Goal: Task Accomplishment & Management: Use online tool/utility

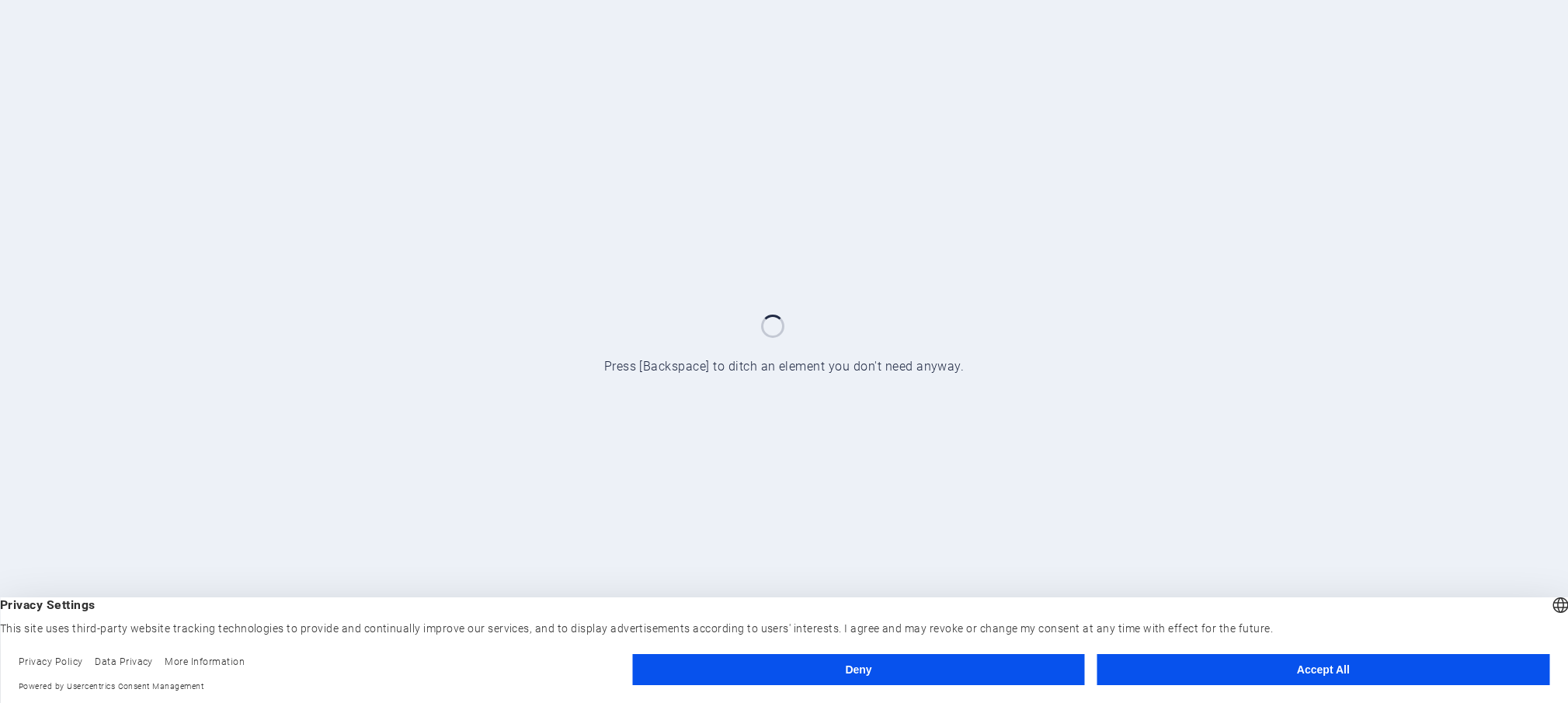
click at [1289, 678] on button "Accept All" at bounding box center [1323, 669] width 452 height 31
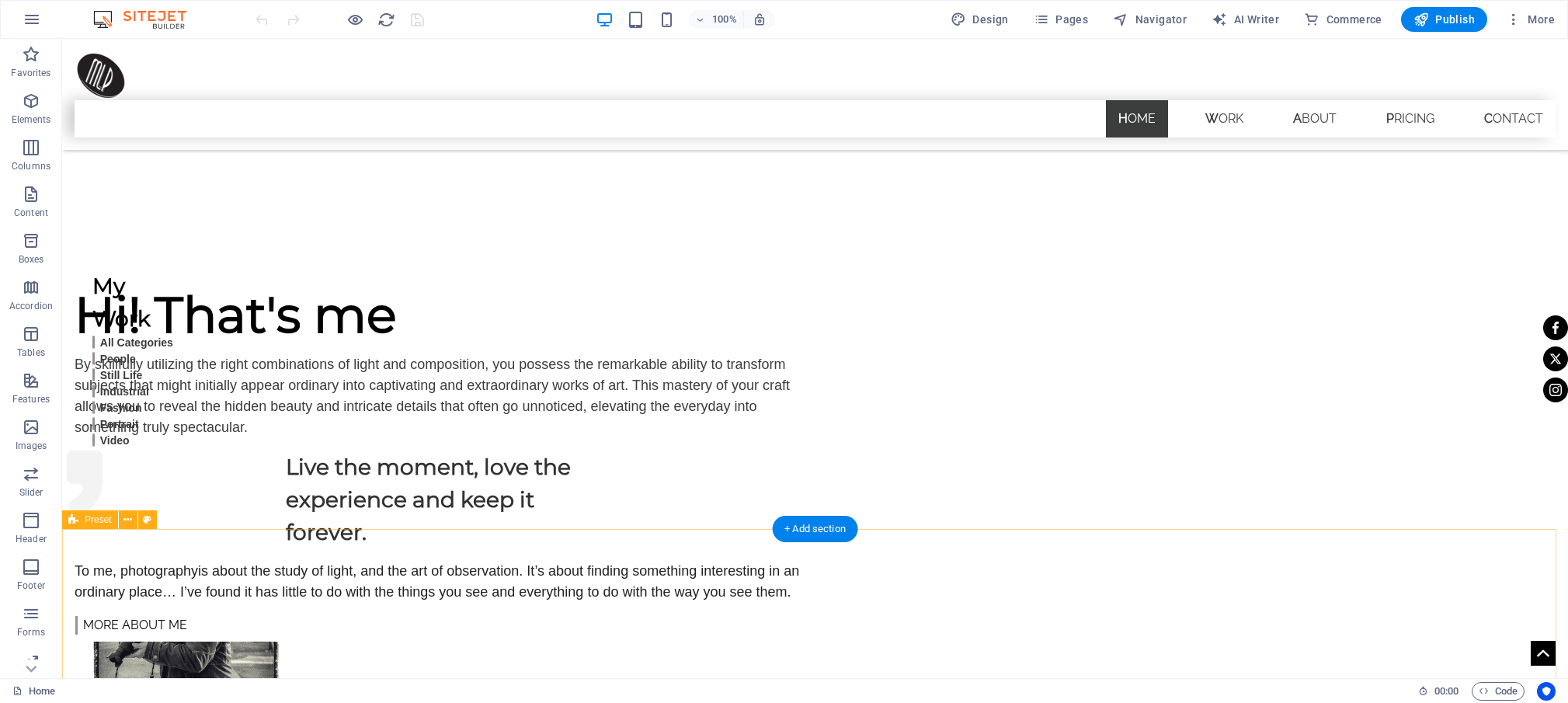
scroll to position [758, 0]
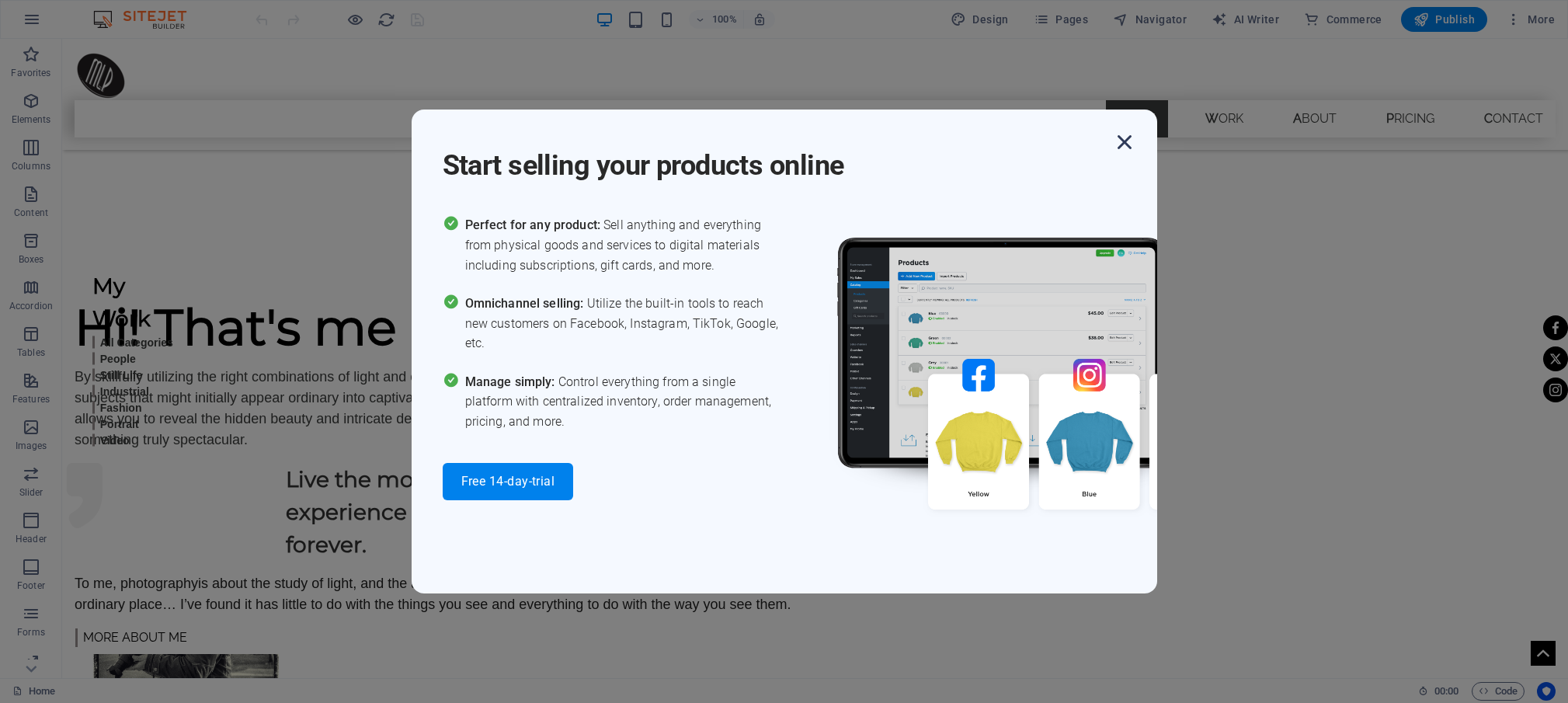
click at [1127, 139] on icon "button" at bounding box center [1124, 141] width 28 height 28
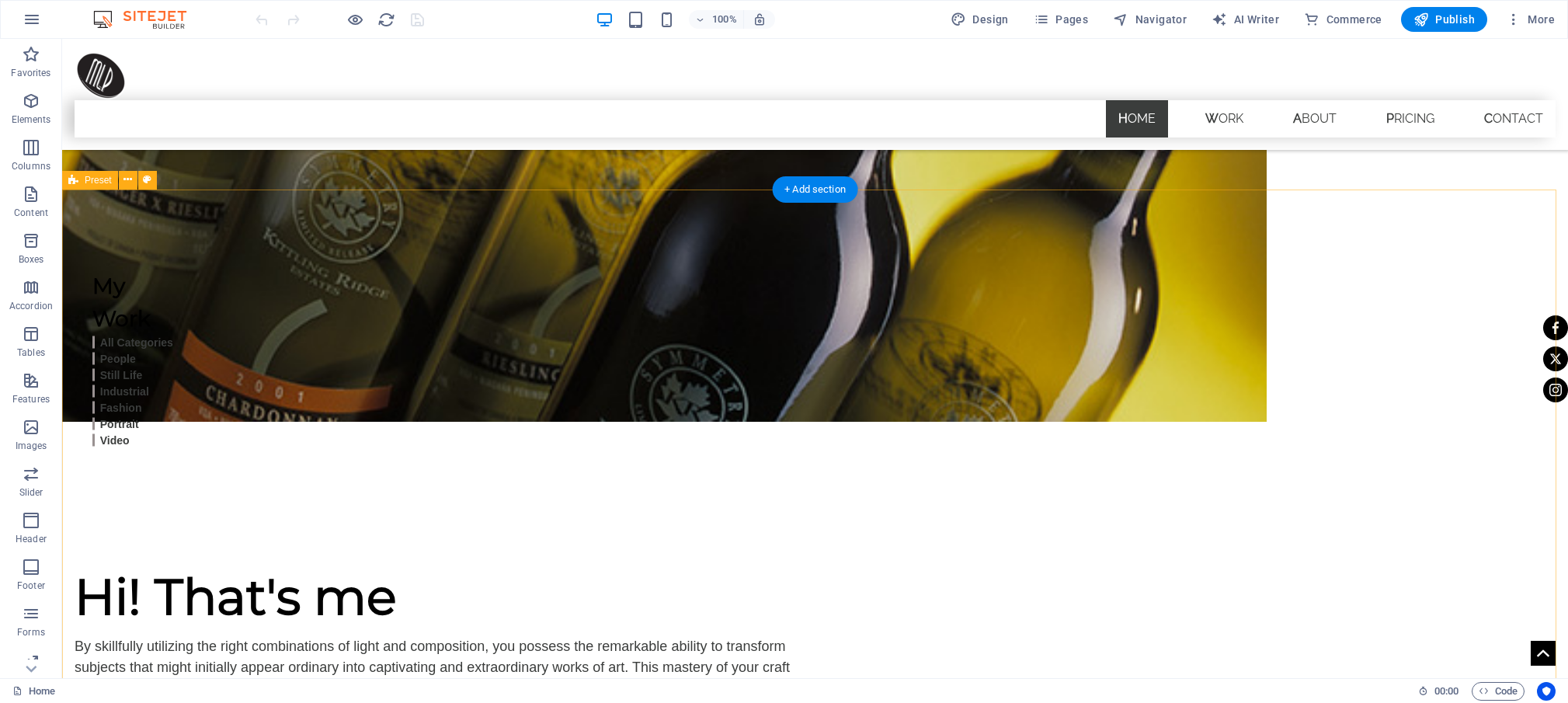
scroll to position [485, 0]
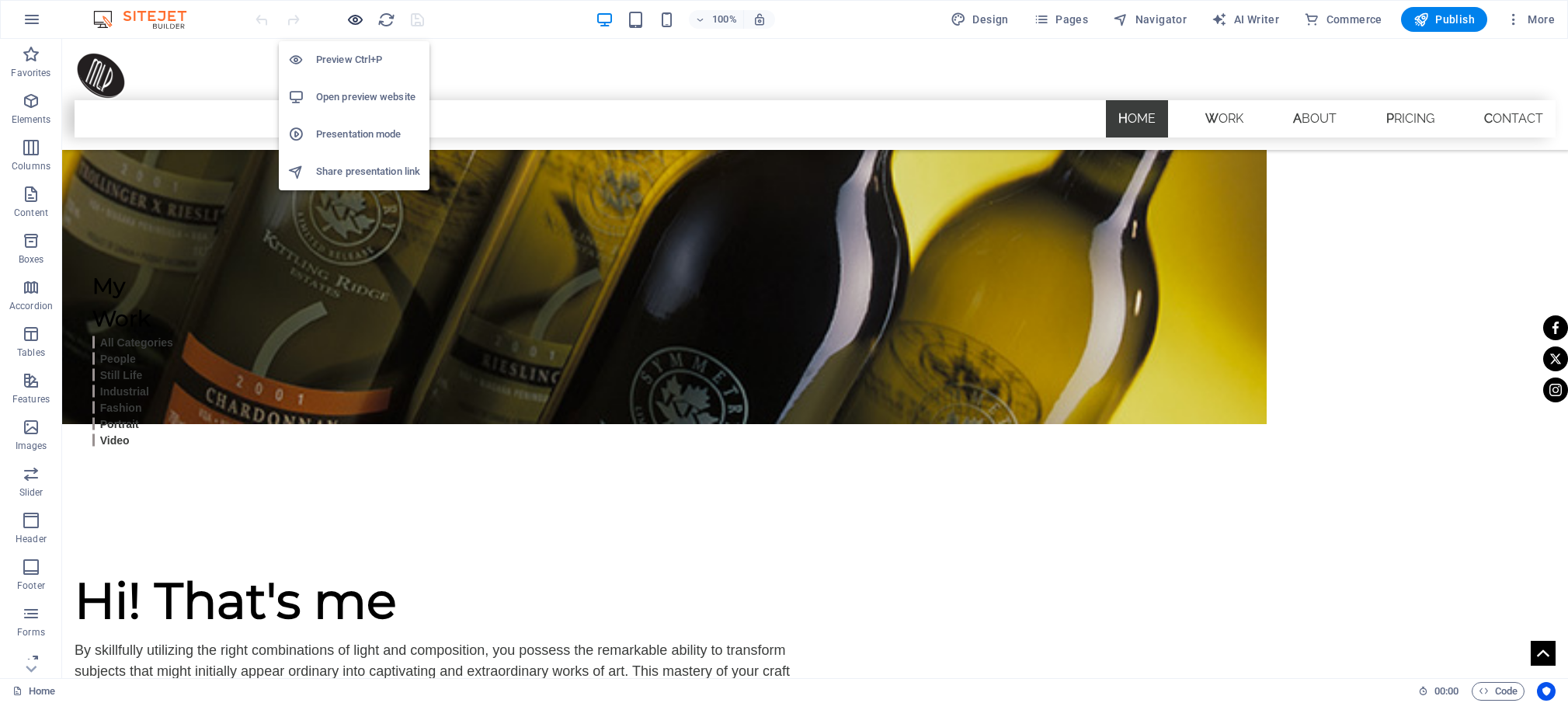
click at [357, 17] on icon "button" at bounding box center [355, 20] width 17 height 17
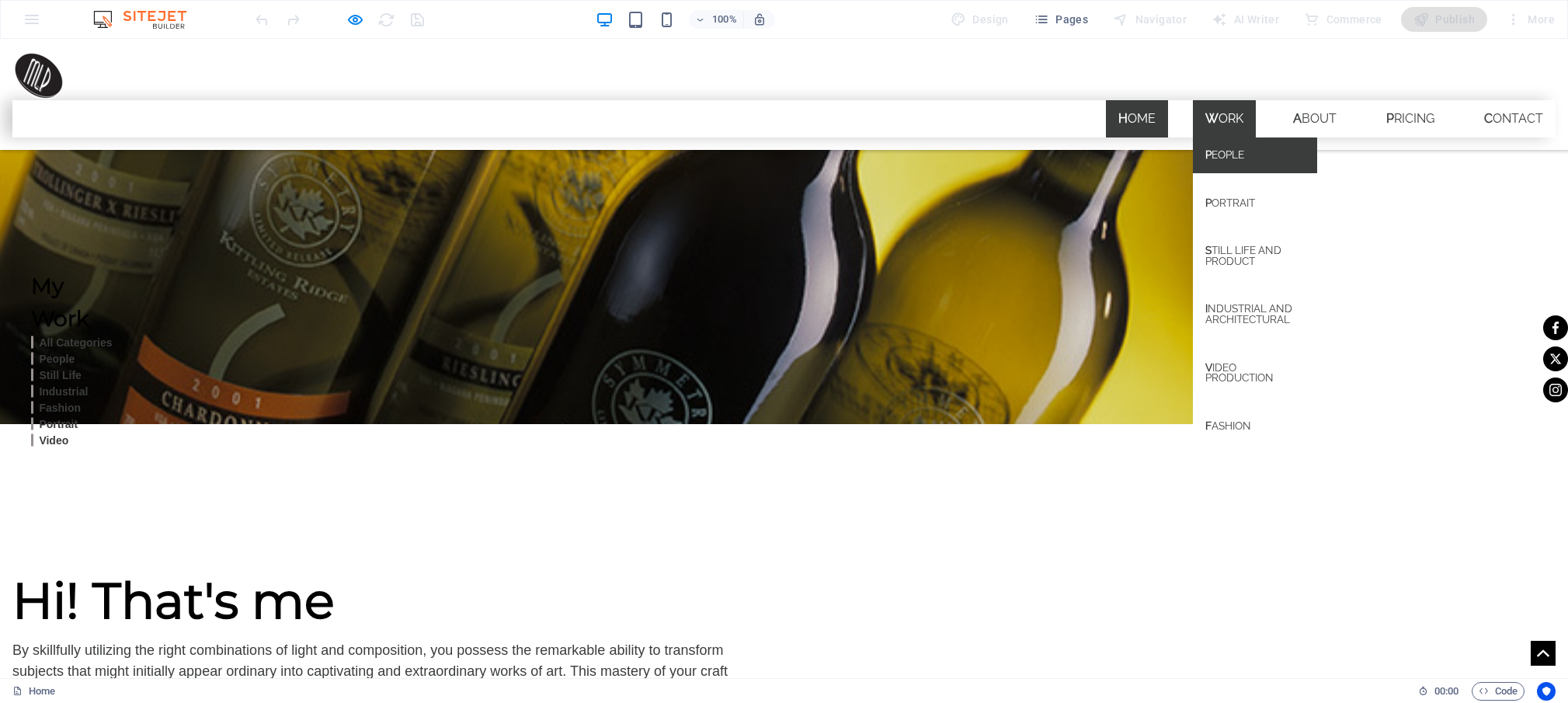
click at [1227, 137] on link "People" at bounding box center [1255, 155] width 124 height 36
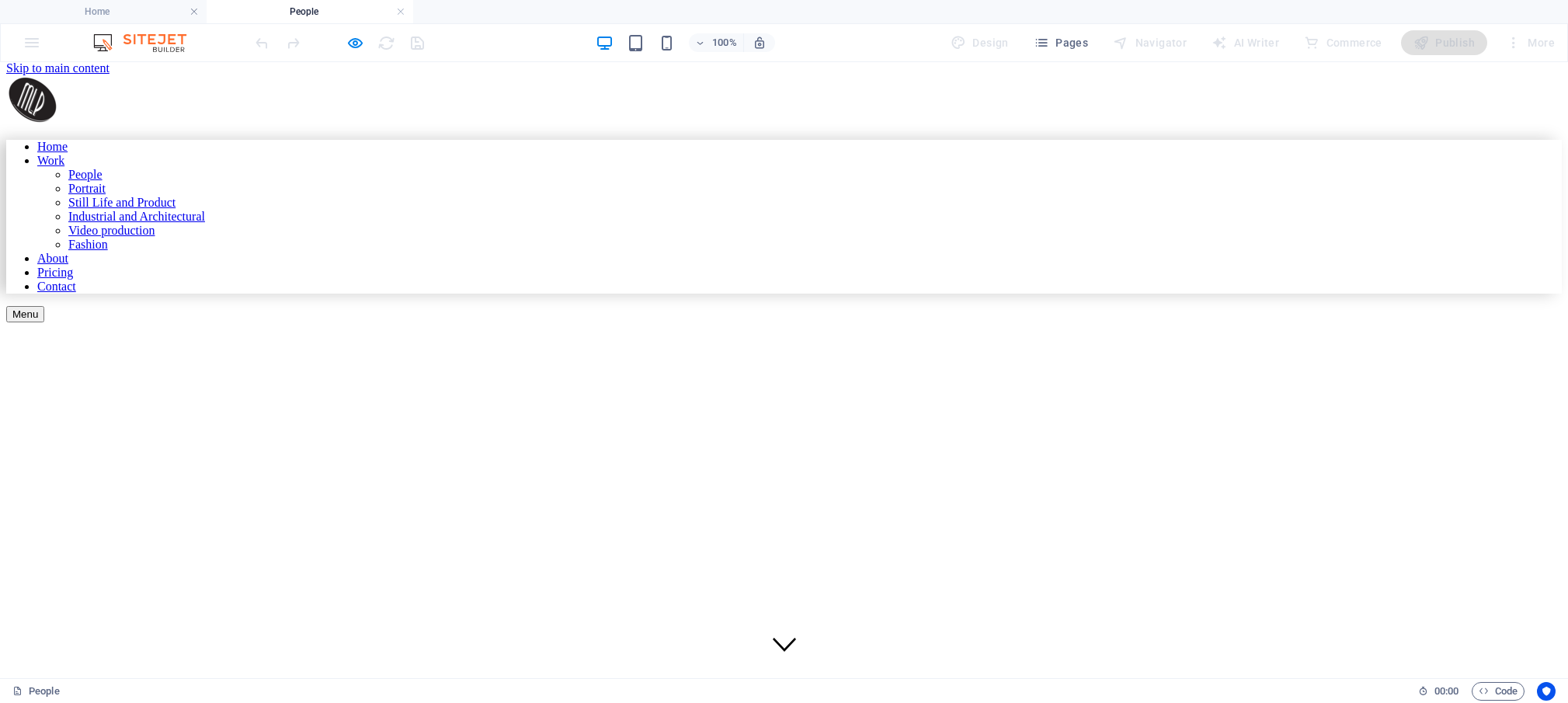
scroll to position [0, 0]
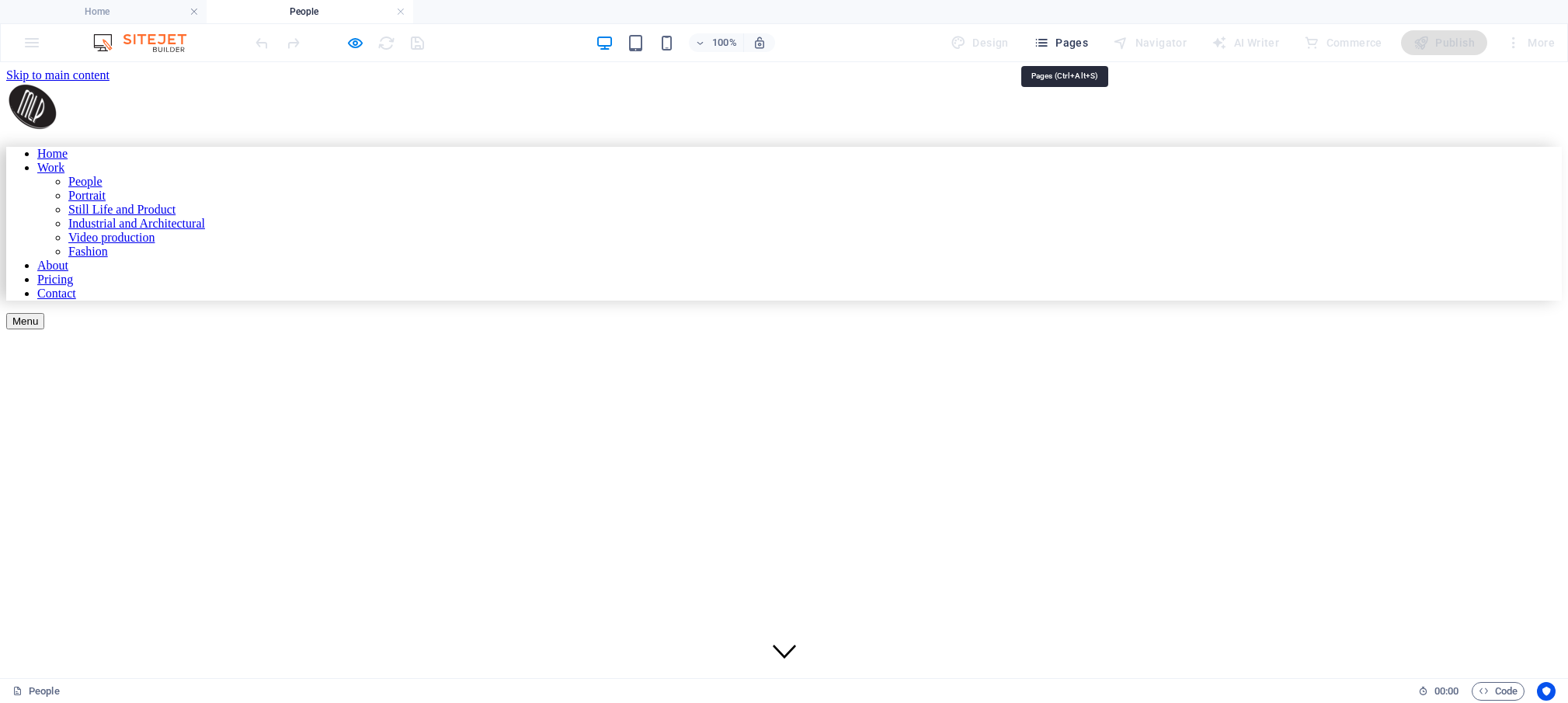
click at [1049, 41] on icon "button" at bounding box center [1041, 43] width 16 height 16
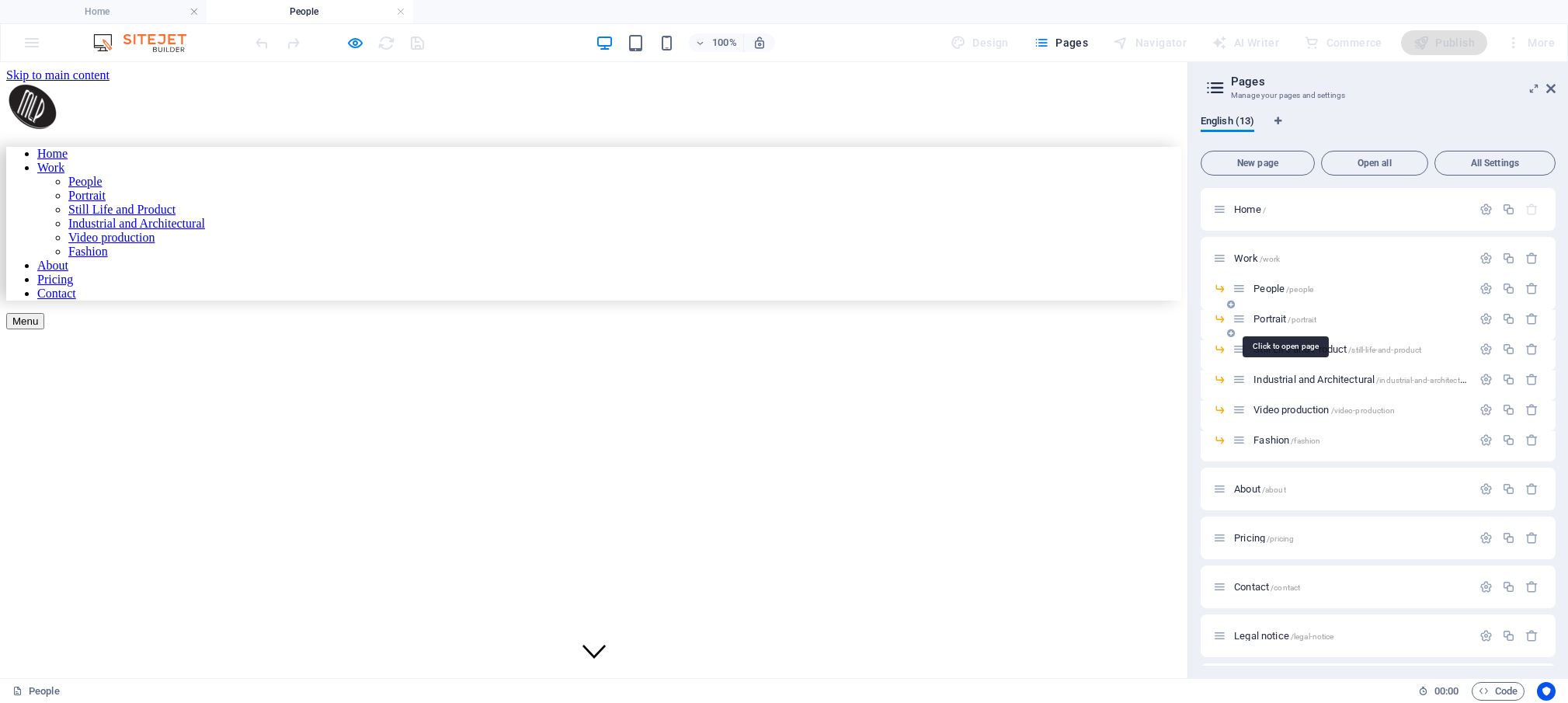
click at [1276, 317] on span "Portrait /portrait" at bounding box center [1284, 319] width 62 height 12
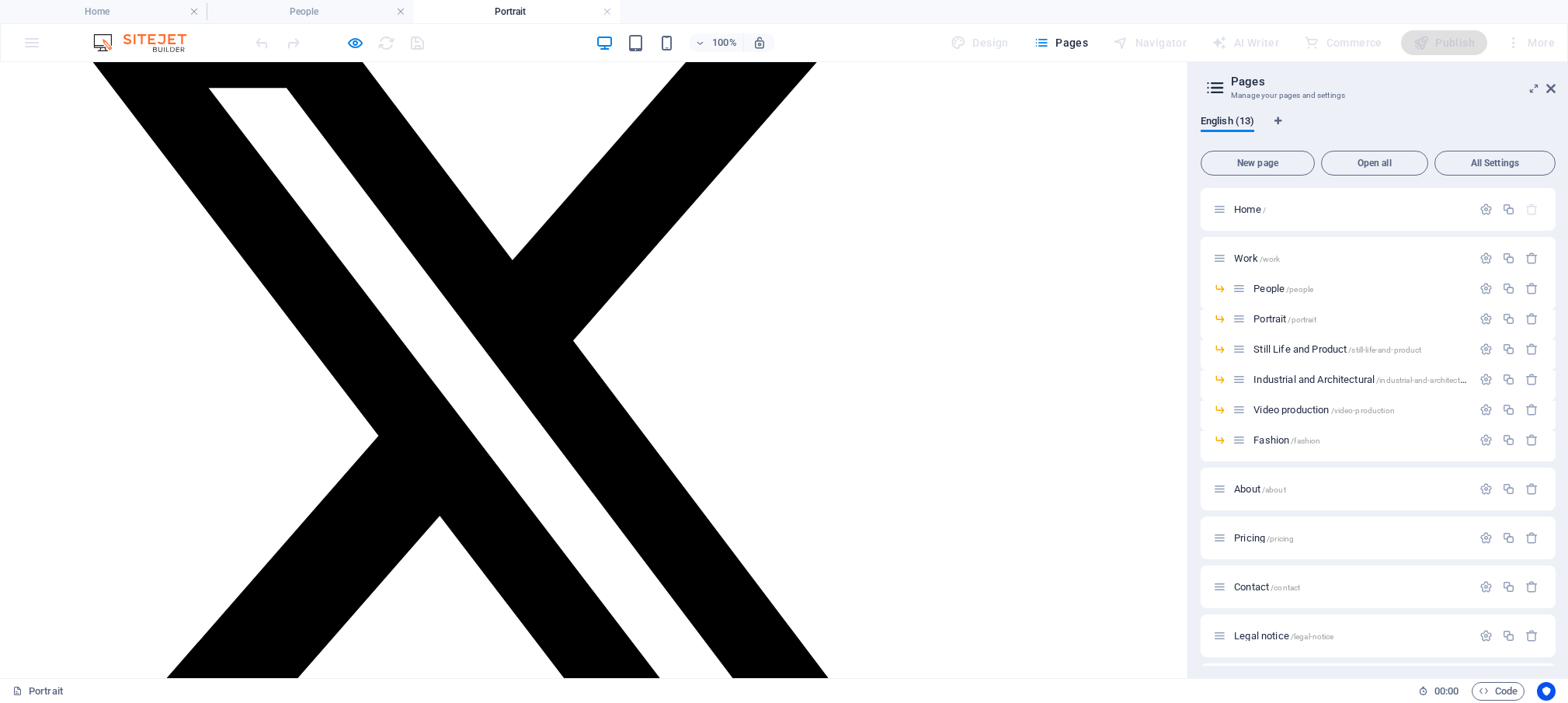
scroll to position [2919, 0]
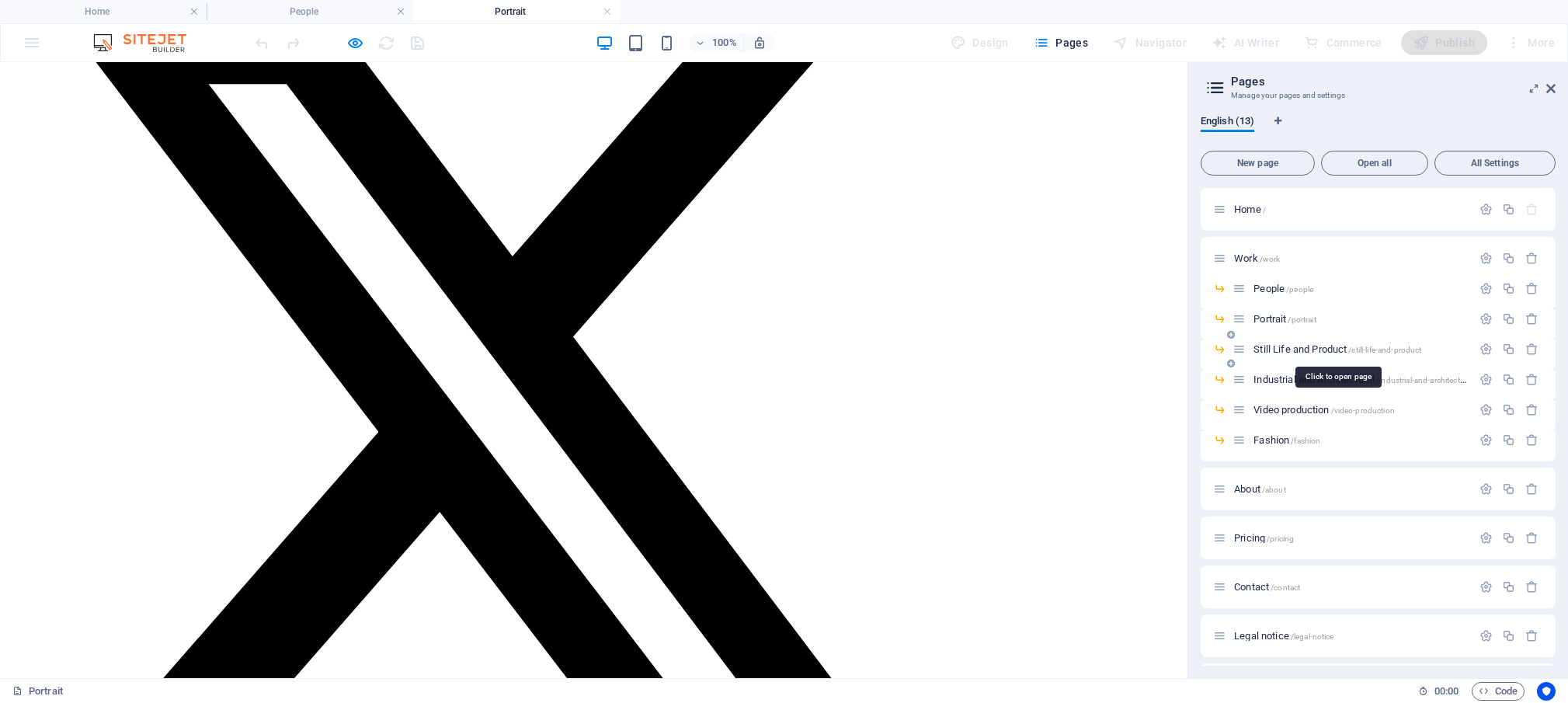
click at [1315, 346] on span "Still Life and Product /still-life-and-product" at bounding box center [1337, 349] width 168 height 12
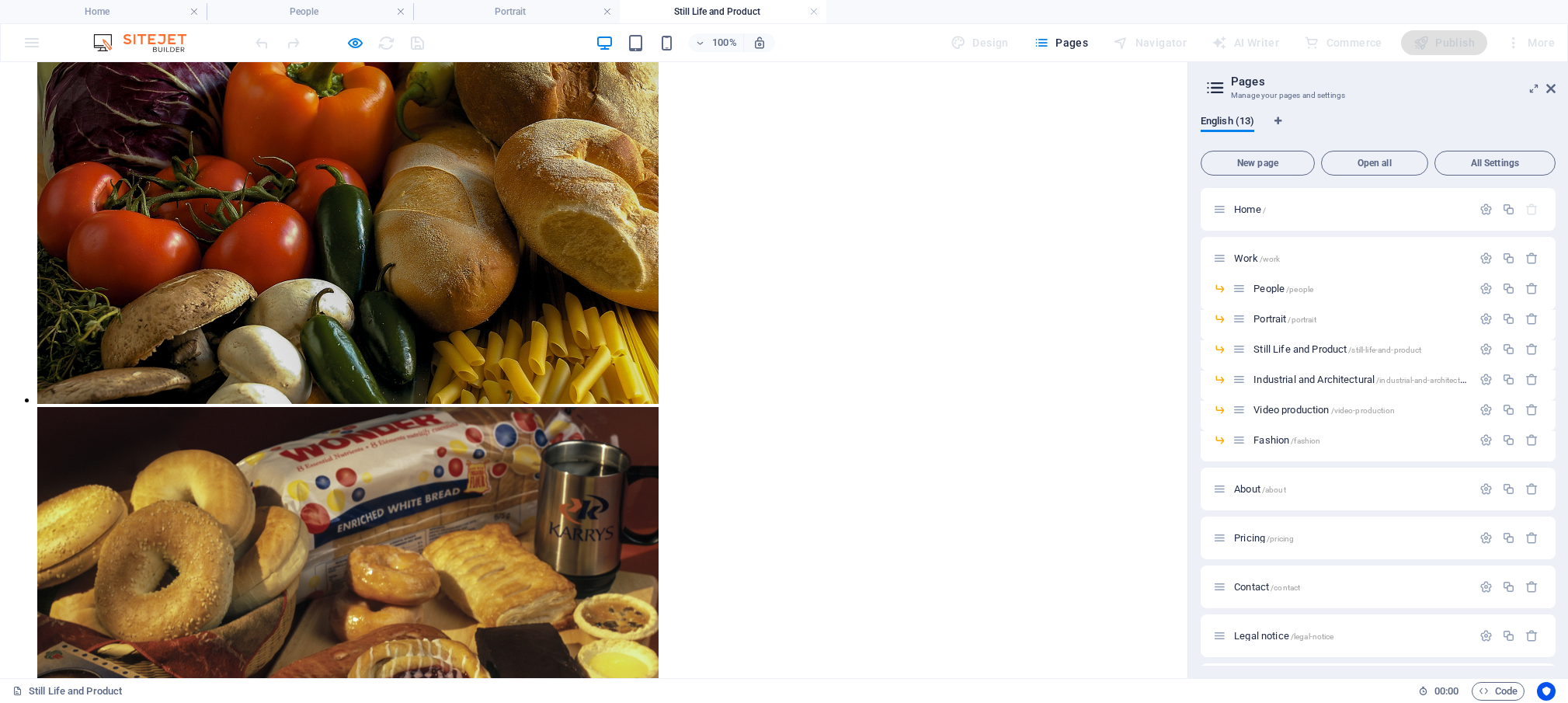
scroll to position [2520, 0]
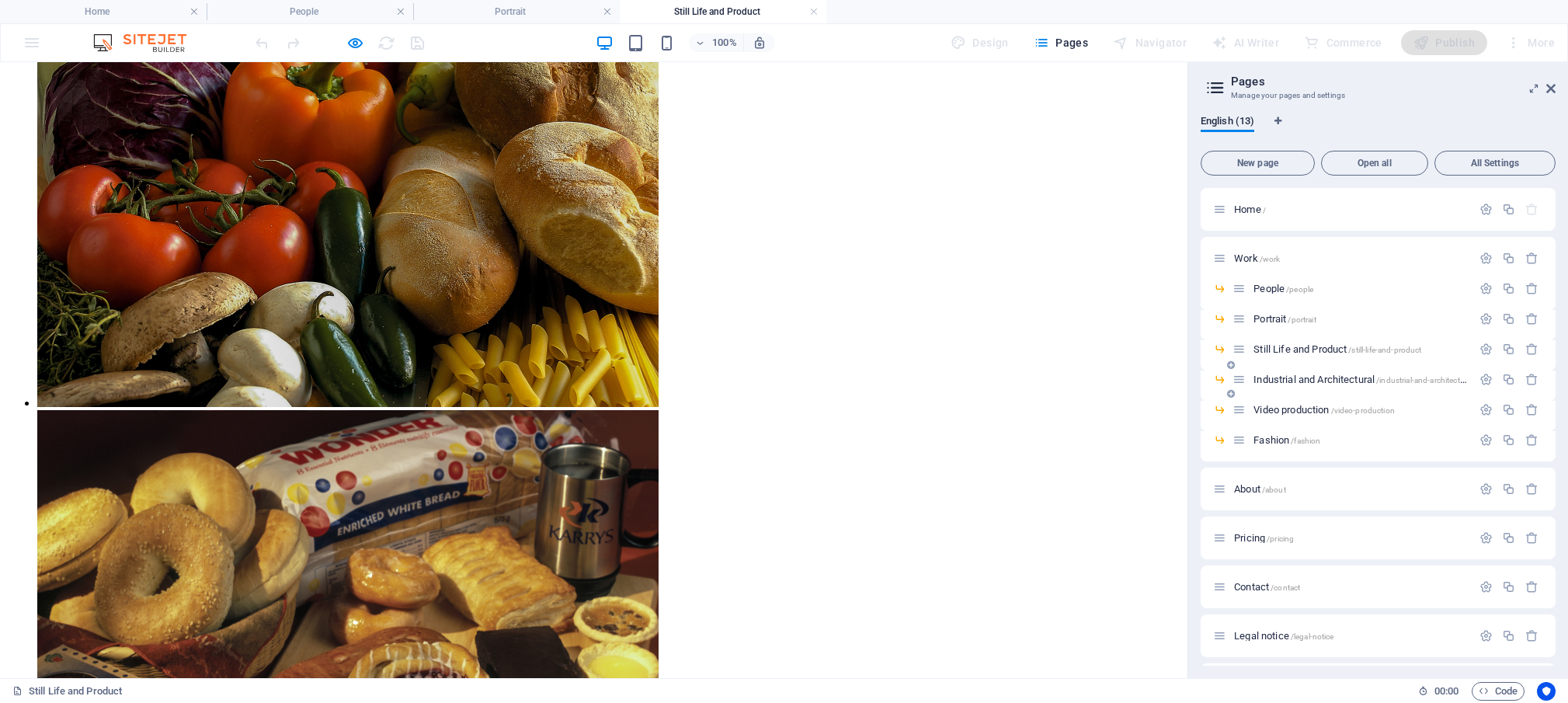
click at [1300, 380] on span "Industrial and Architectural /industrial-and-architectural" at bounding box center [1363, 379] width 219 height 12
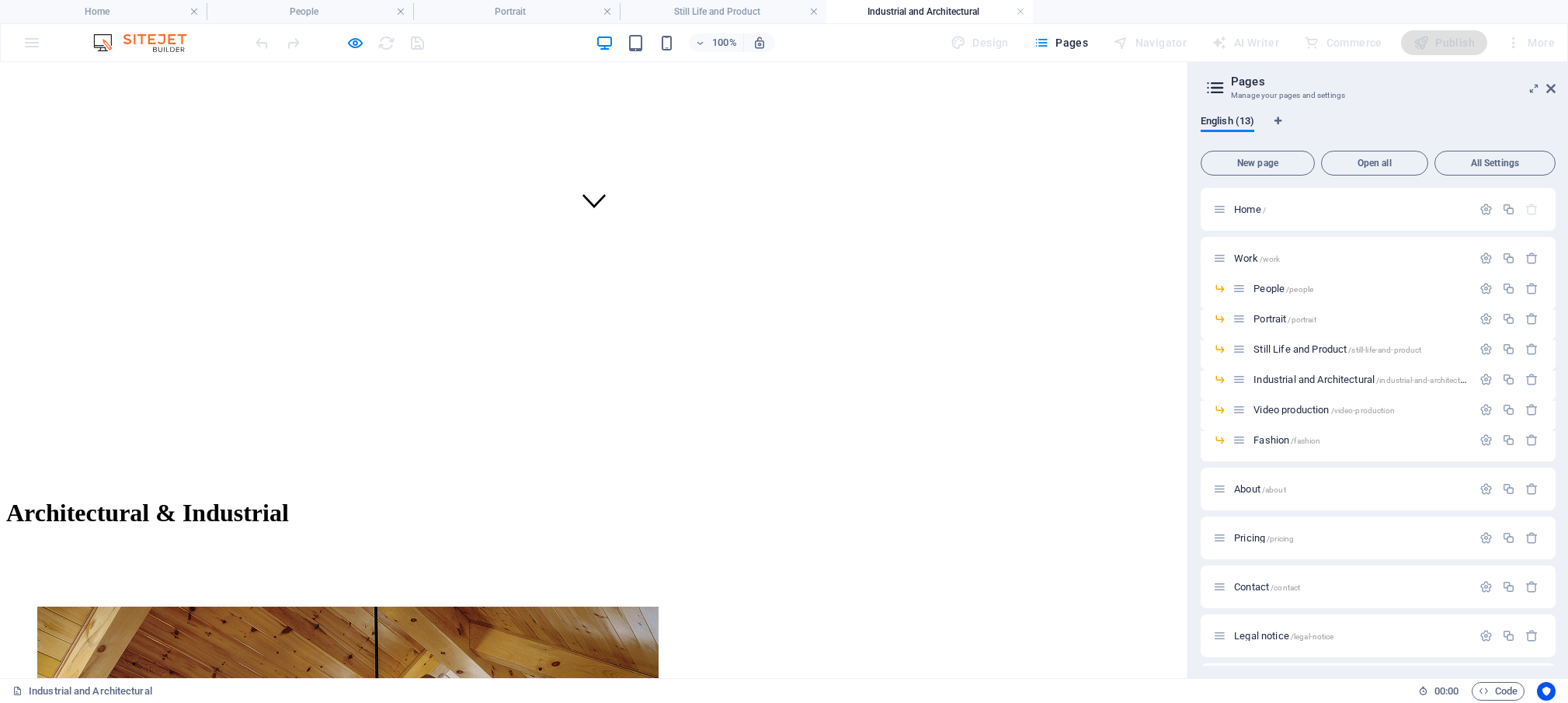
scroll to position [406, 0]
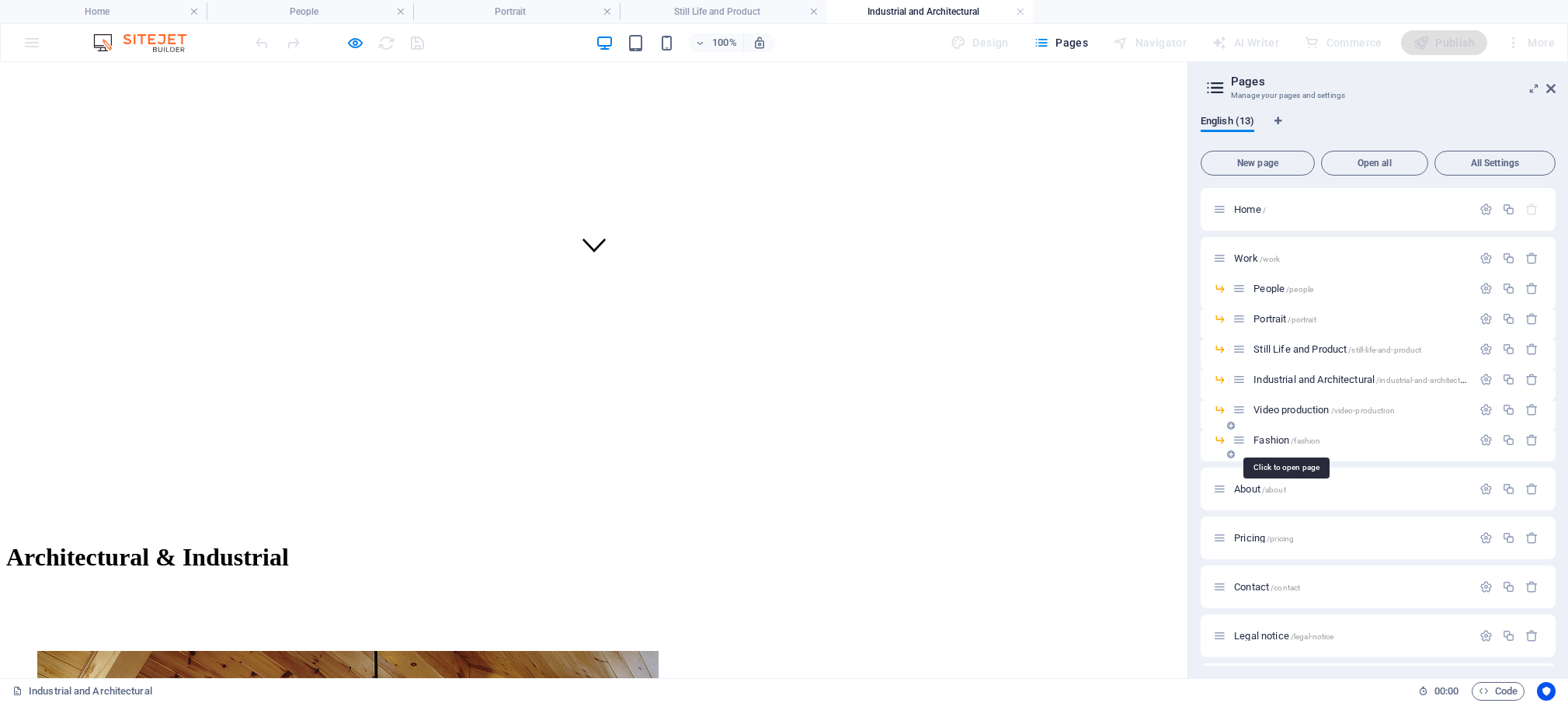
click at [1269, 442] on span "Fashion /fashion" at bounding box center [1287, 440] width 67 height 12
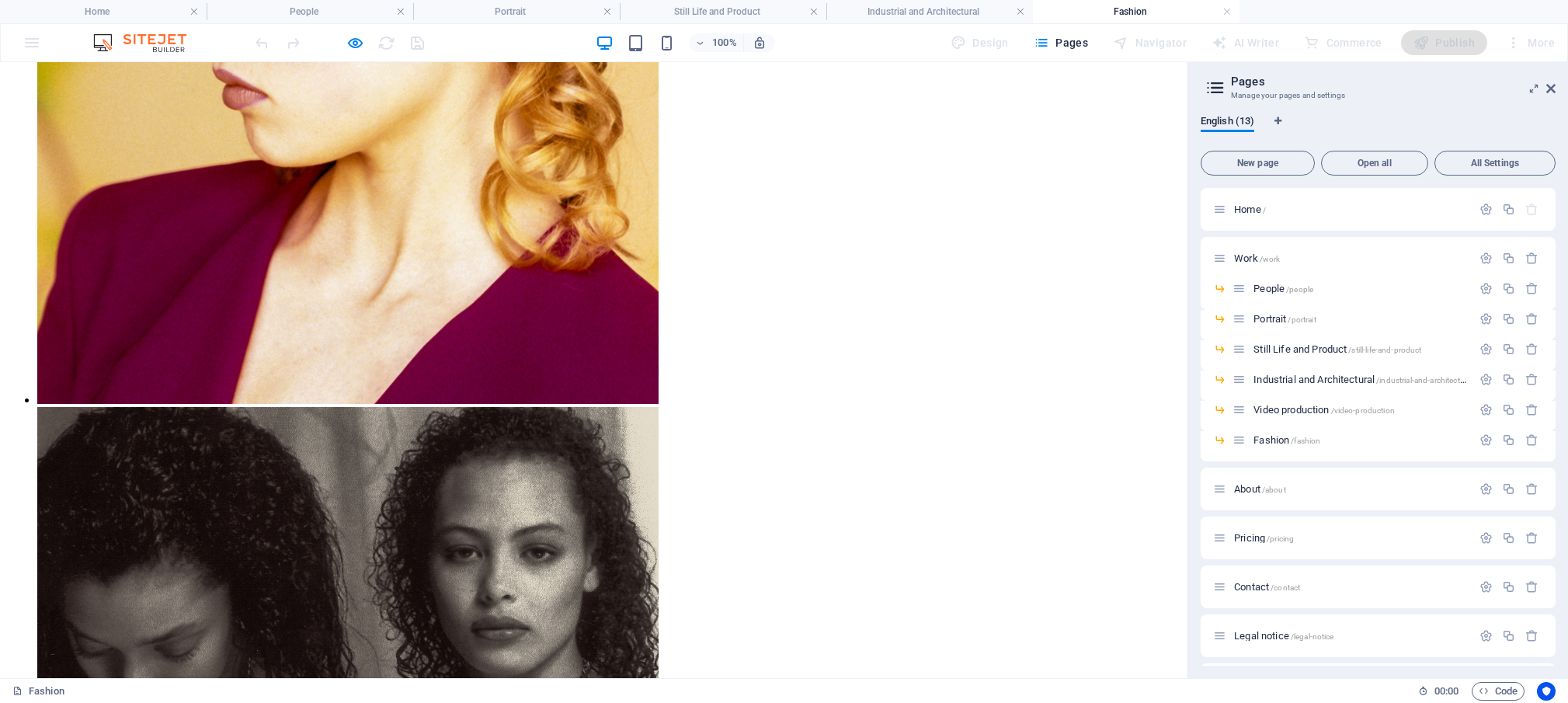
scroll to position [2594, 0]
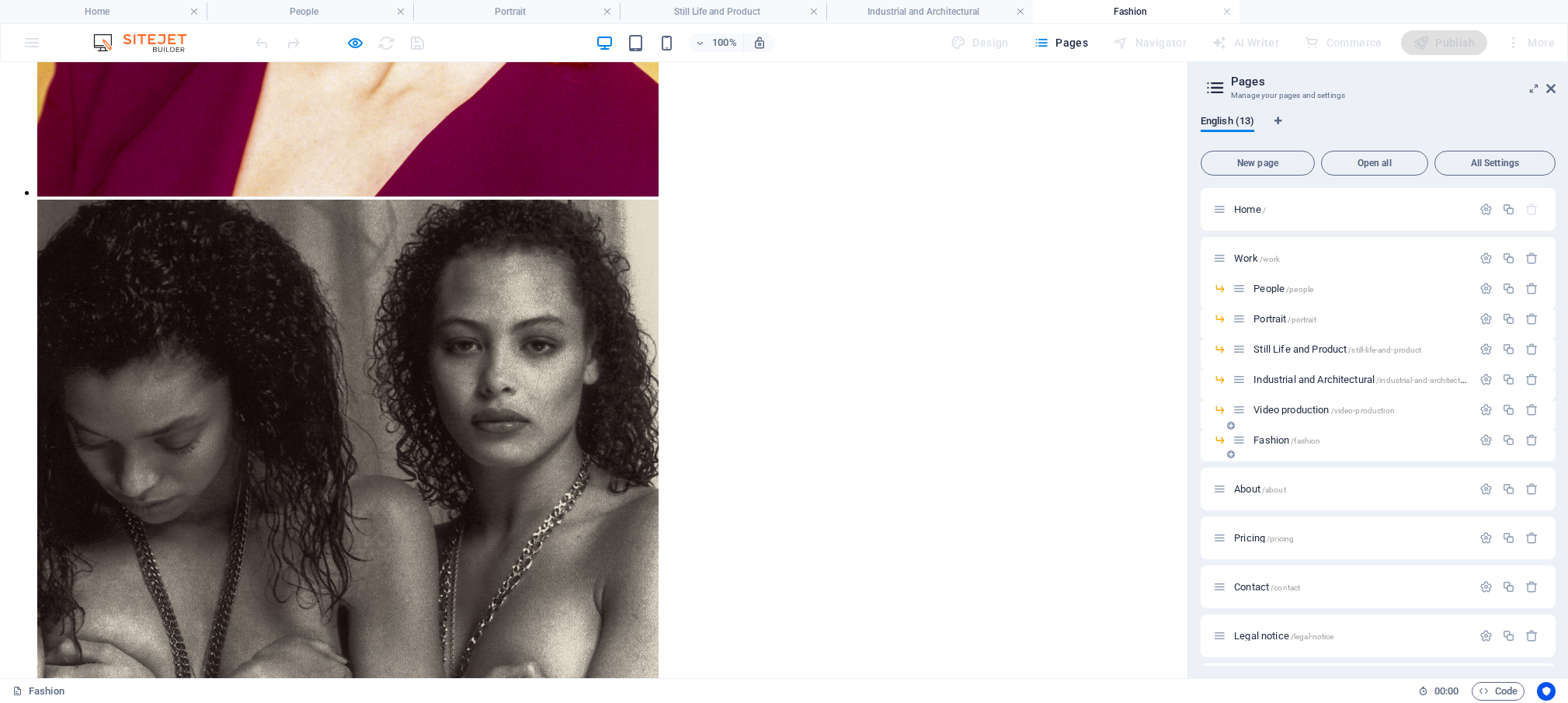
click at [1272, 440] on span "Fashion /fashion" at bounding box center [1287, 440] width 67 height 12
click at [1254, 492] on span "About /about" at bounding box center [1261, 489] width 52 height 12
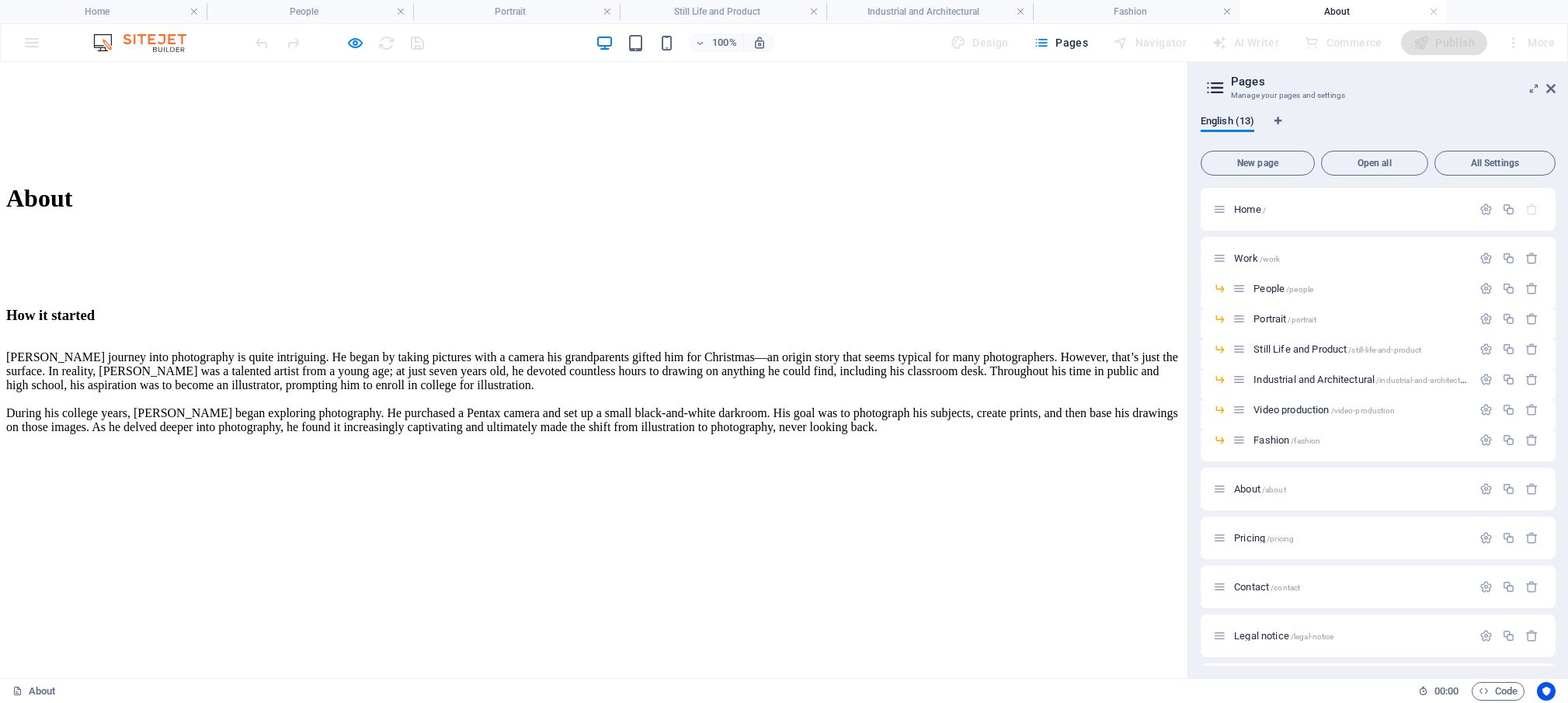
scroll to position [758, 0]
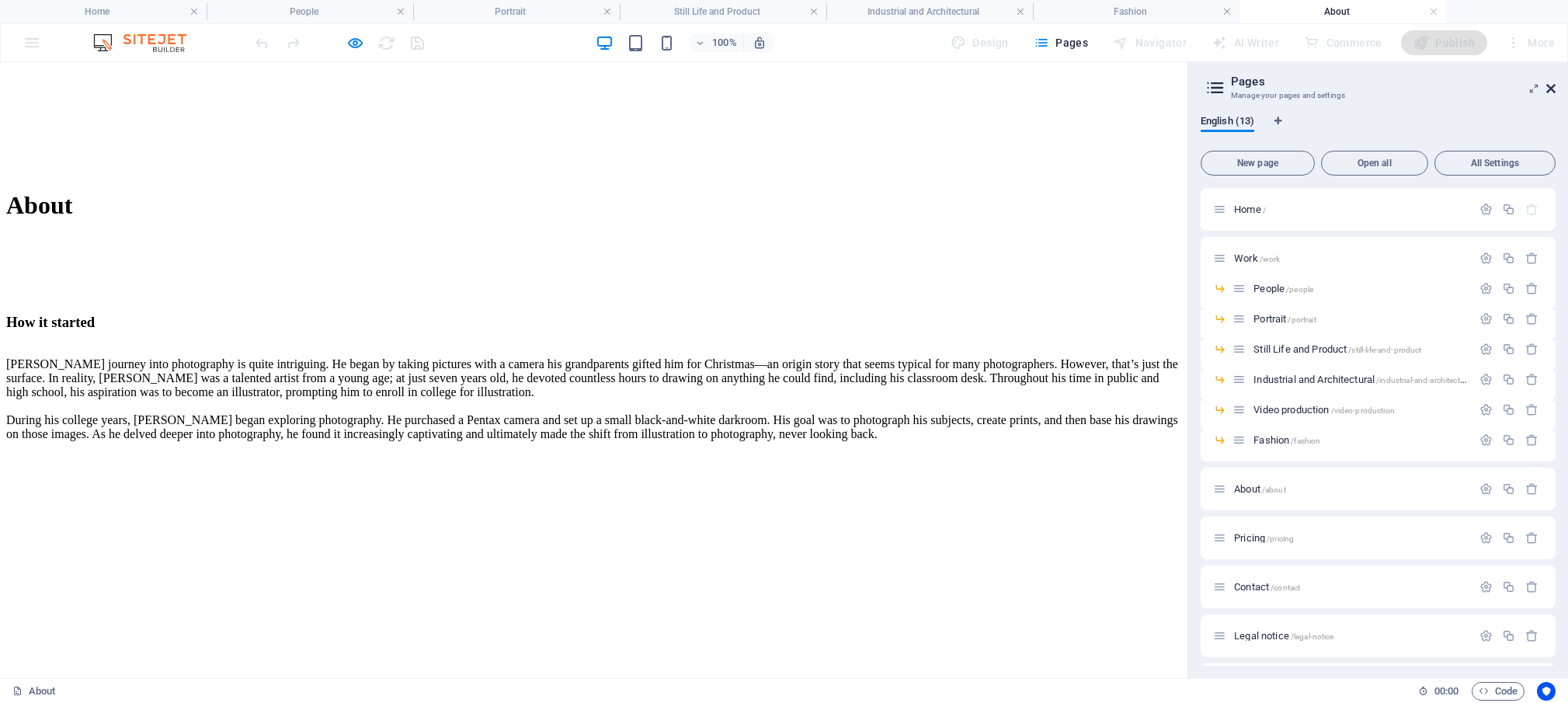
click at [1550, 91] on icon at bounding box center [1551, 89] width 10 height 13
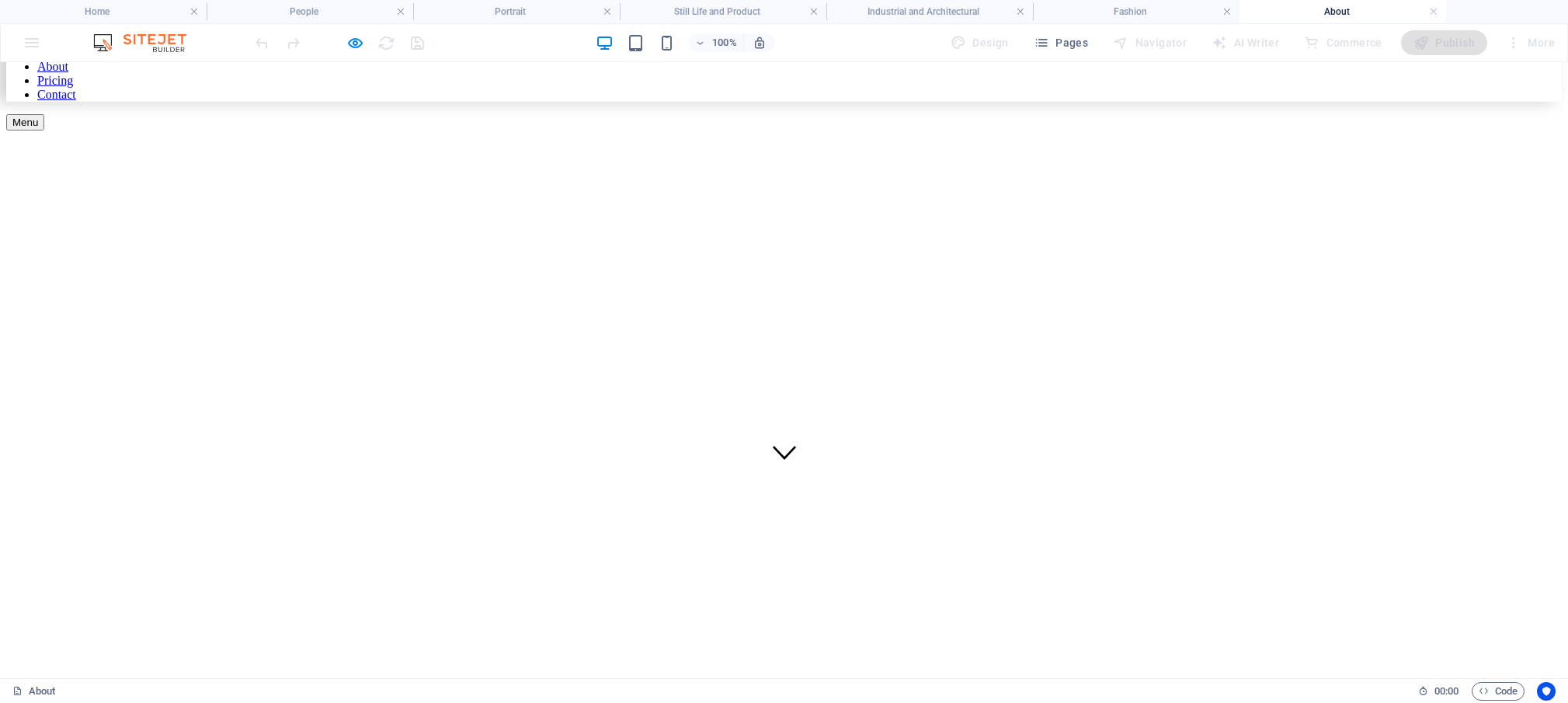
scroll to position [0, 0]
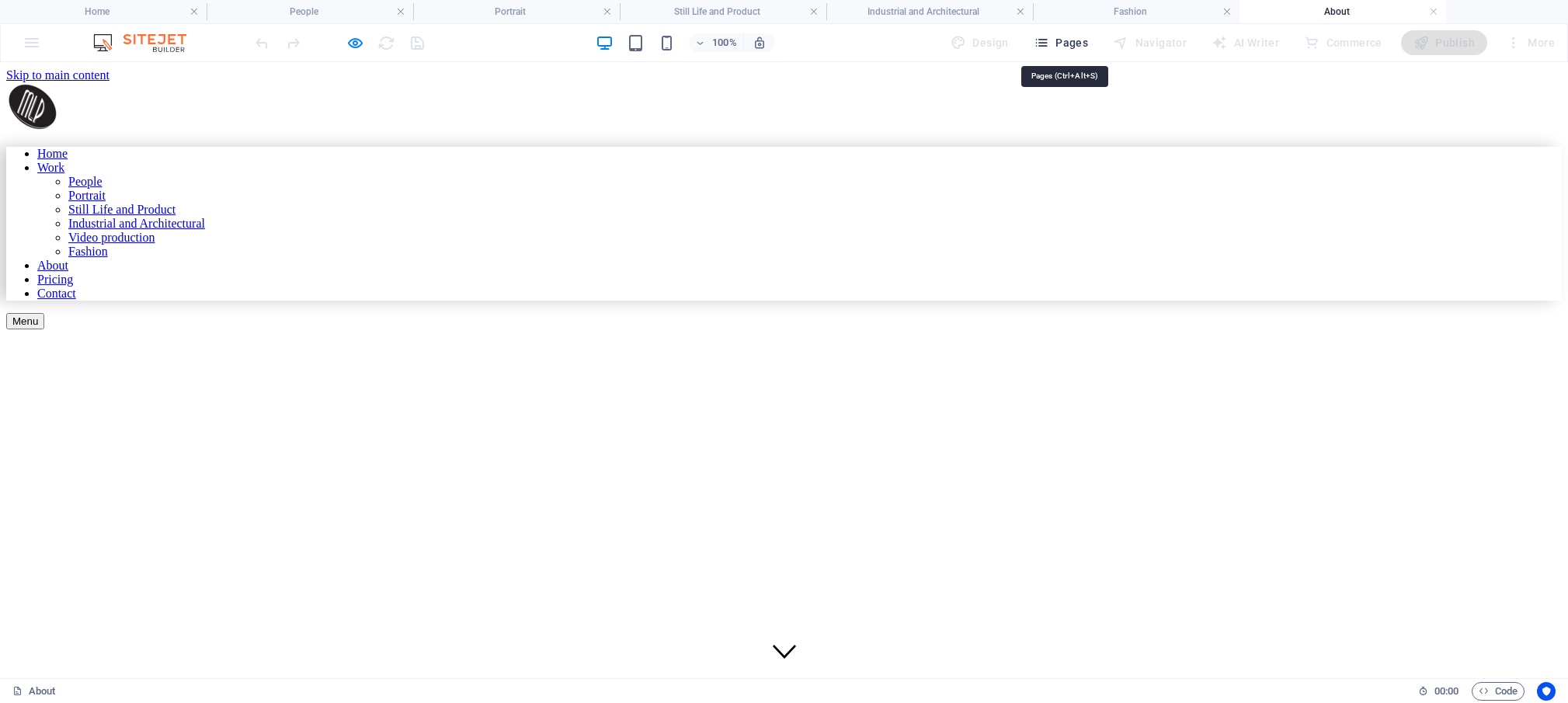
click at [1065, 44] on span "Pages" at bounding box center [1060, 43] width 54 height 16
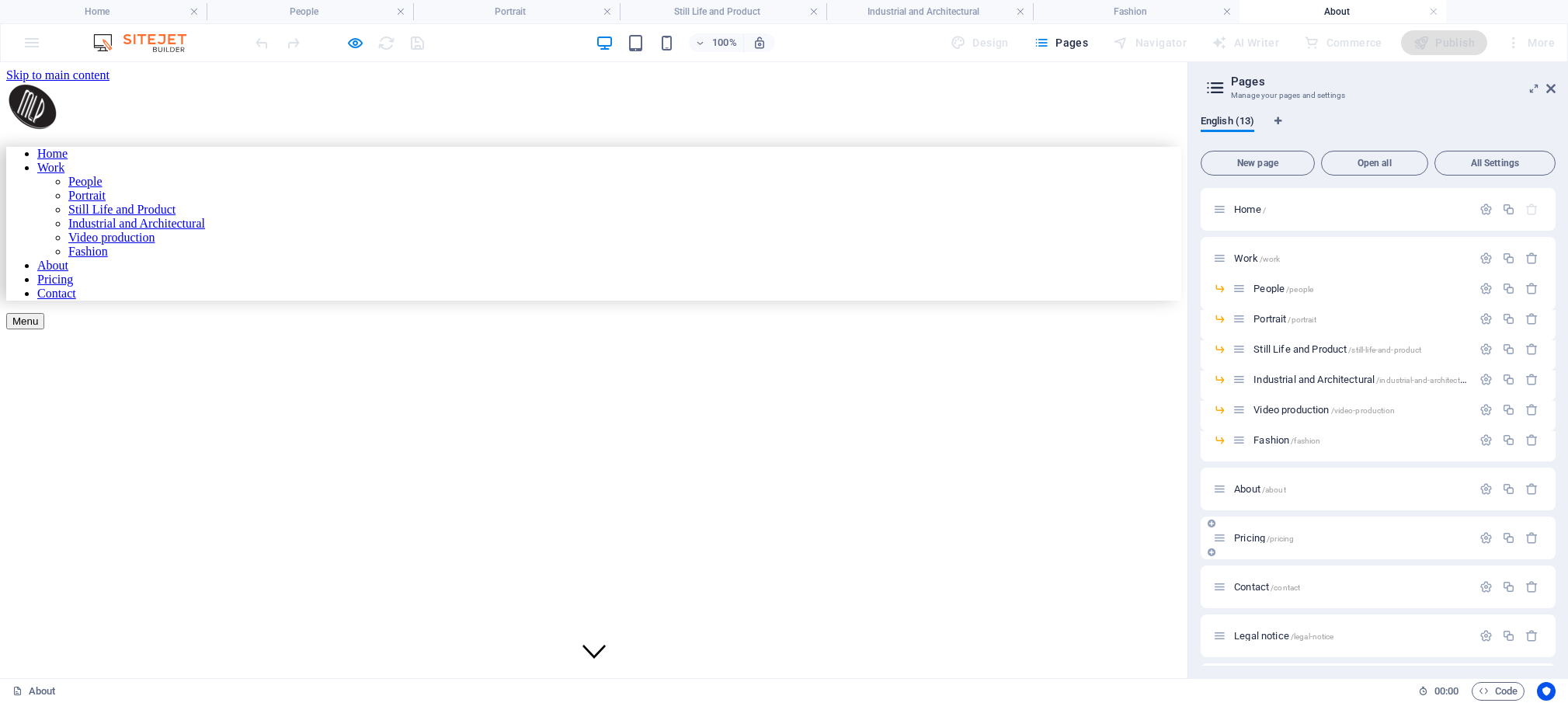
click at [1249, 540] on span "Pricing /pricing" at bounding box center [1264, 538] width 60 height 12
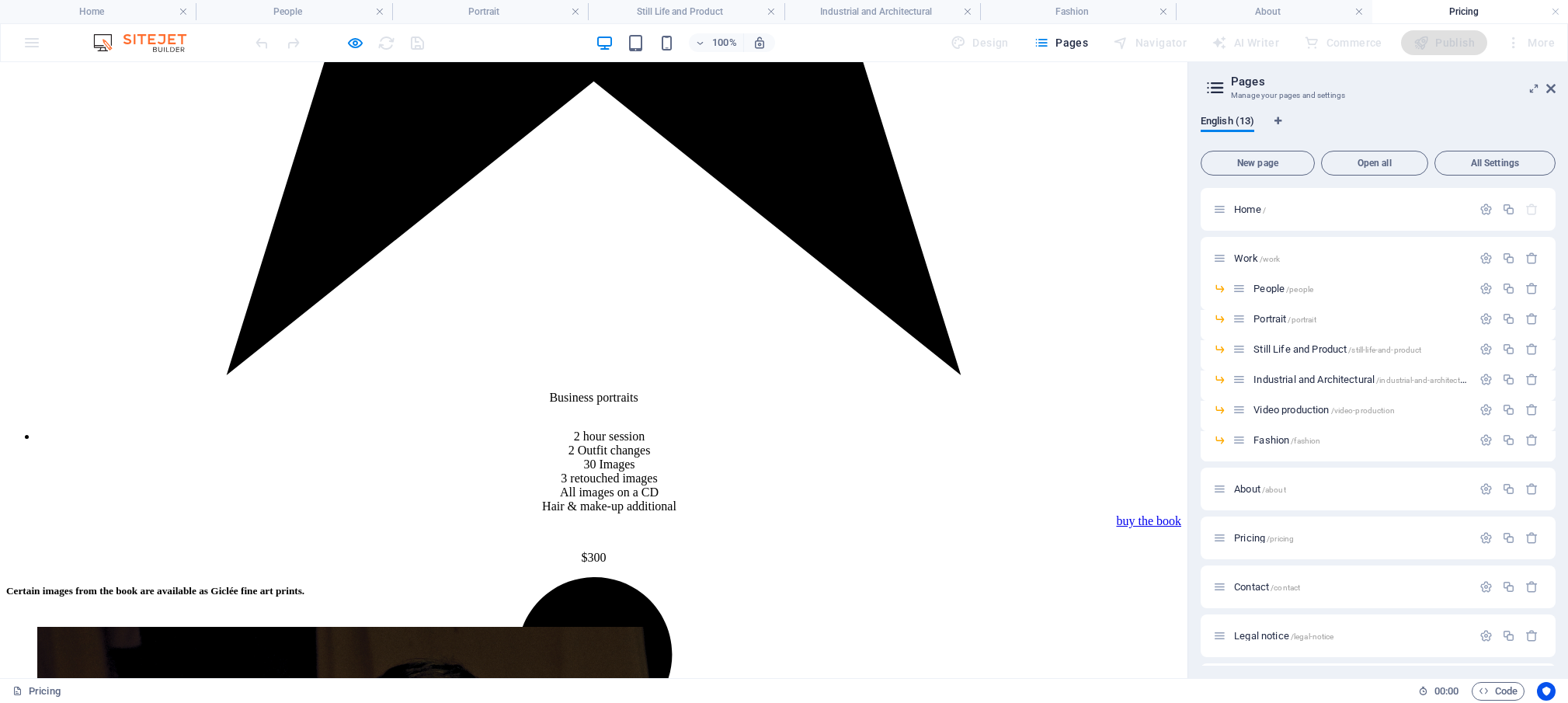
scroll to position [1933, 0]
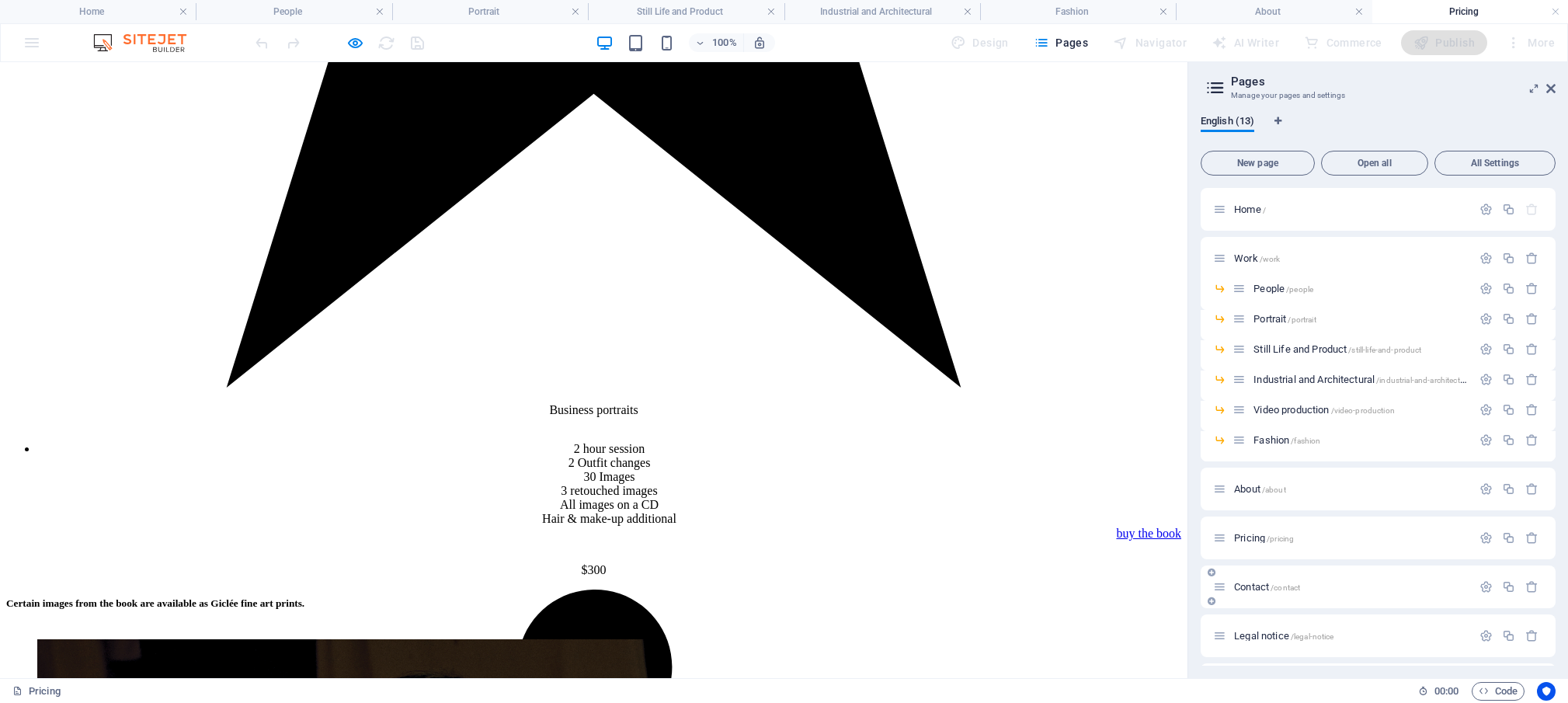
click at [1262, 582] on span "Contact /contact" at bounding box center [1267, 586] width 66 height 12
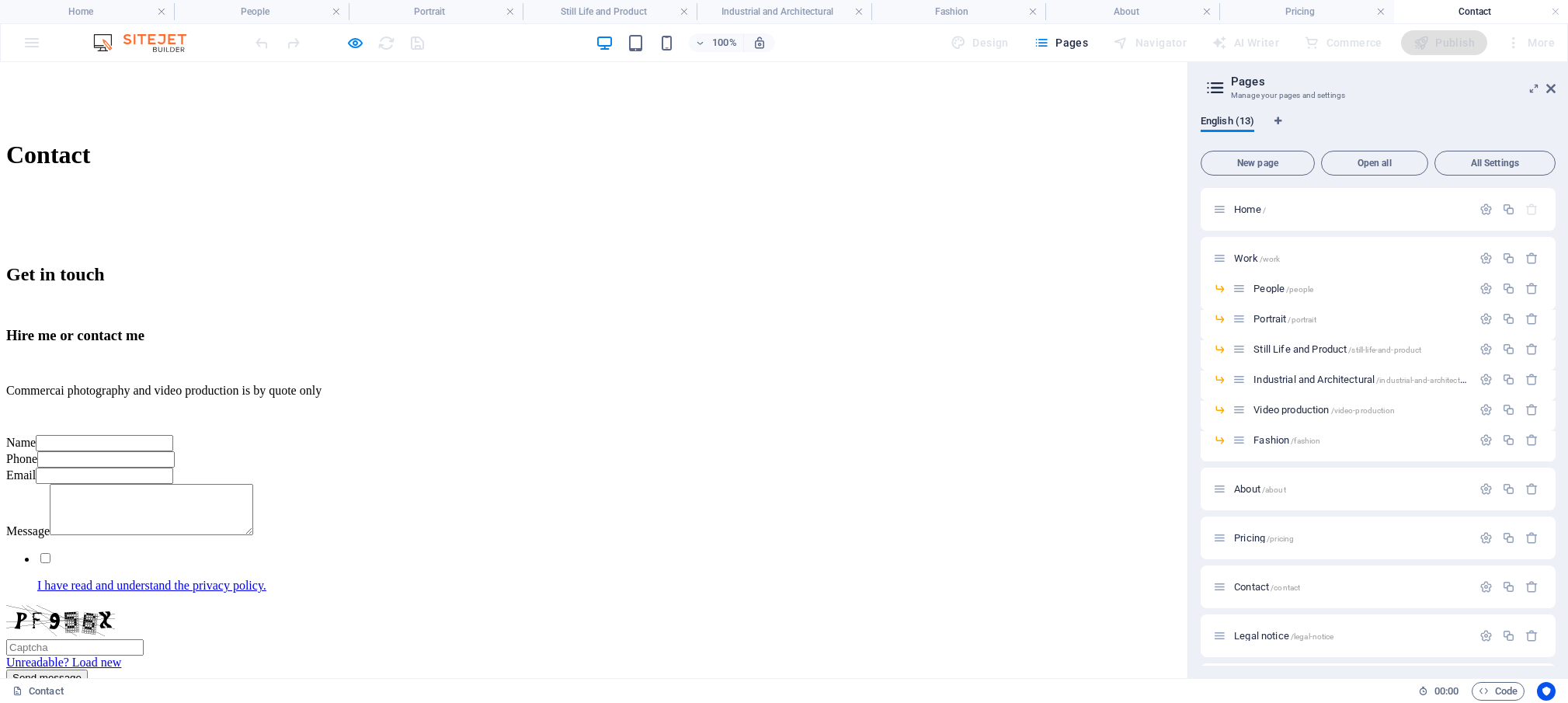
scroll to position [786, 0]
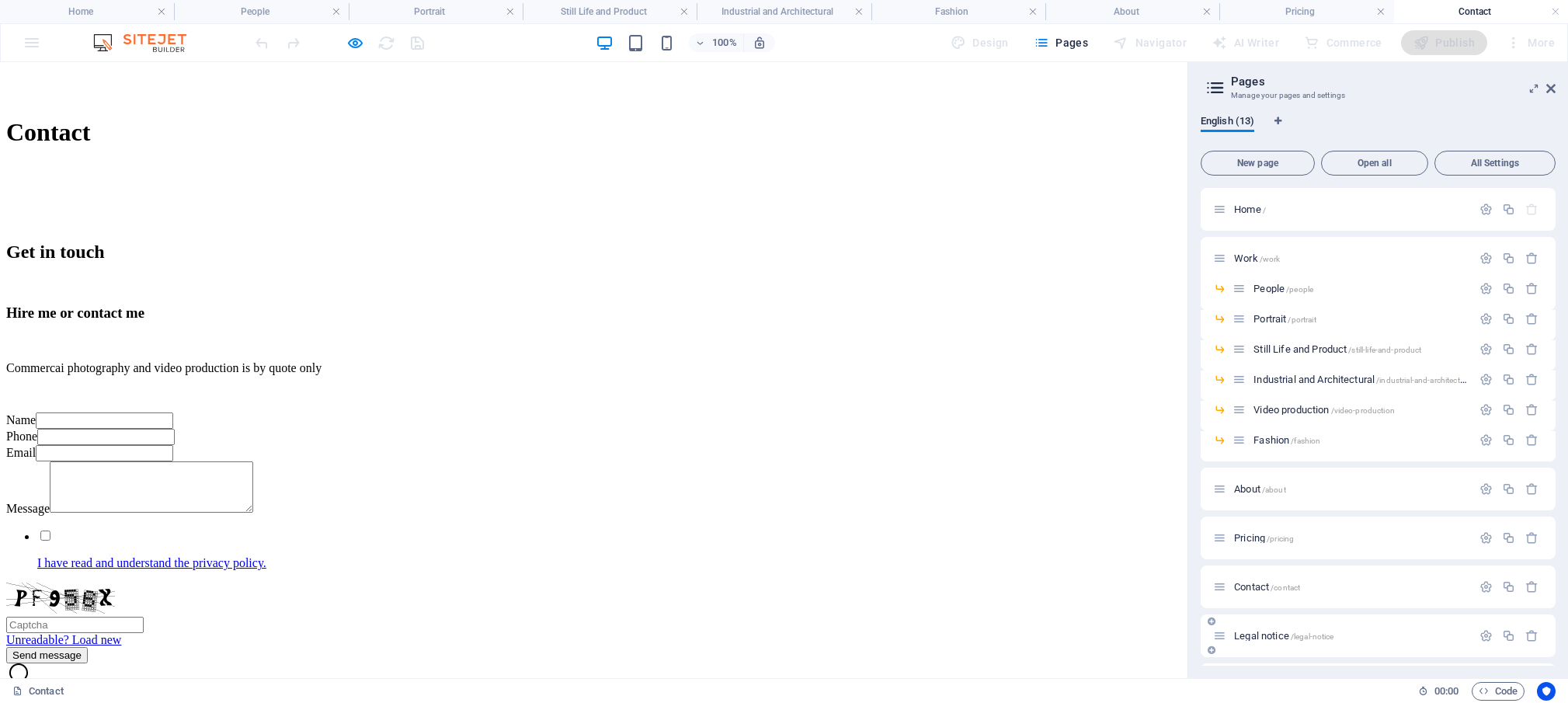
click at [1269, 634] on span "Legal notice /legal-notice" at bounding box center [1284, 635] width 99 height 12
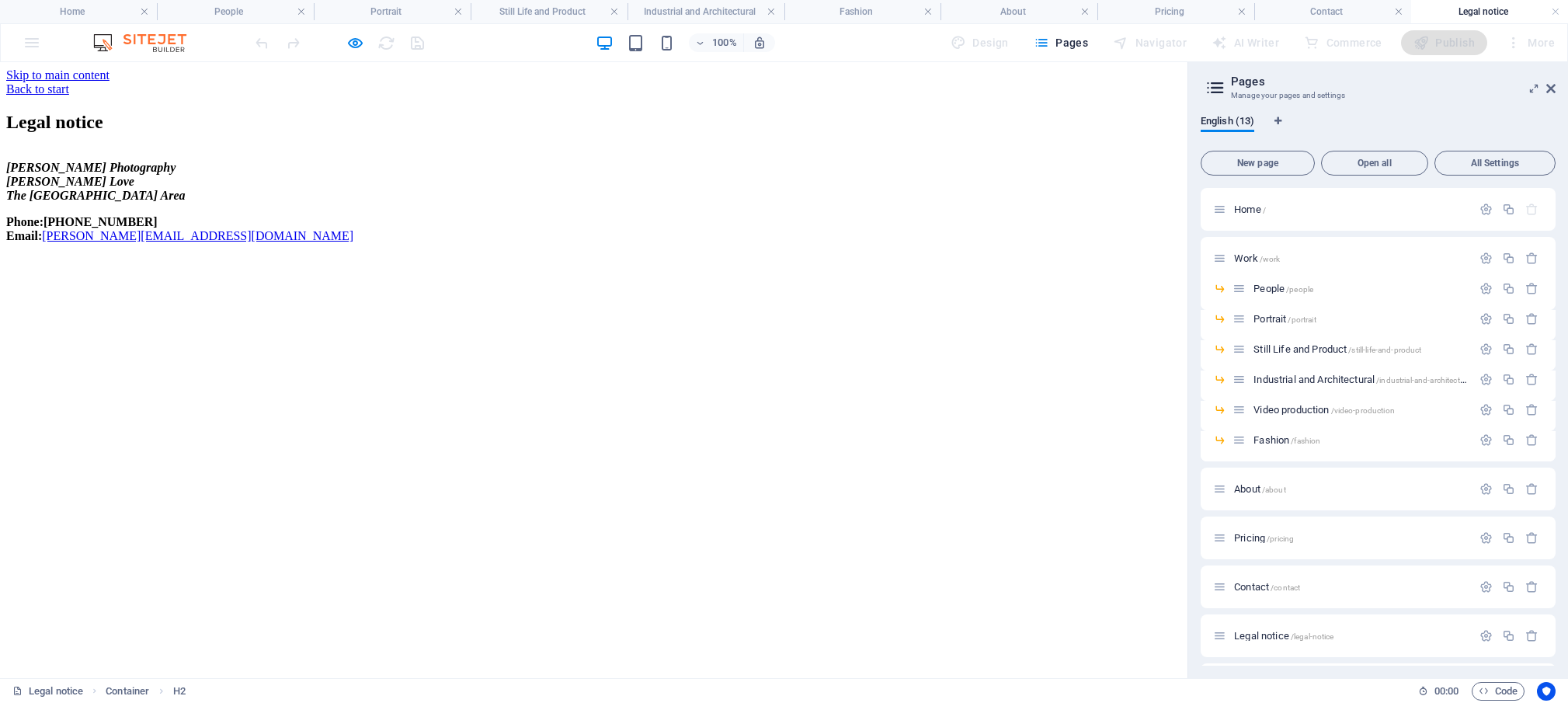
scroll to position [0, 0]
click at [1260, 261] on span "/work" at bounding box center [1270, 259] width 21 height 9
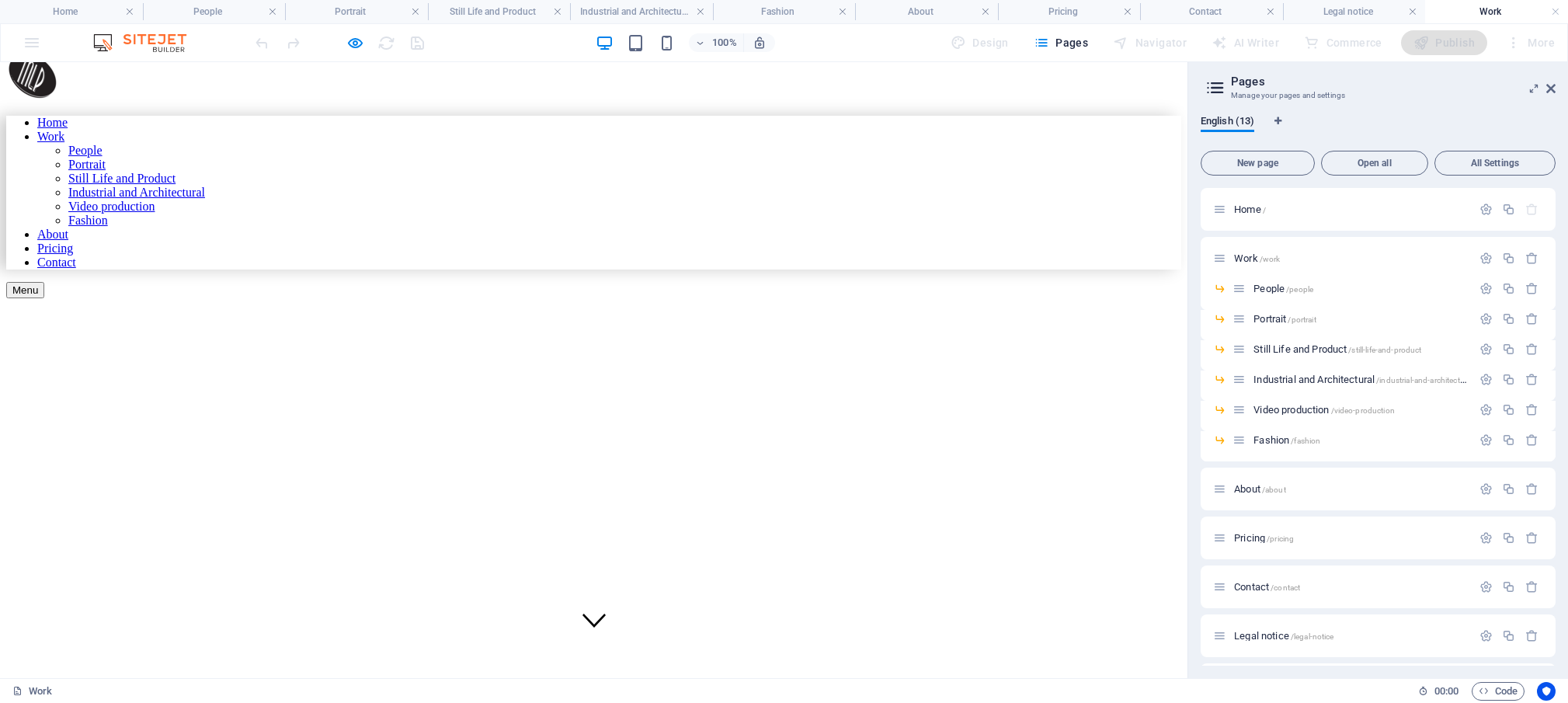
scroll to position [18, 0]
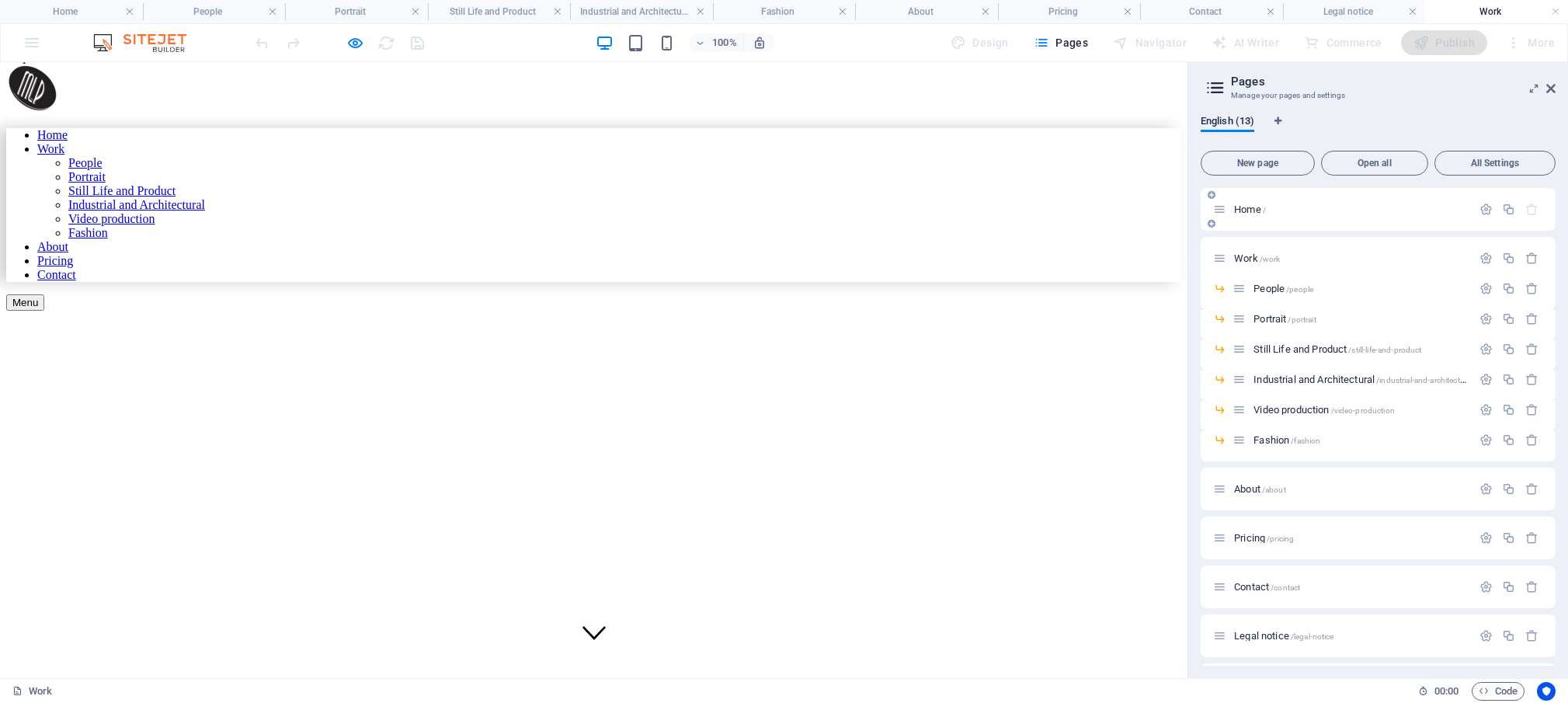
click at [1246, 208] on span "Home /" at bounding box center [1250, 209] width 32 height 12
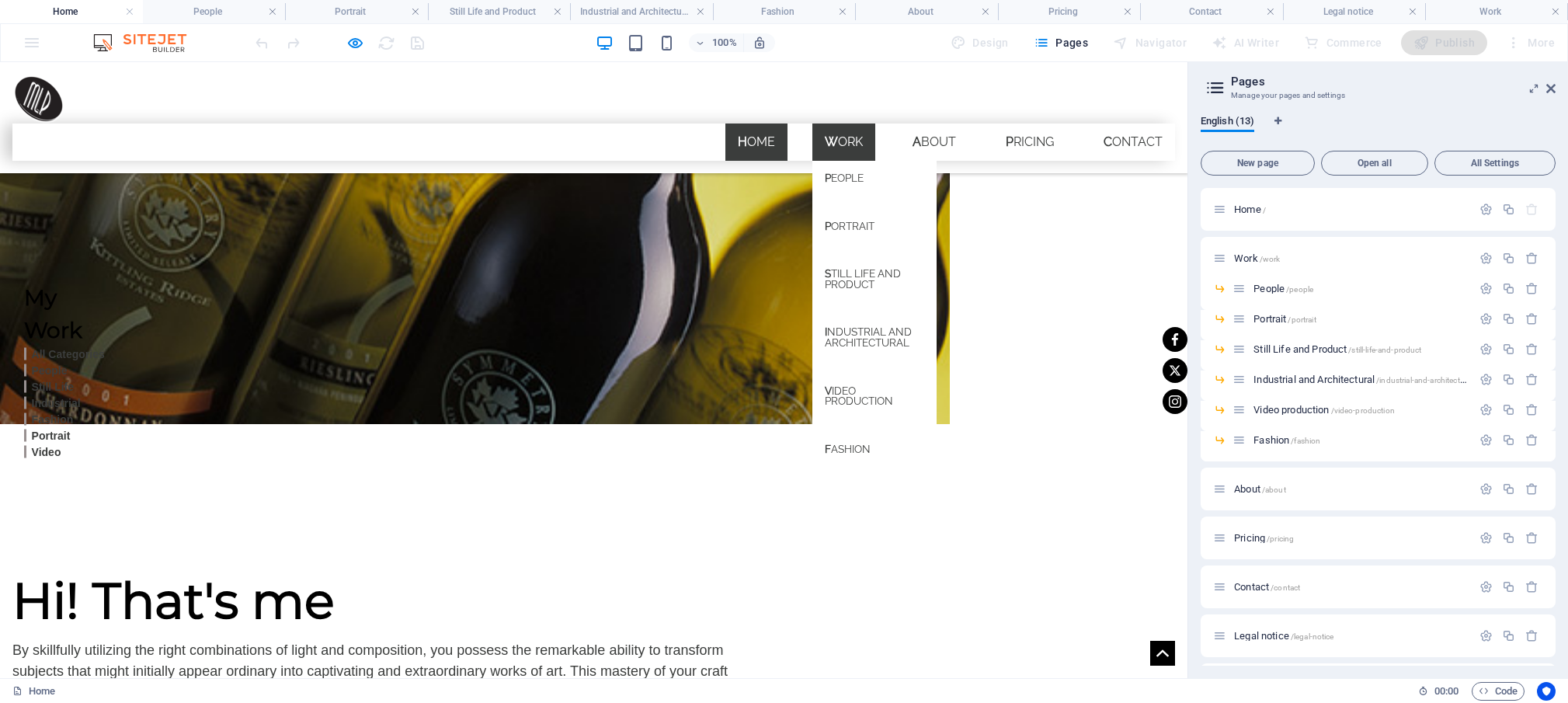
click at [842, 123] on link "Work" at bounding box center [844, 141] width 63 height 37
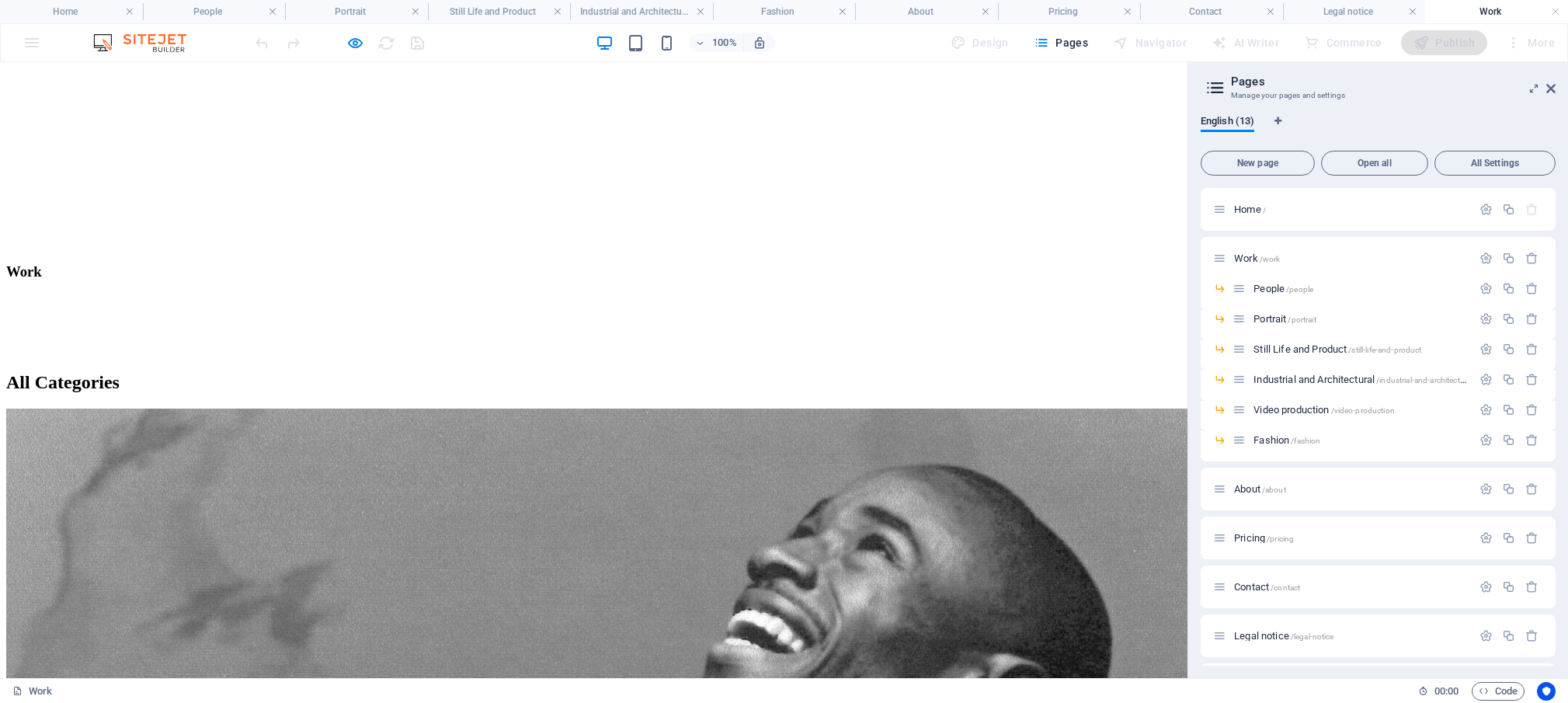
scroll to position [678, 0]
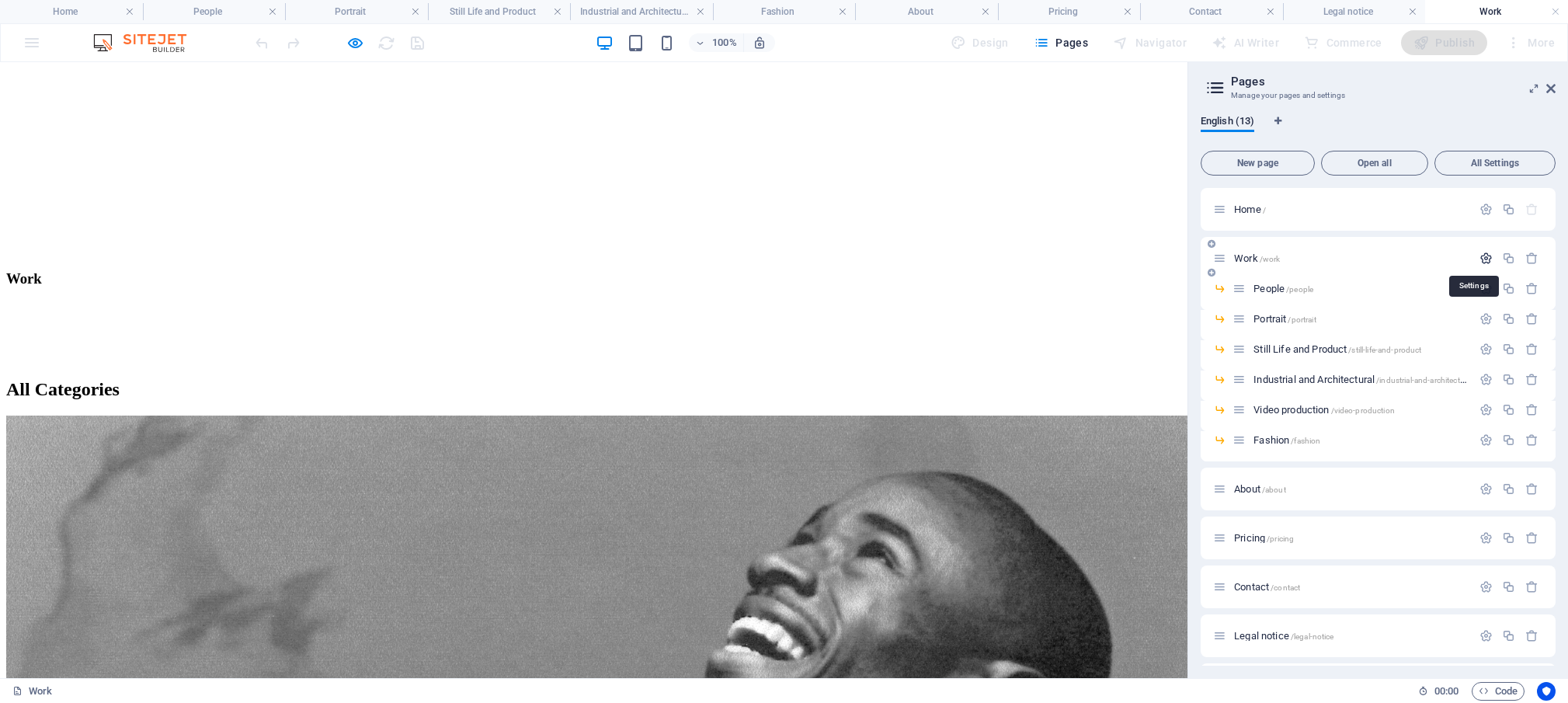
click at [1481, 261] on icon "button" at bounding box center [1486, 258] width 14 height 14
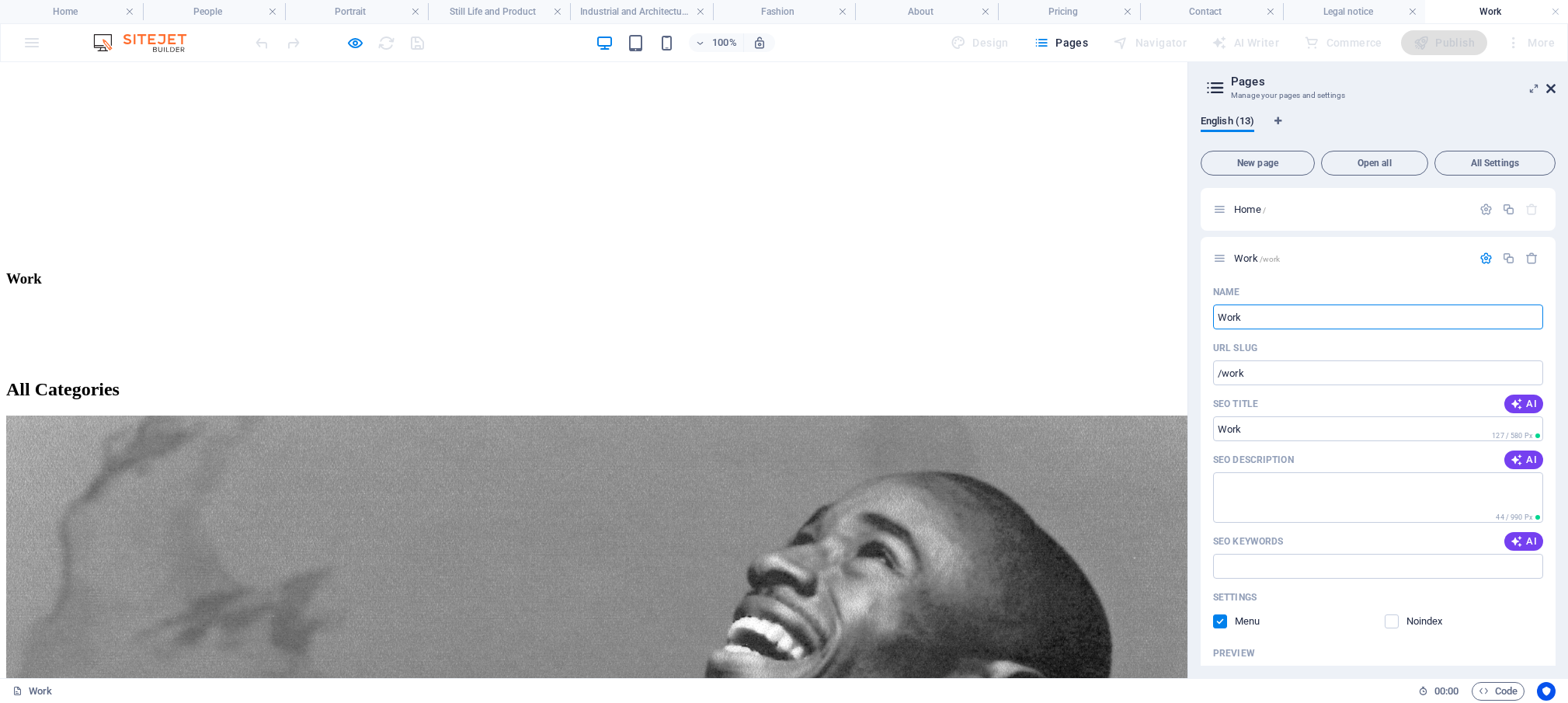
click at [1552, 87] on icon at bounding box center [1551, 89] width 10 height 13
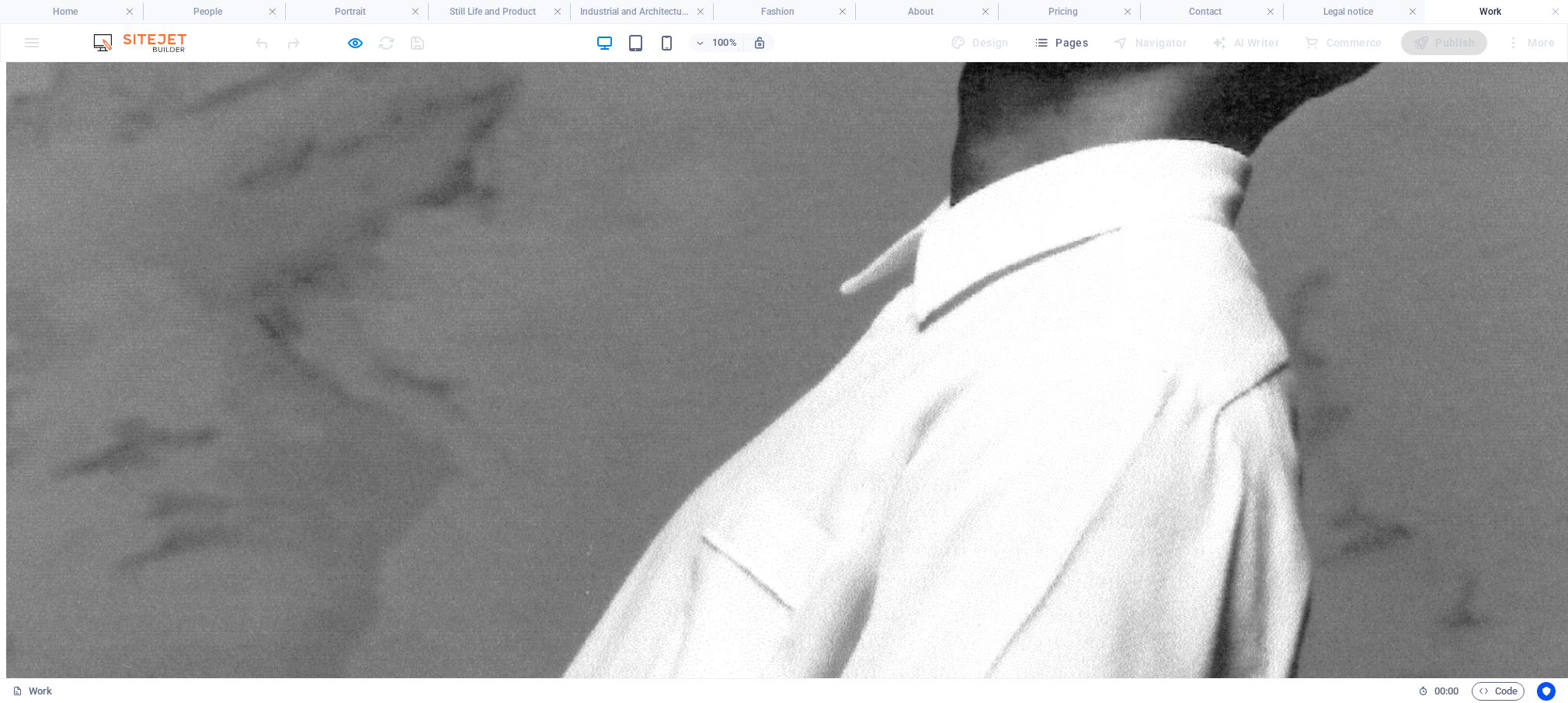
scroll to position [1522, 0]
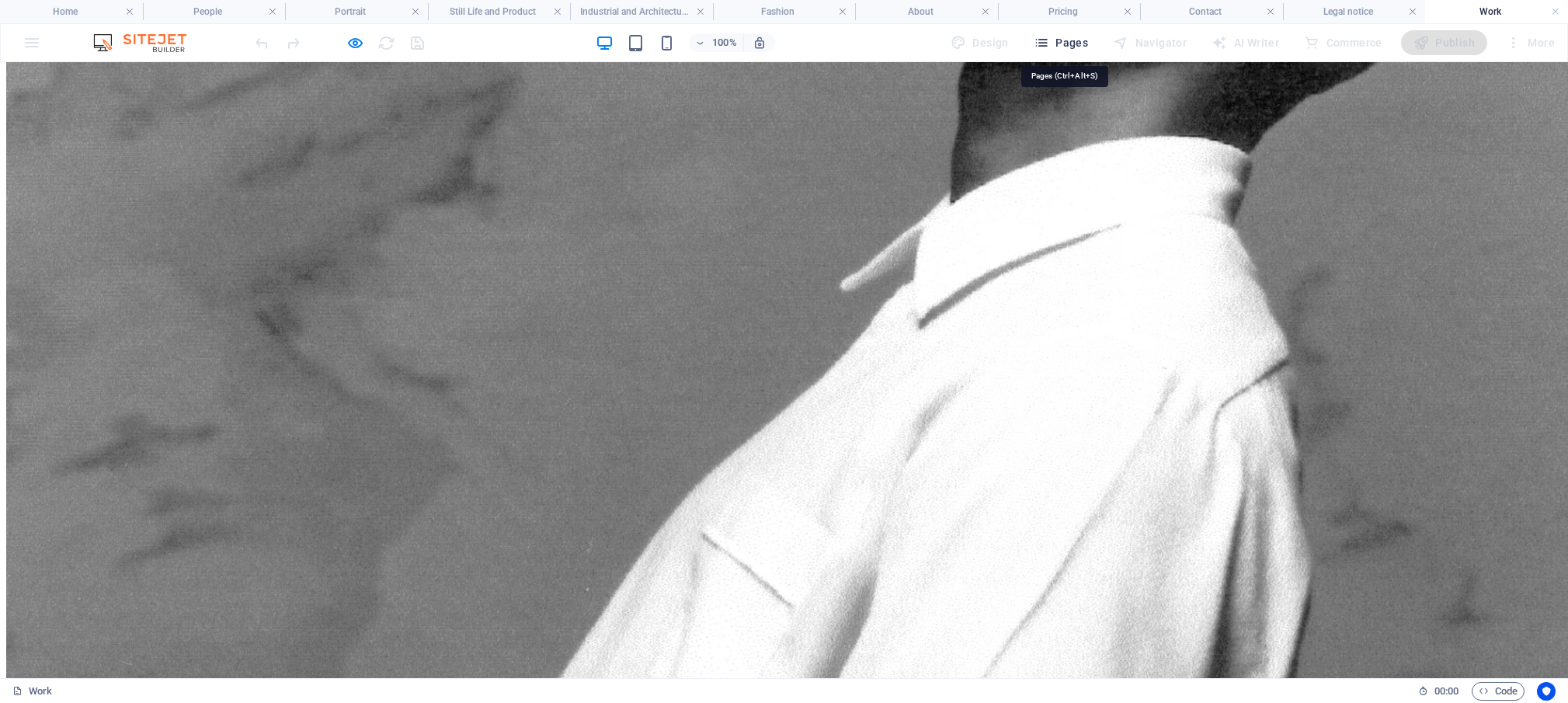
click at [1080, 45] on span "Pages" at bounding box center [1060, 43] width 54 height 16
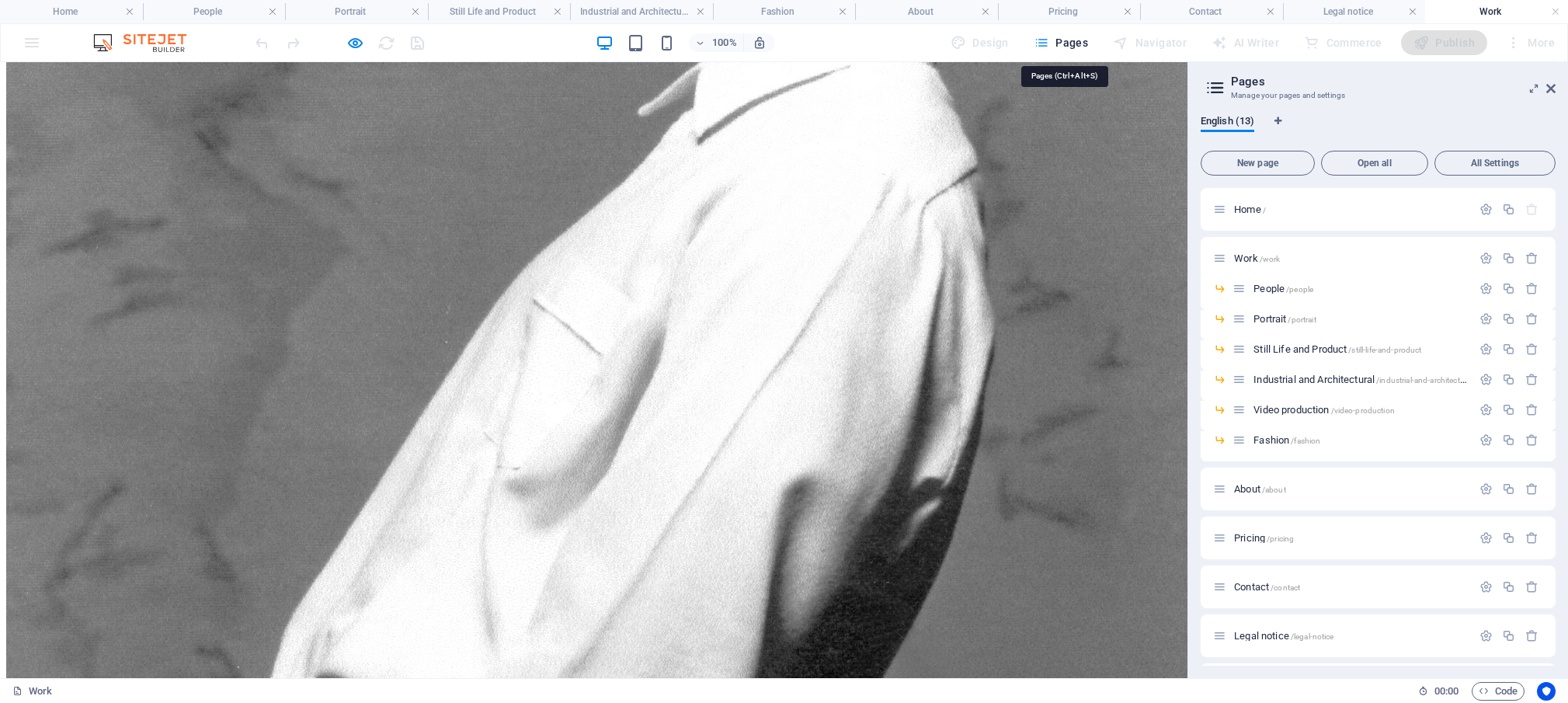
scroll to position [1292, 0]
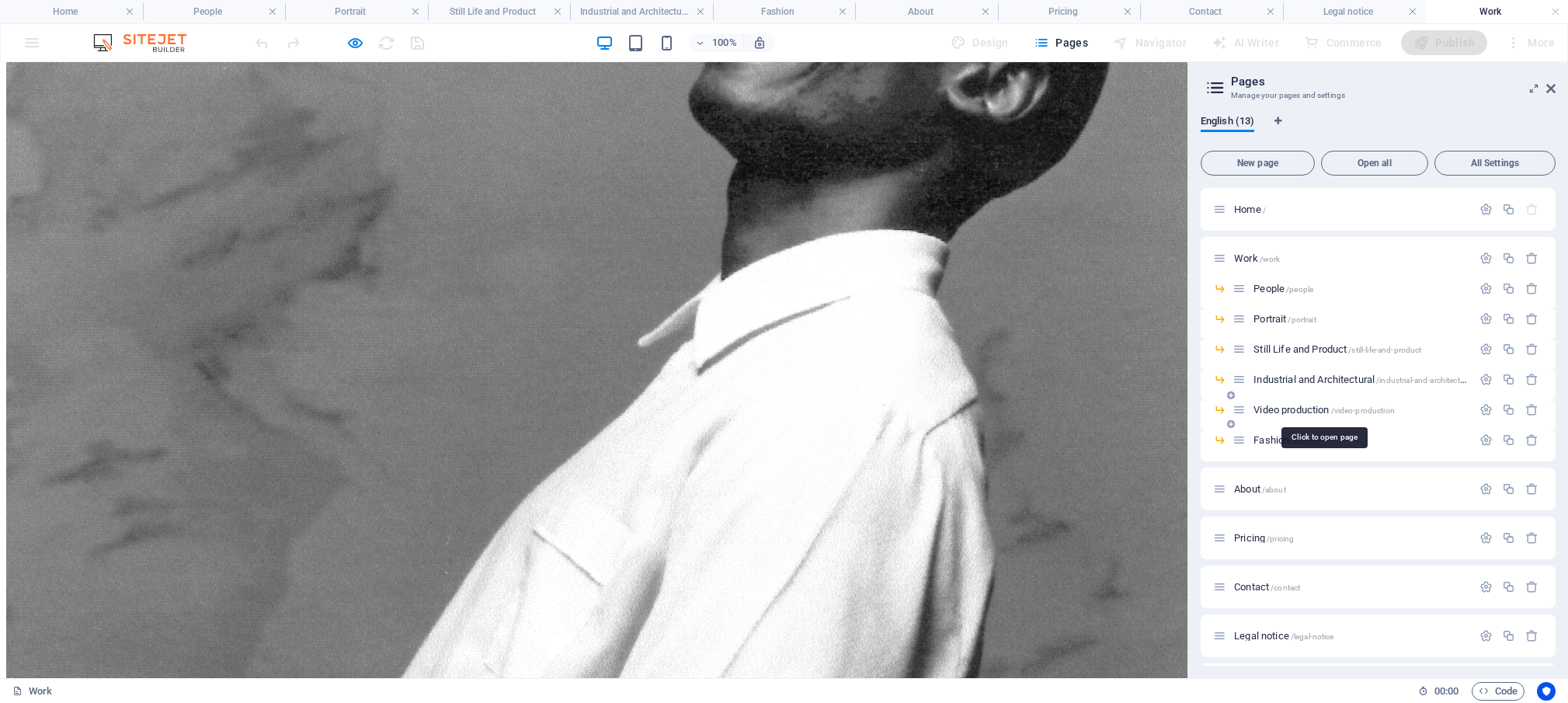
click at [1291, 408] on span "Video production /video-production" at bounding box center [1324, 409] width 141 height 12
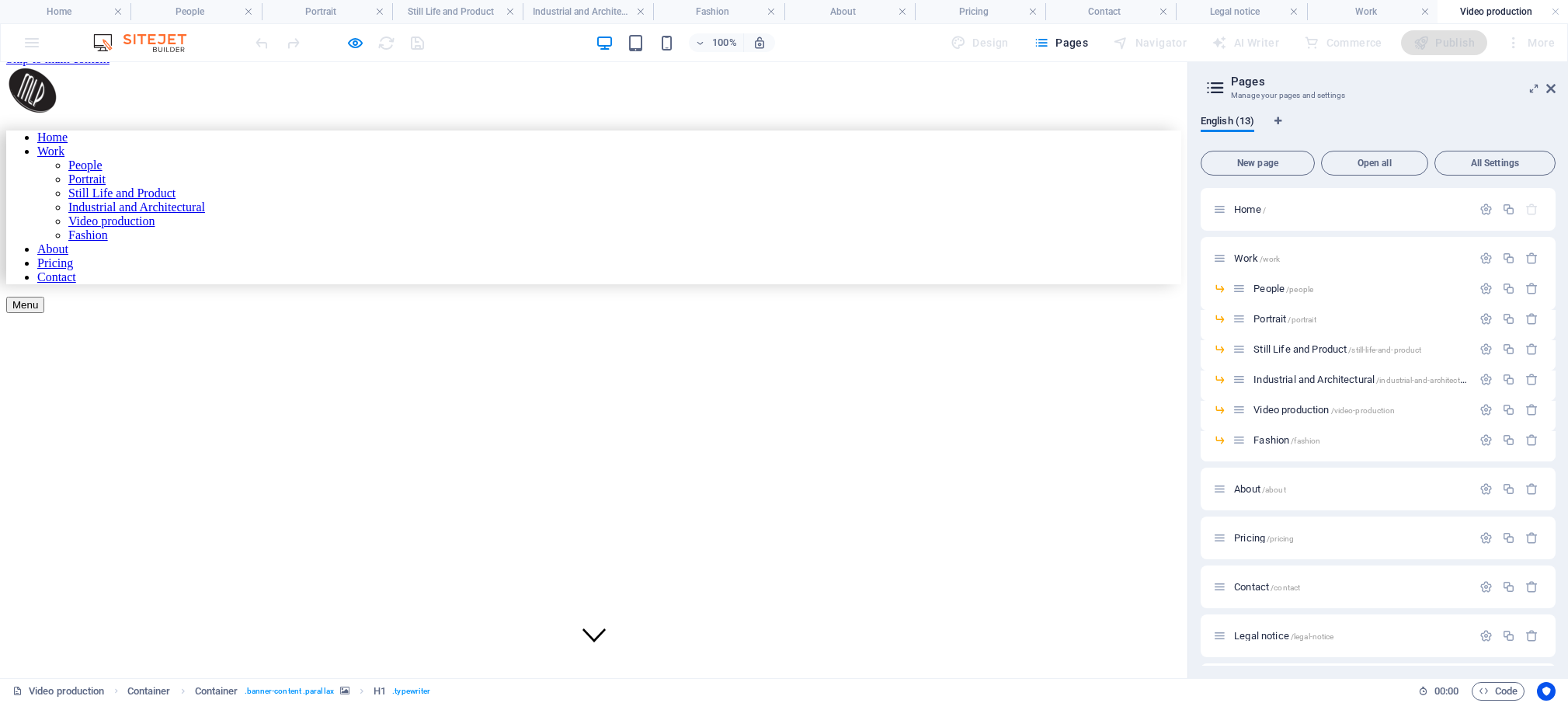
scroll to position [0, 0]
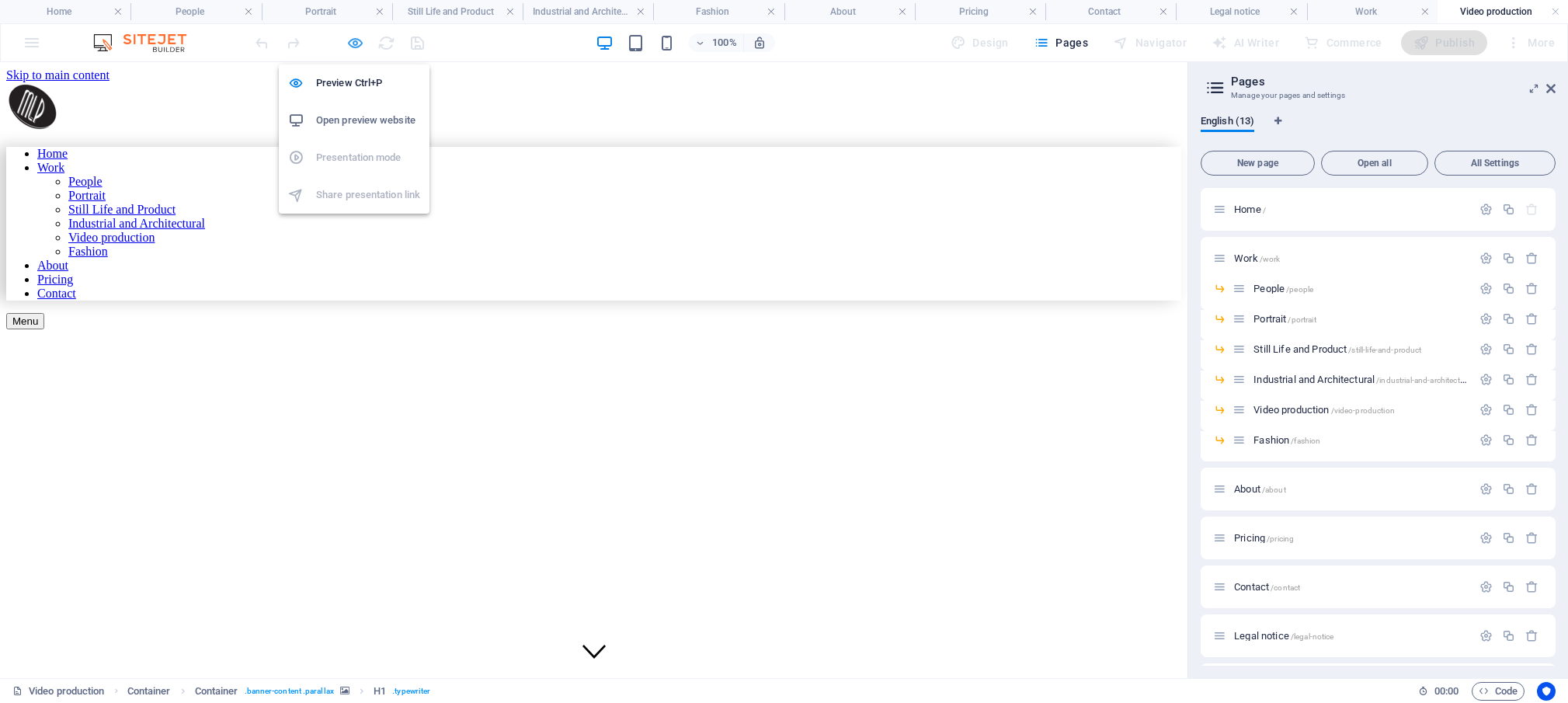
click at [358, 43] on icon "button" at bounding box center [355, 43] width 17 height 17
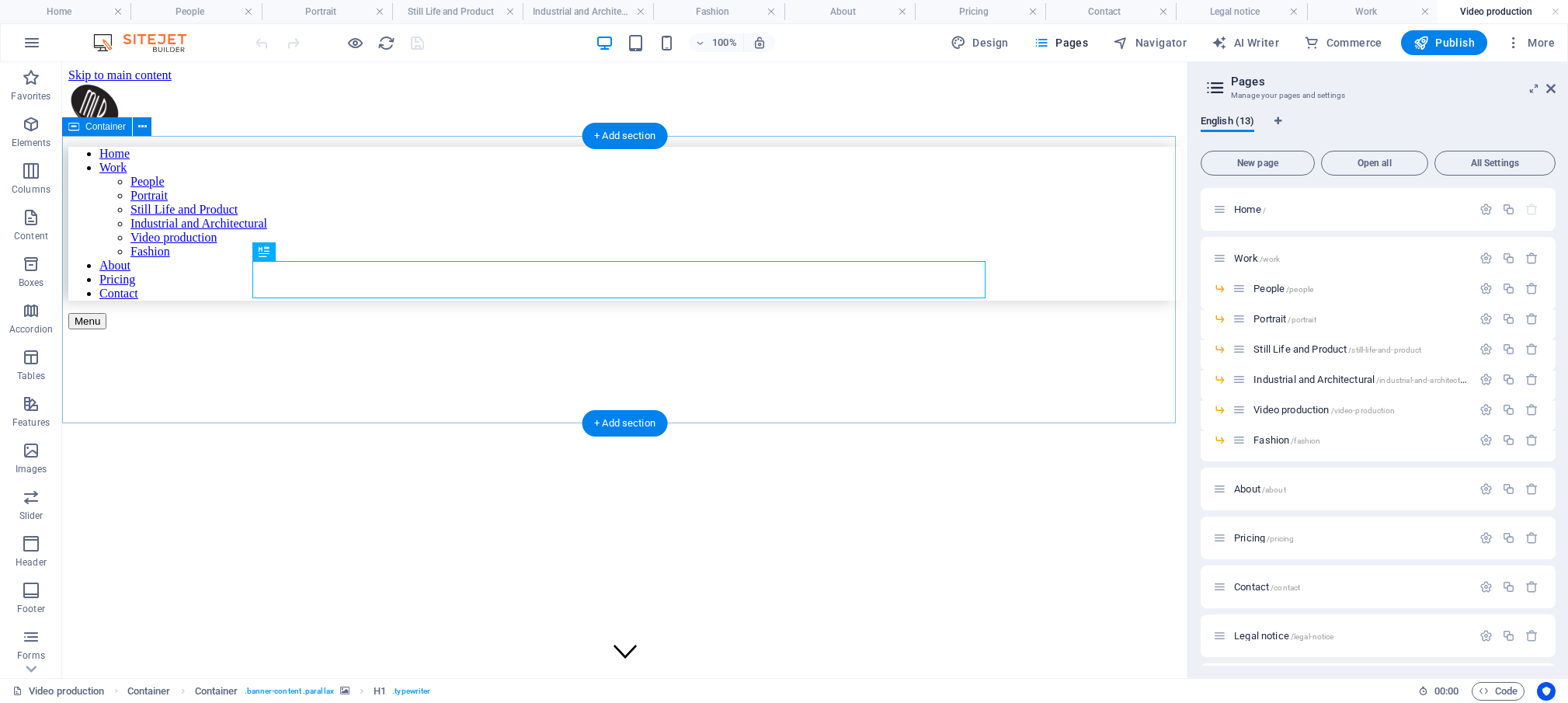
click at [273, 338] on figure at bounding box center [624, 338] width 1113 height 0
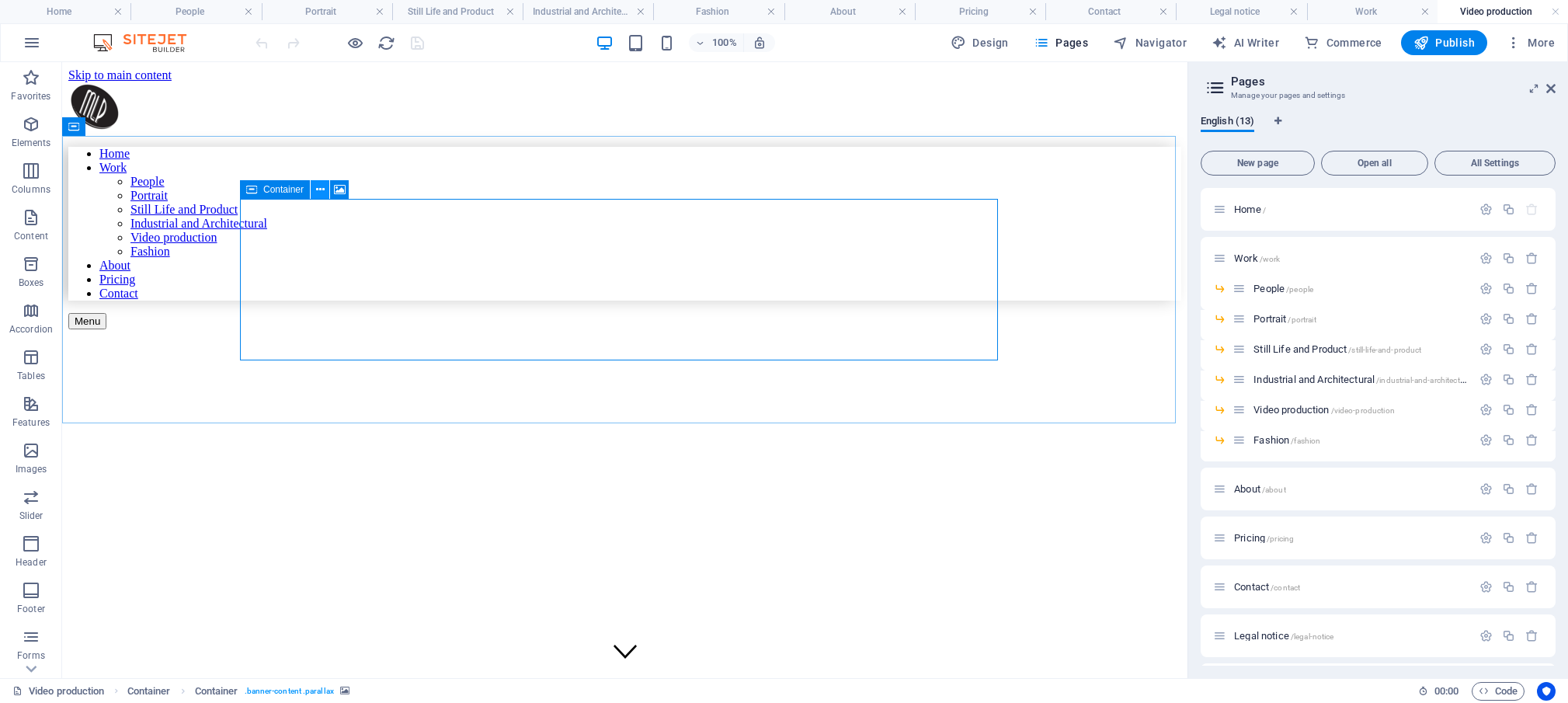
click at [323, 191] on icon at bounding box center [320, 190] width 9 height 17
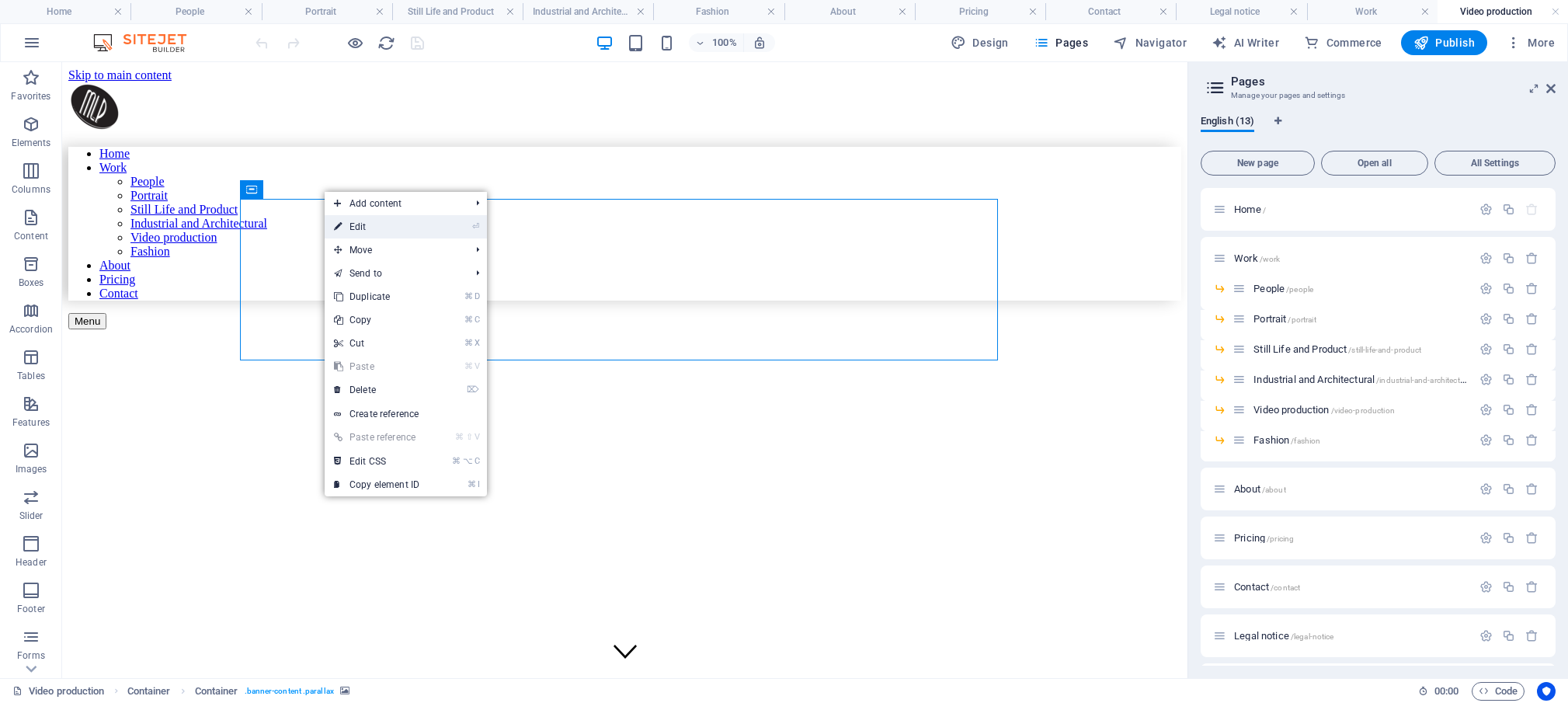
click at [361, 226] on link "⏎ Edit" at bounding box center [377, 226] width 104 height 23
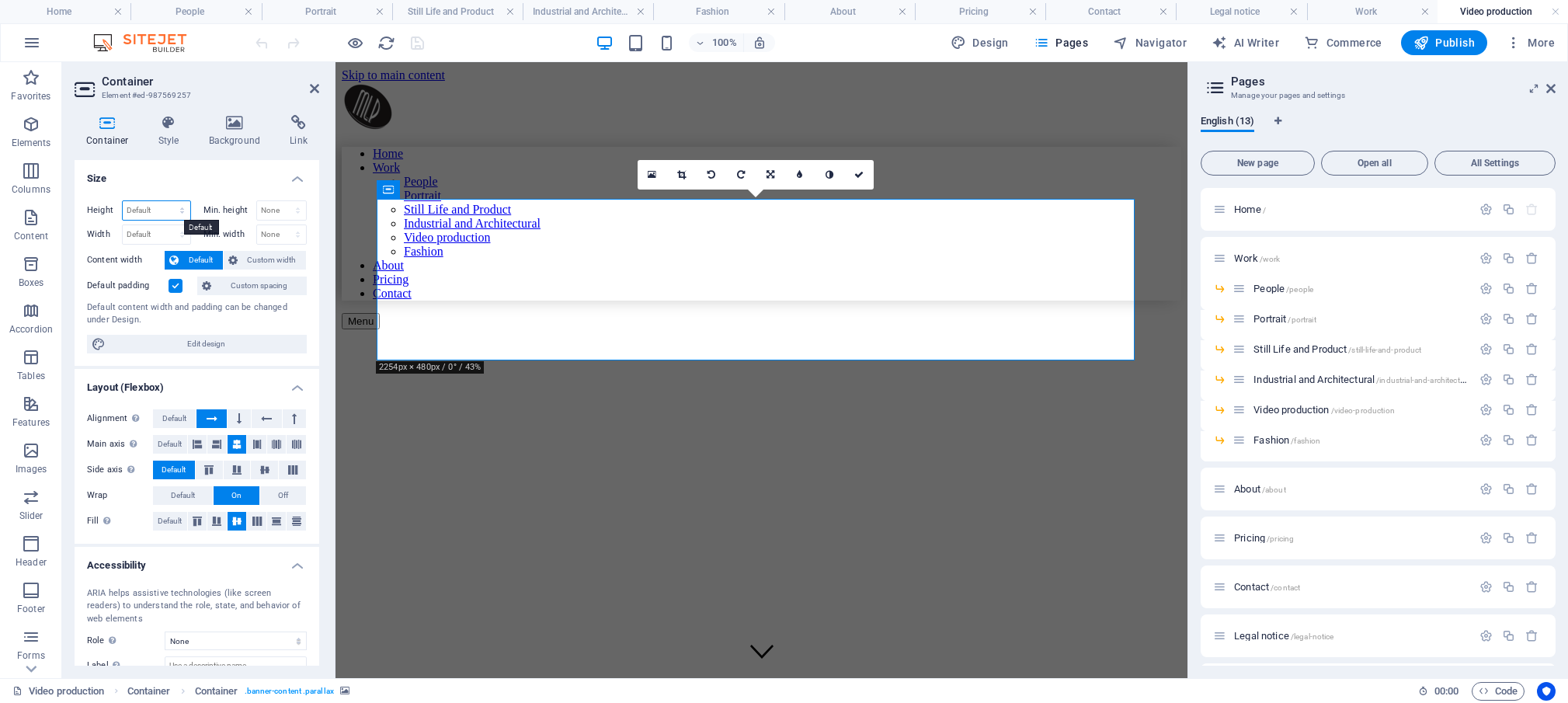
click at [122, 201] on select "Default px rem % vh vw" at bounding box center [156, 210] width 68 height 18
select select "px"
click option "px" at bounding box center [0, 0] width 0 height 0
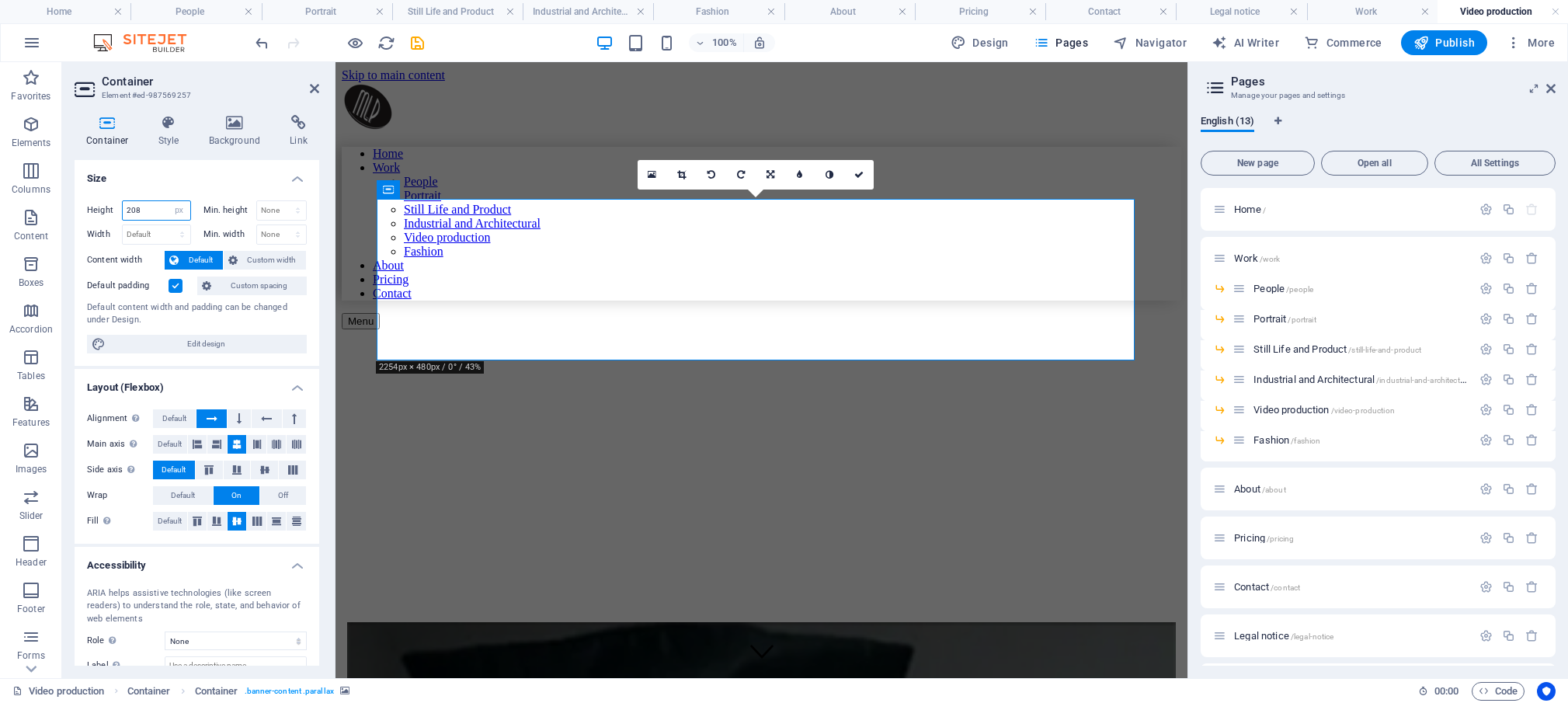
click at [156, 209] on input "208" at bounding box center [156, 210] width 68 height 18
drag, startPoint x: 149, startPoint y: 211, endPoint x: 121, endPoint y: 204, distance: 28.9
click at [122, 204] on input "208" at bounding box center [156, 210] width 68 height 18
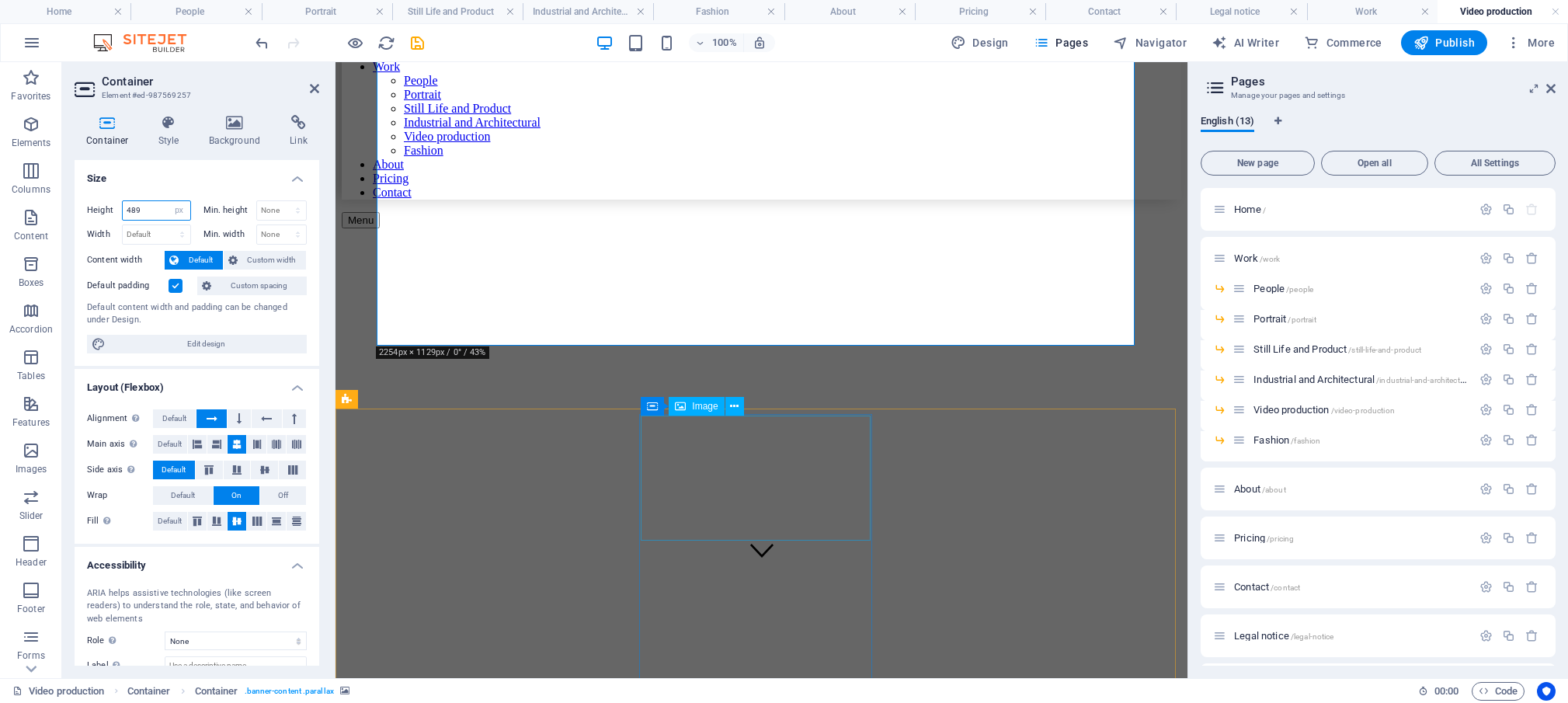
scroll to position [48, 0]
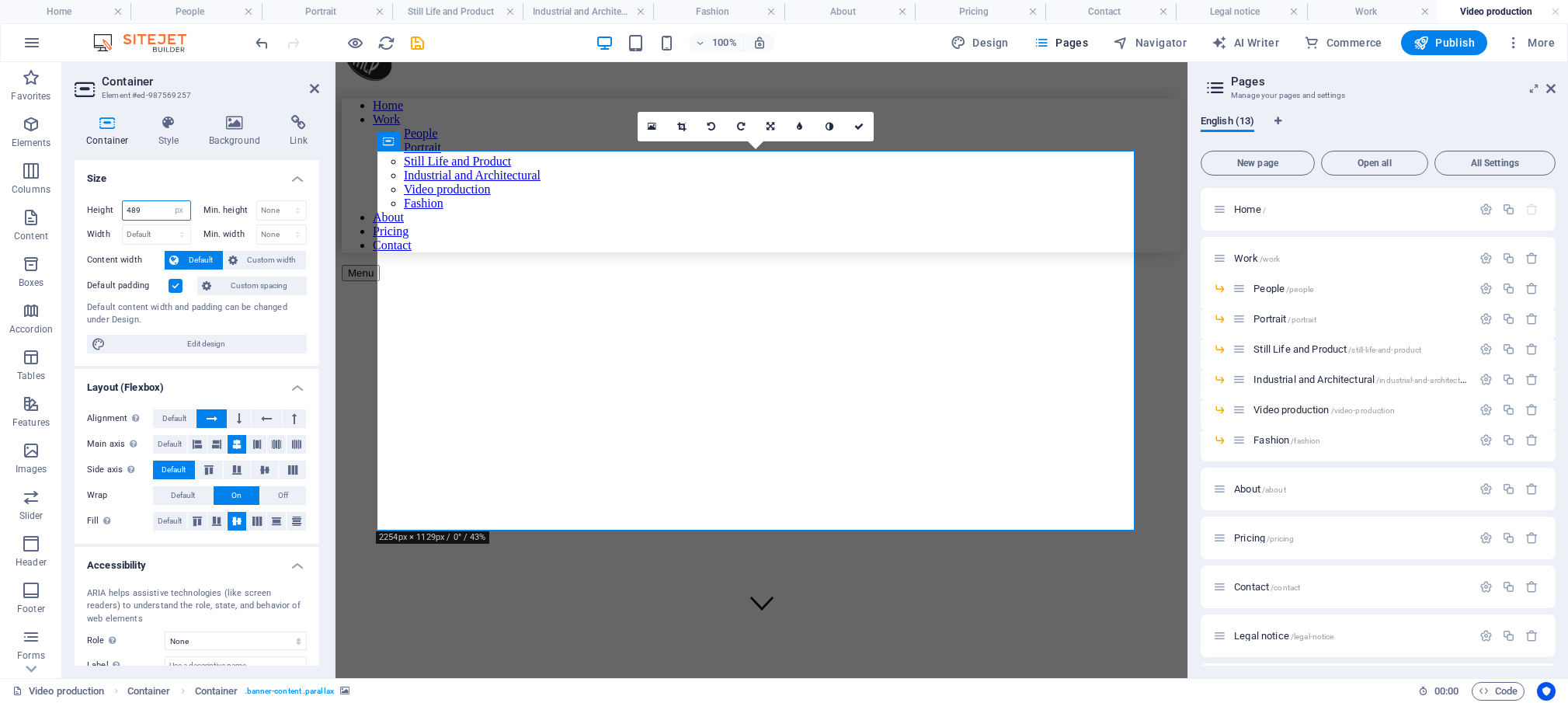
drag, startPoint x: 144, startPoint y: 210, endPoint x: 123, endPoint y: 204, distance: 21.8
click at [123, 204] on input "489" at bounding box center [156, 210] width 68 height 18
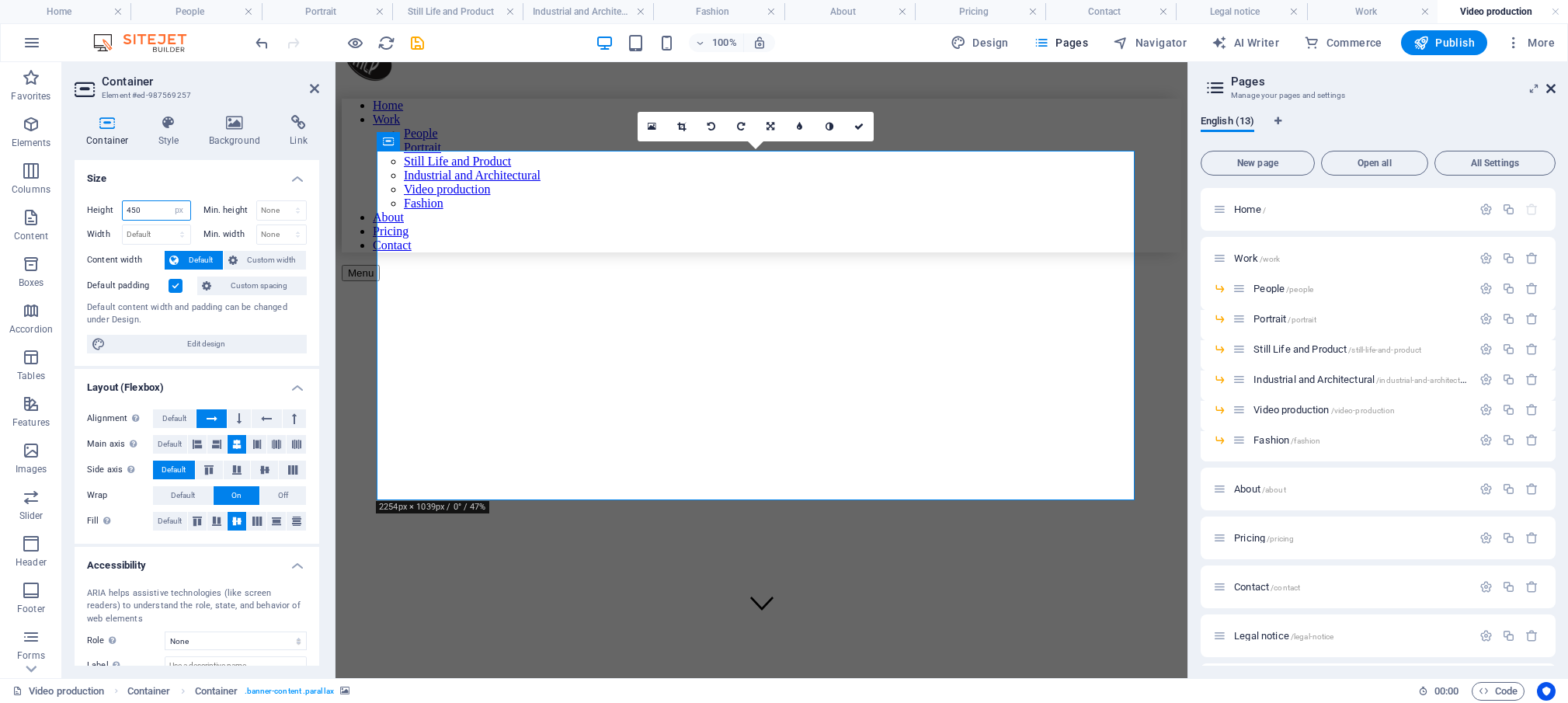
type input "450"
drag, startPoint x: 1550, startPoint y: 89, endPoint x: 1140, endPoint y: 159, distance: 415.9
click at [1550, 89] on icon at bounding box center [1551, 89] width 10 height 13
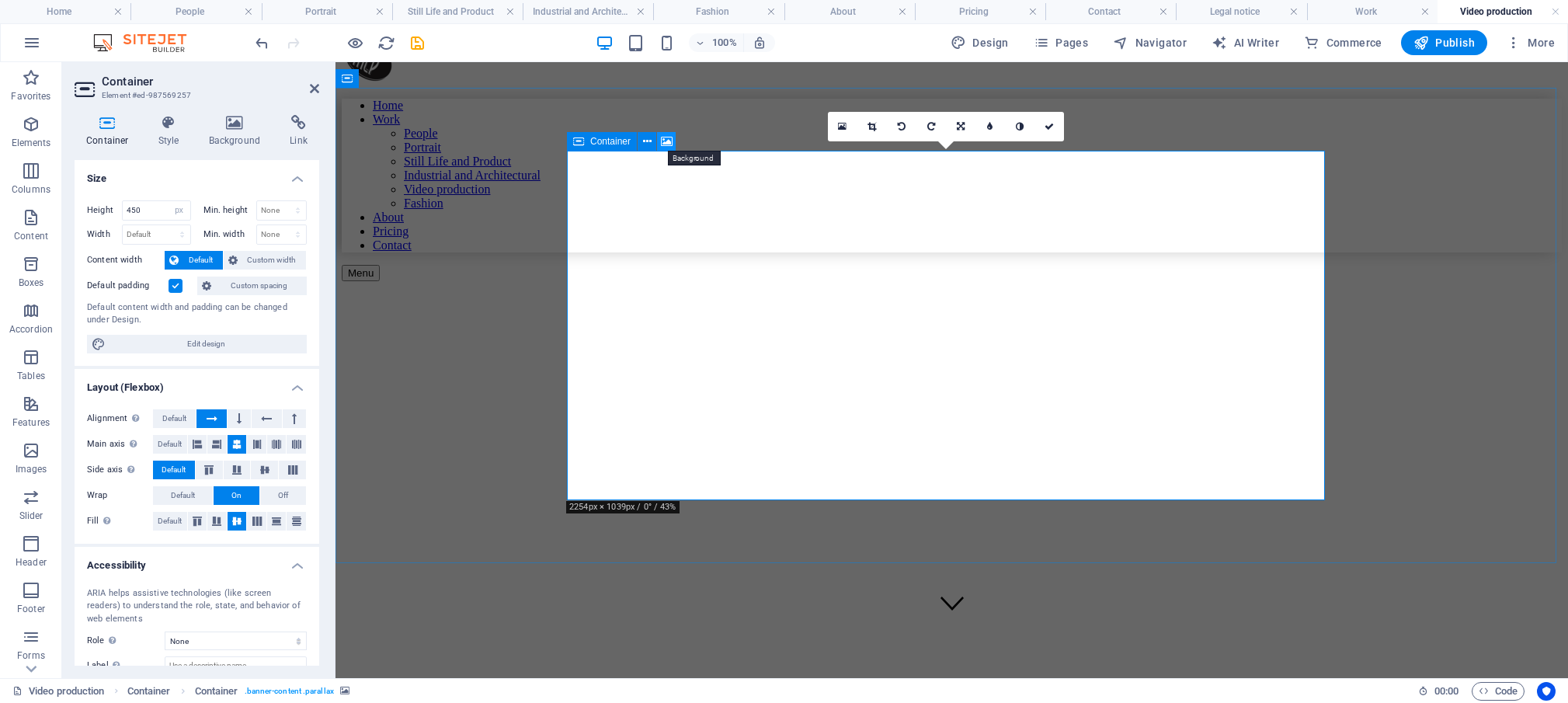
click at [665, 141] on icon at bounding box center [666, 141] width 12 height 17
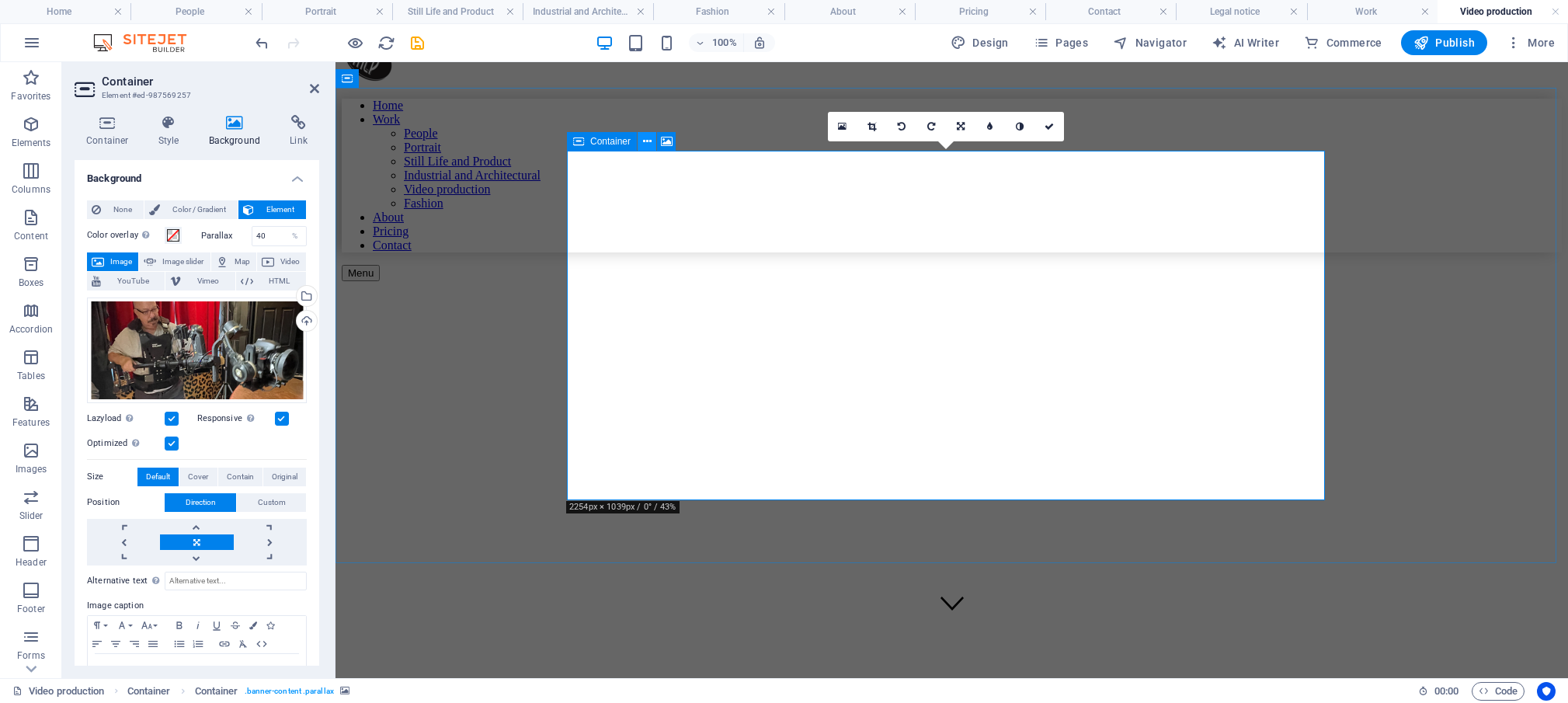
click at [650, 141] on icon at bounding box center [647, 141] width 9 height 17
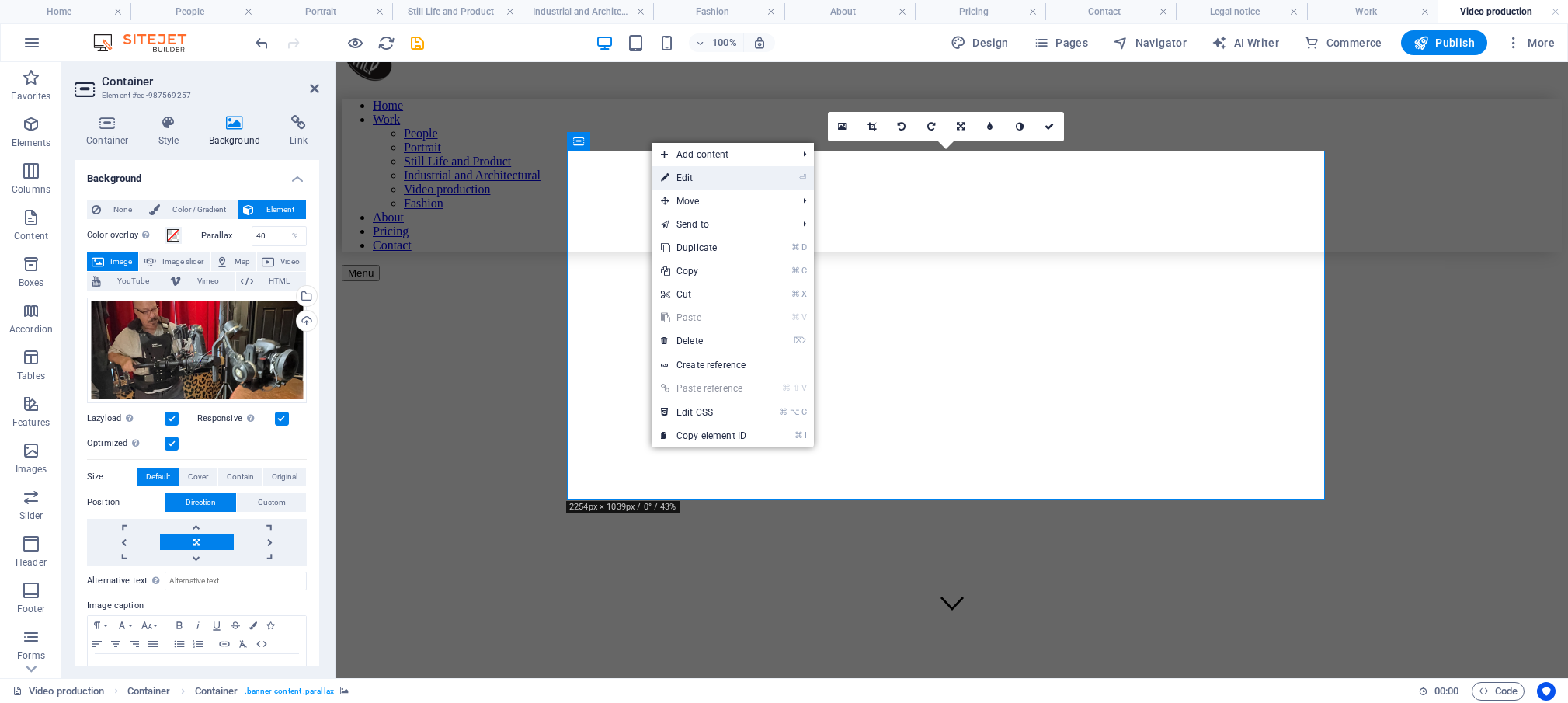
click at [694, 177] on link "⏎ Edit" at bounding box center [703, 177] width 104 height 23
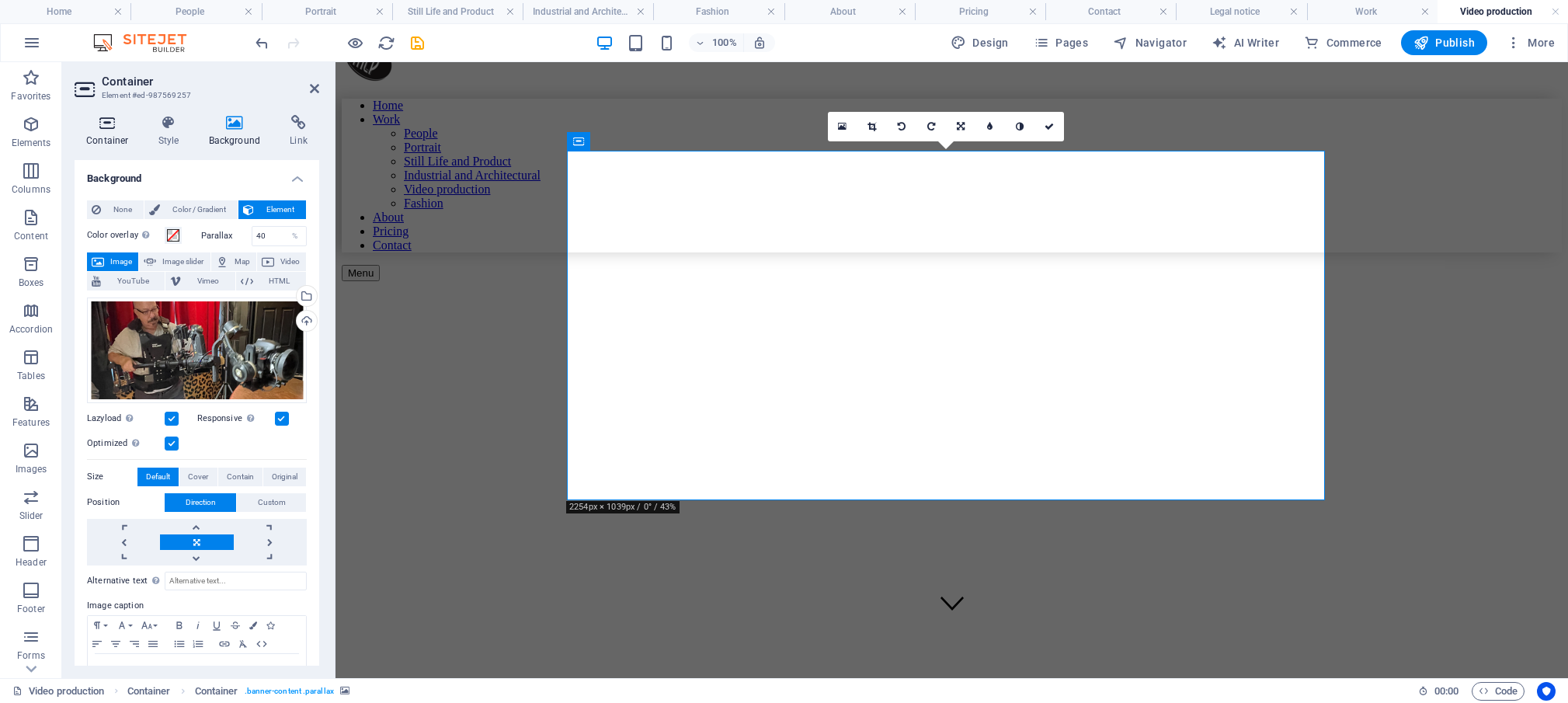
click at [108, 129] on icon at bounding box center [107, 123] width 66 height 16
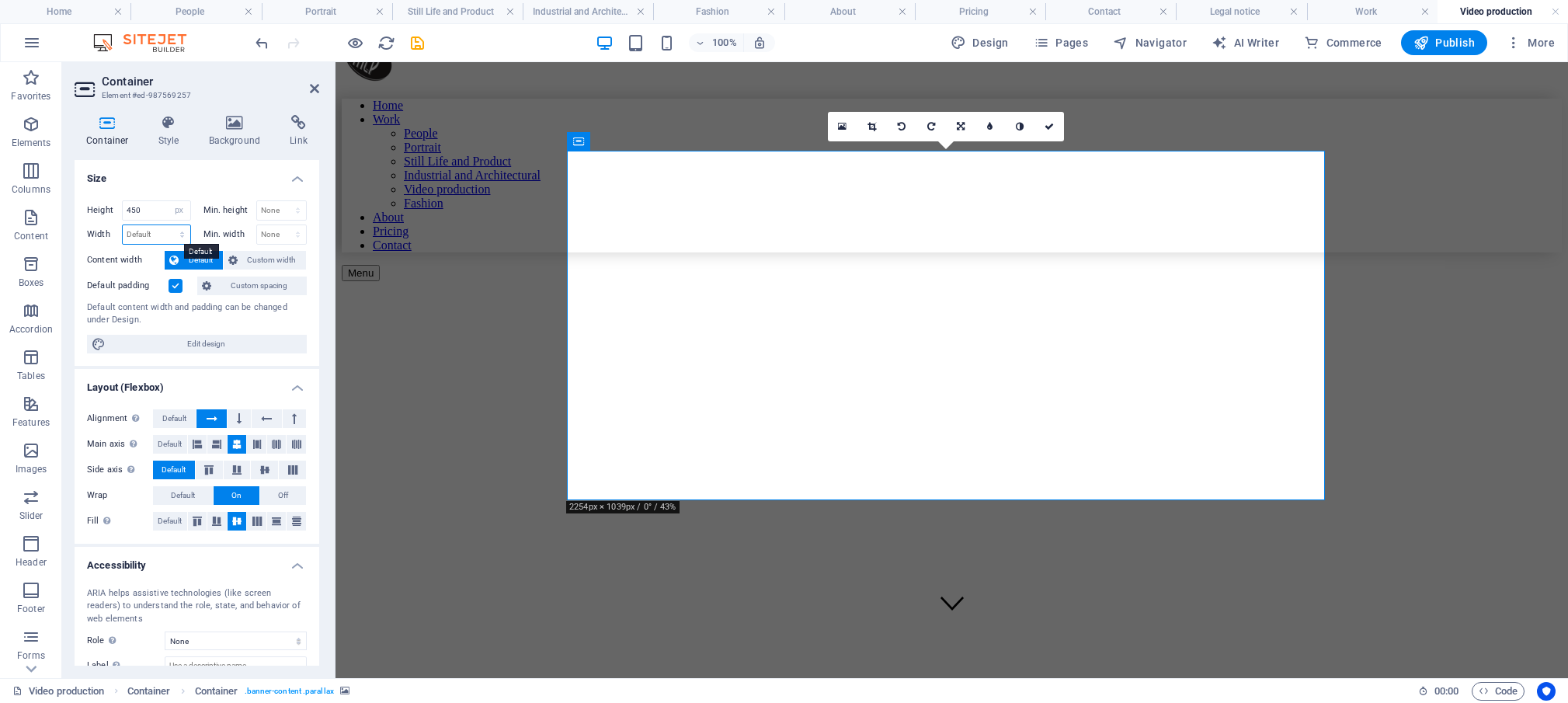
click at [122, 226] on select "Default px rem % em vh vw" at bounding box center [156, 234] width 68 height 18
select select "px"
click option "px" at bounding box center [0, 0] width 0 height 0
click at [156, 235] on input "976" at bounding box center [156, 234] width 68 height 18
drag, startPoint x: 145, startPoint y: 234, endPoint x: 122, endPoint y: 230, distance: 23.3
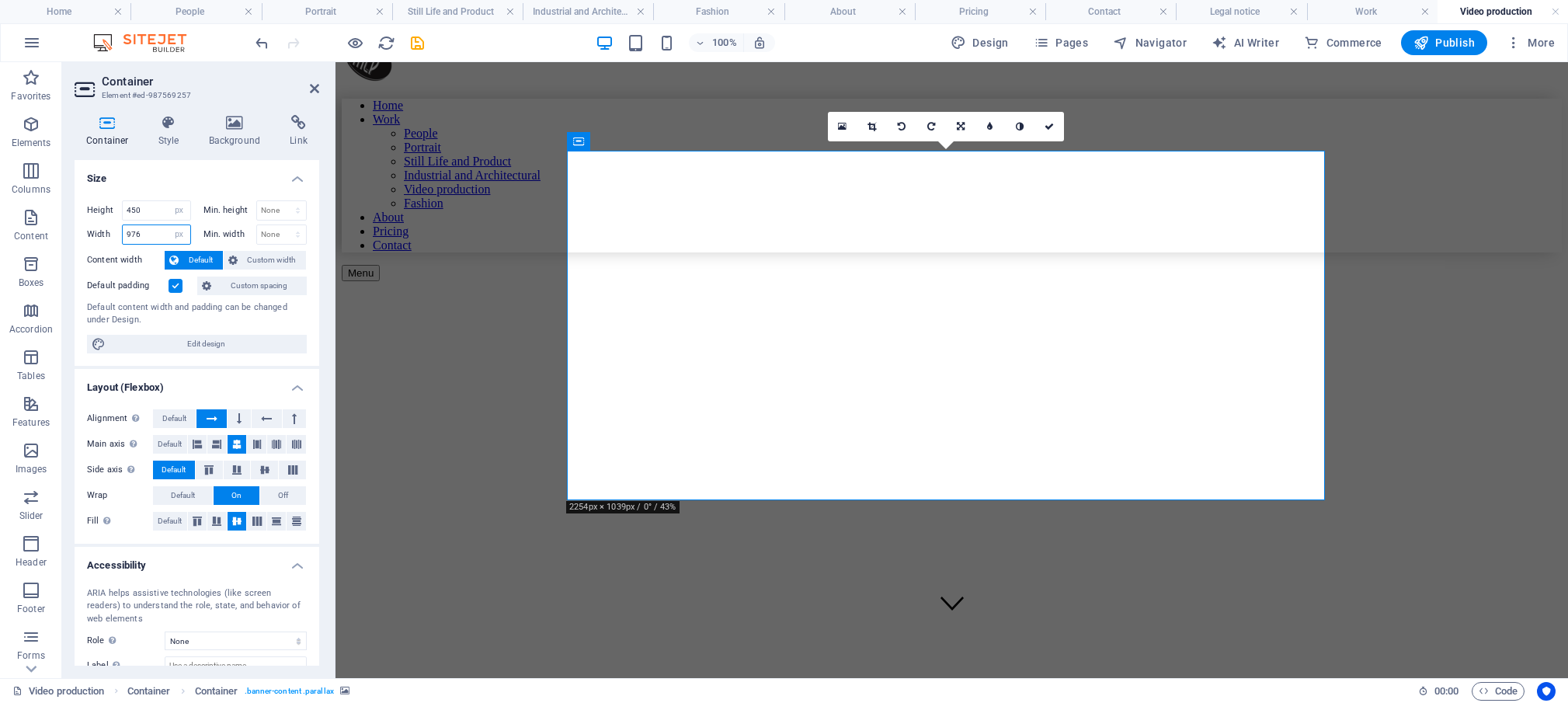
click at [122, 230] on input "976" at bounding box center [156, 234] width 68 height 18
type input "1000"
click at [203, 244] on div "Min. width None px rem % vh vw" at bounding box center [255, 234] width 104 height 20
select select "default"
click option "Default" at bounding box center [0, 0] width 0 height 0
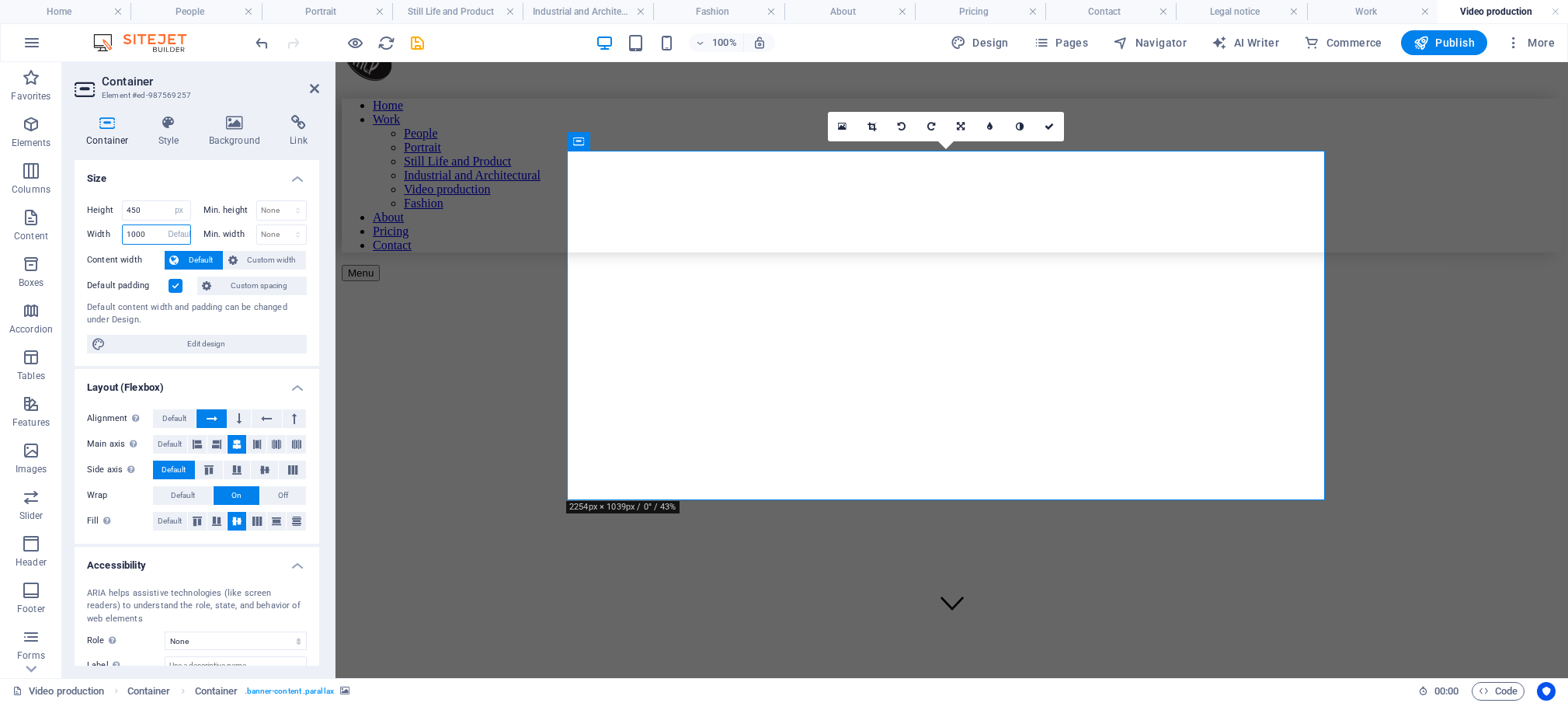
select select "DISABLED_OPTION_VALUE"
click at [645, 140] on icon at bounding box center [647, 141] width 9 height 17
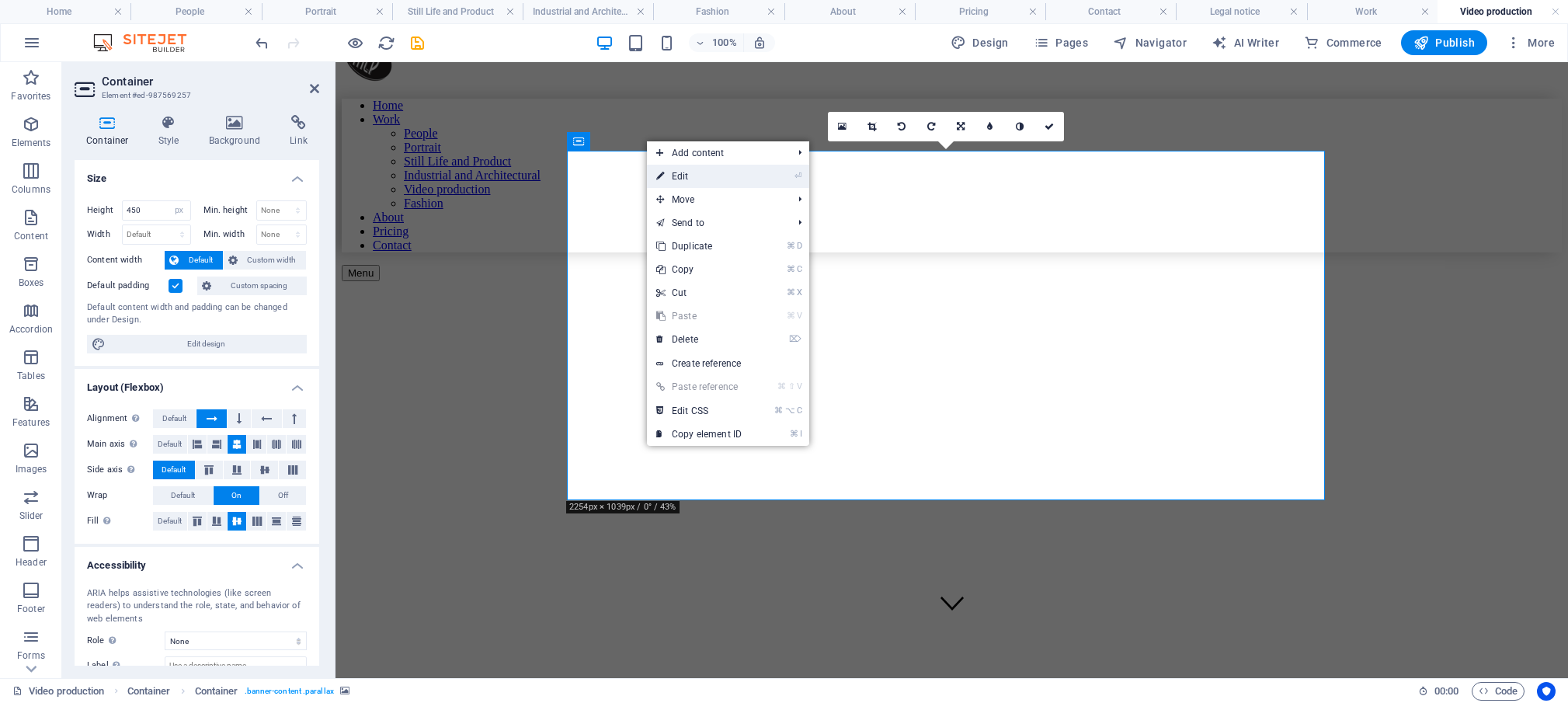
click at [679, 176] on link "⏎ Edit" at bounding box center [698, 176] width 104 height 23
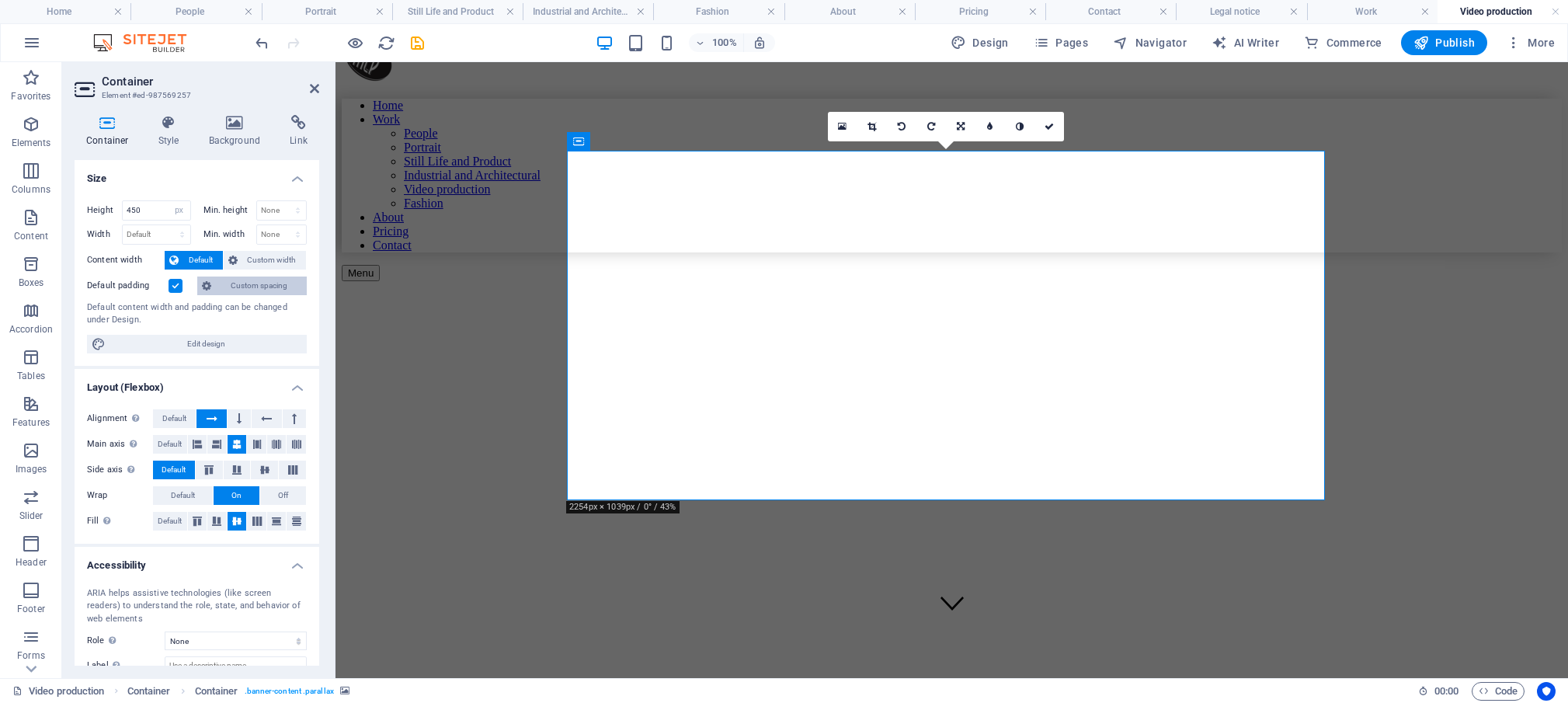
click at [265, 283] on span "Custom spacing" at bounding box center [259, 285] width 87 height 18
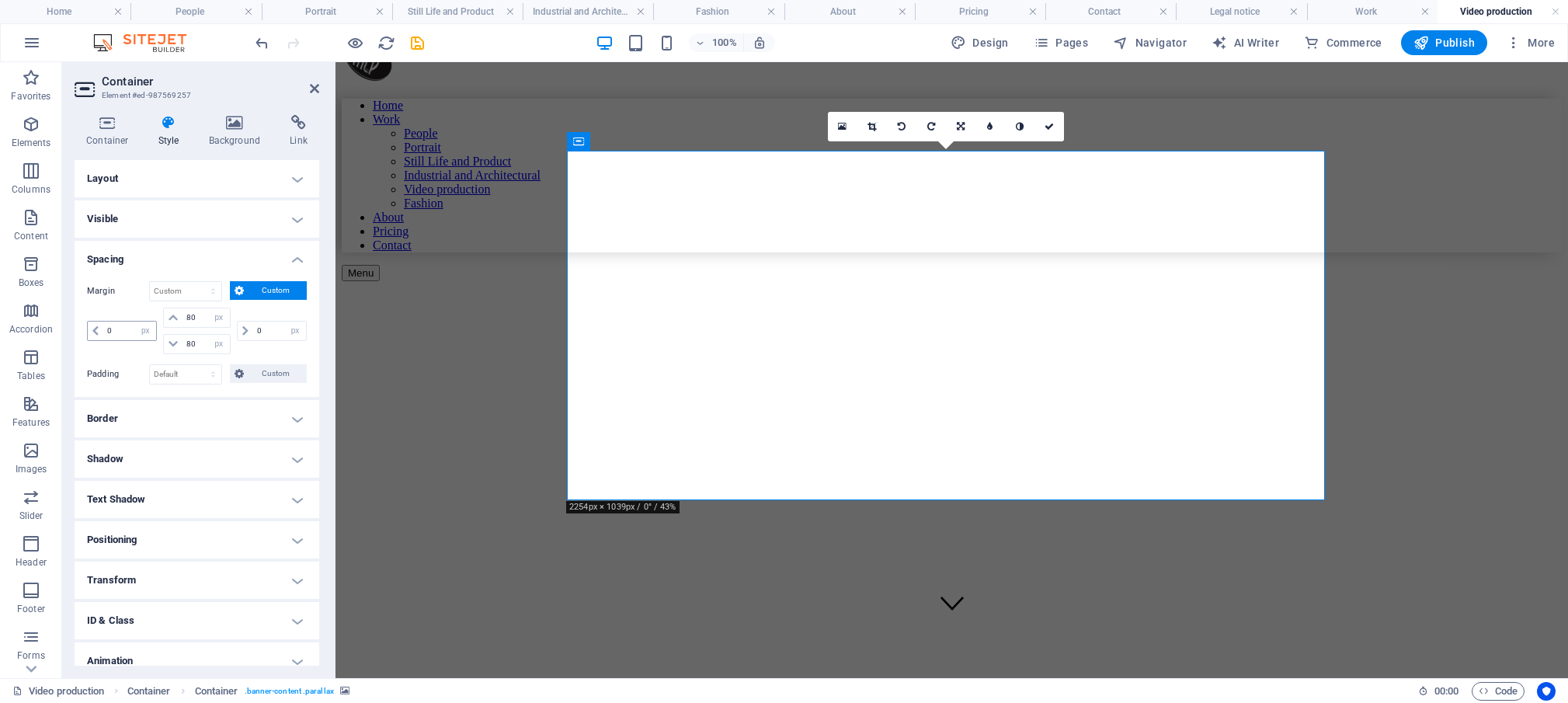
click at [95, 334] on icon at bounding box center [95, 331] width 6 height 10
click at [95, 332] on icon at bounding box center [95, 331] width 6 height 10
drag, startPoint x: 118, startPoint y: 331, endPoint x: 105, endPoint y: 327, distance: 13.6
click at [105, 327] on input "0" at bounding box center [129, 330] width 52 height 18
click at [149, 349] on div "3 auto px % rem vw vh" at bounding box center [124, 330] width 73 height 47
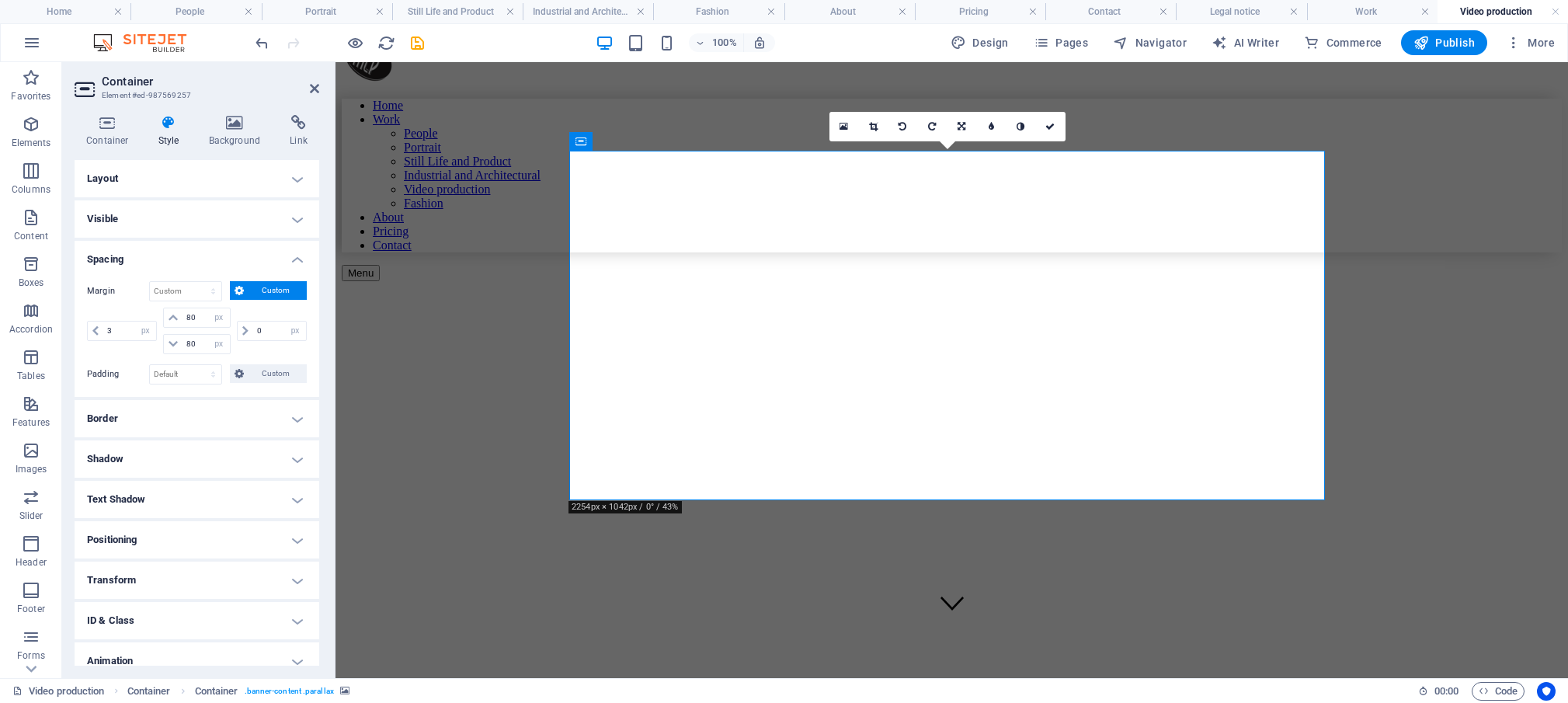
type input "0"
click at [317, 86] on icon at bounding box center [315, 89] width 10 height 13
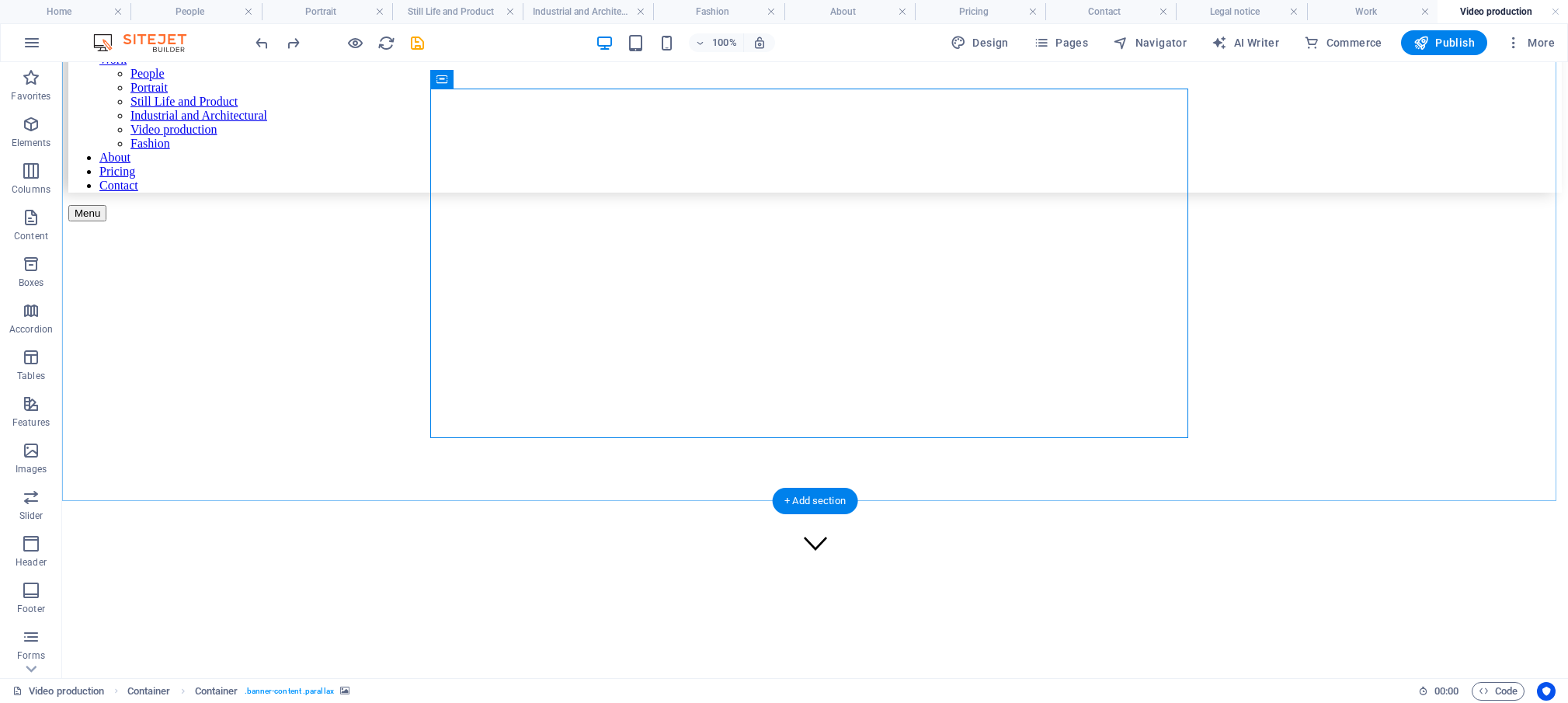
scroll to position [110, 0]
click at [351, 36] on icon "button" at bounding box center [355, 43] width 17 height 17
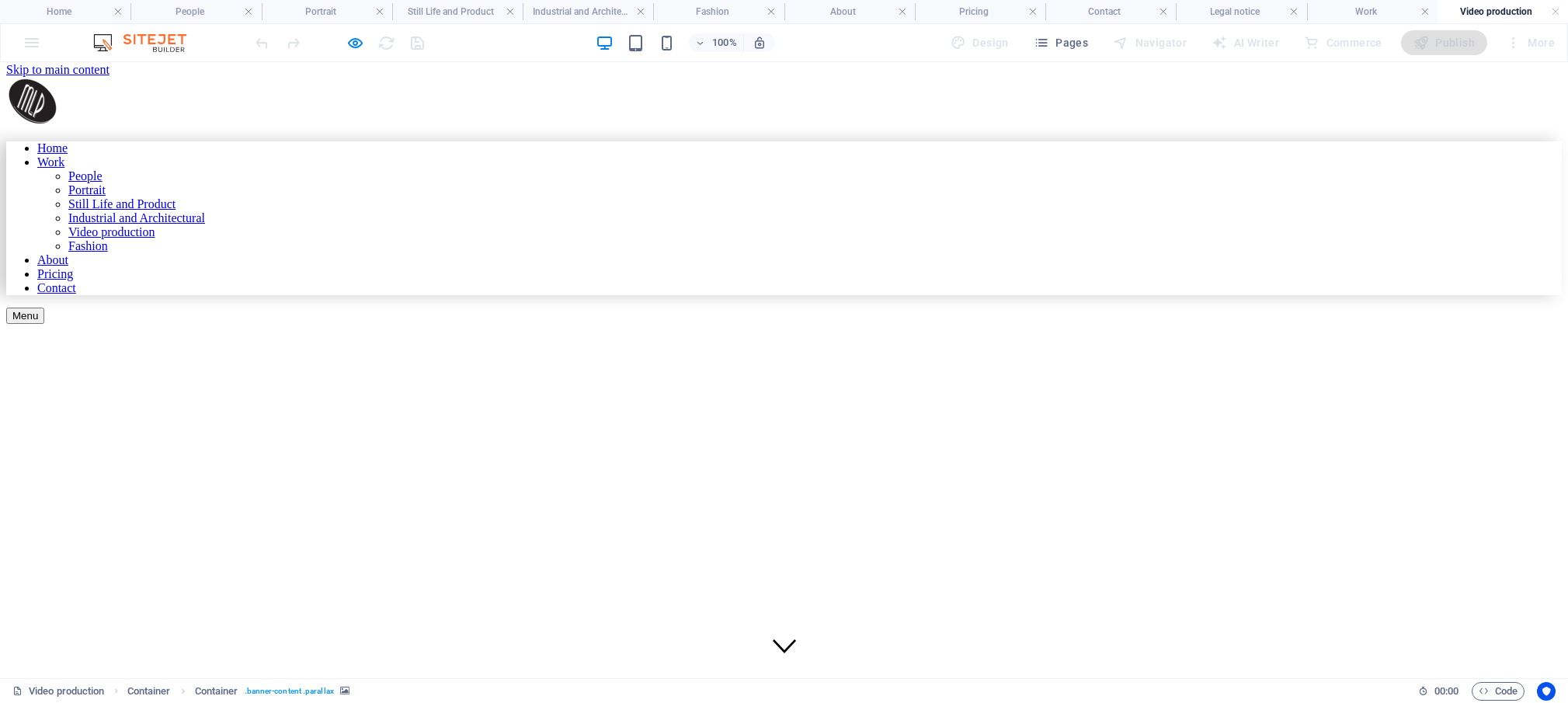
scroll to position [0, 0]
click at [1498, 330] on div "Video Production" at bounding box center [784, 567] width 1555 height 475
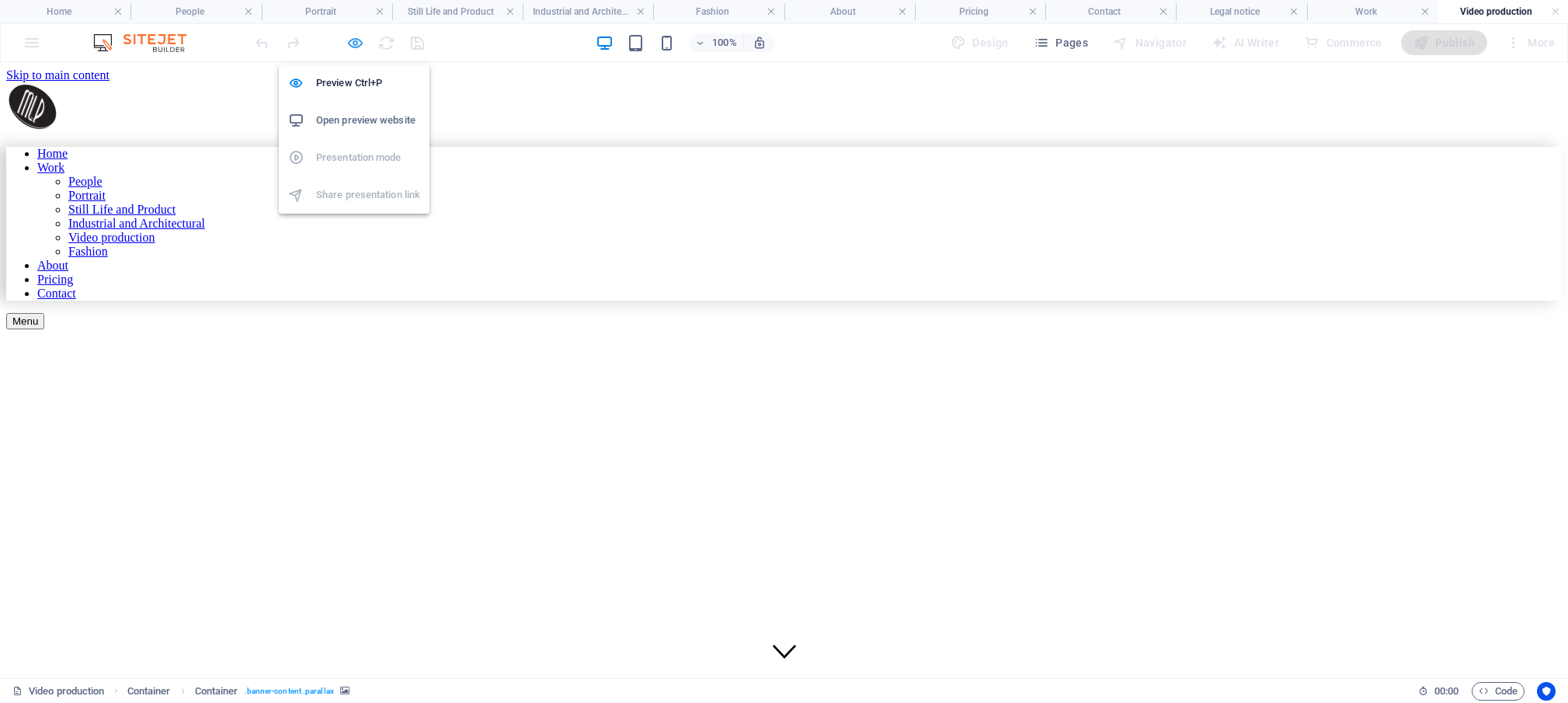
click at [358, 39] on icon "button" at bounding box center [355, 43] width 17 height 17
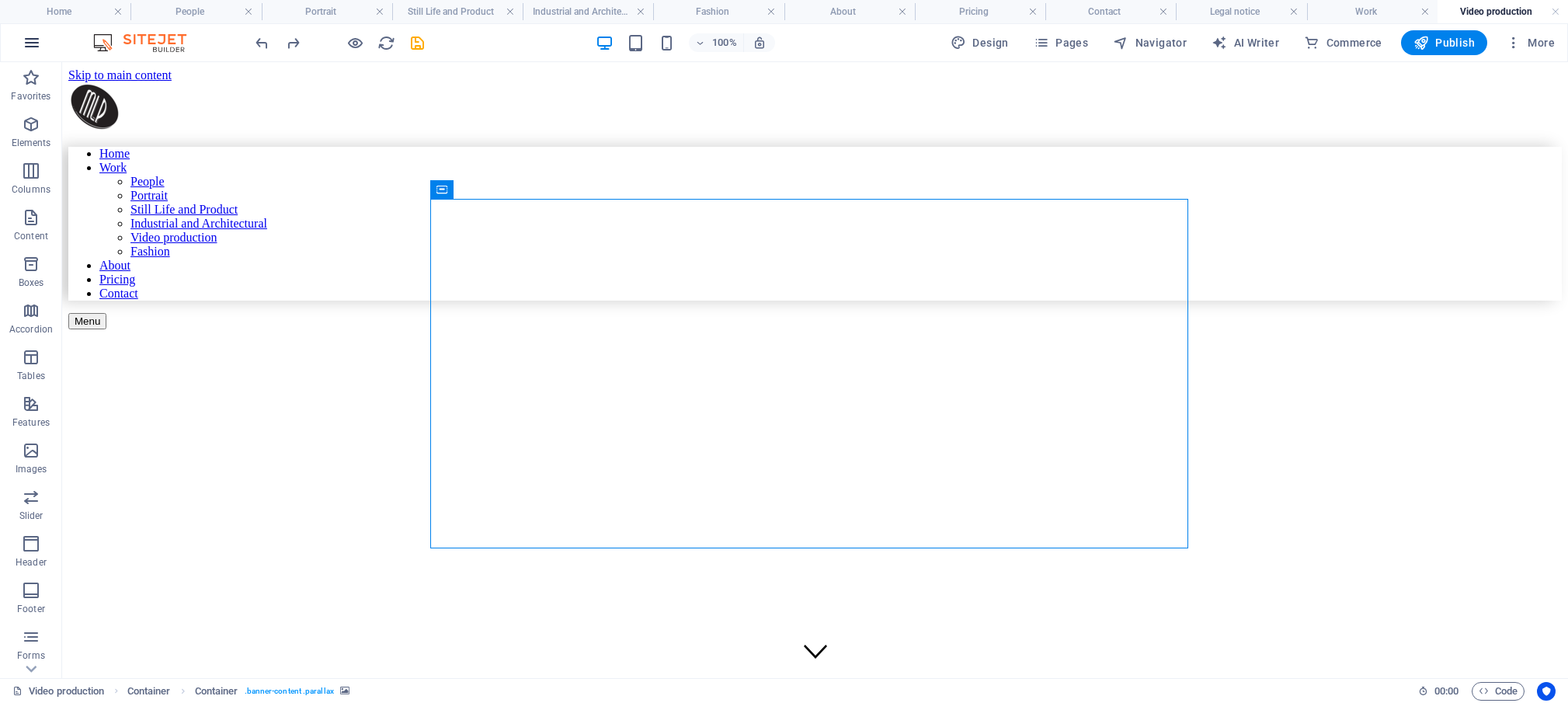
click at [34, 41] on icon "button" at bounding box center [31, 42] width 18 height 18
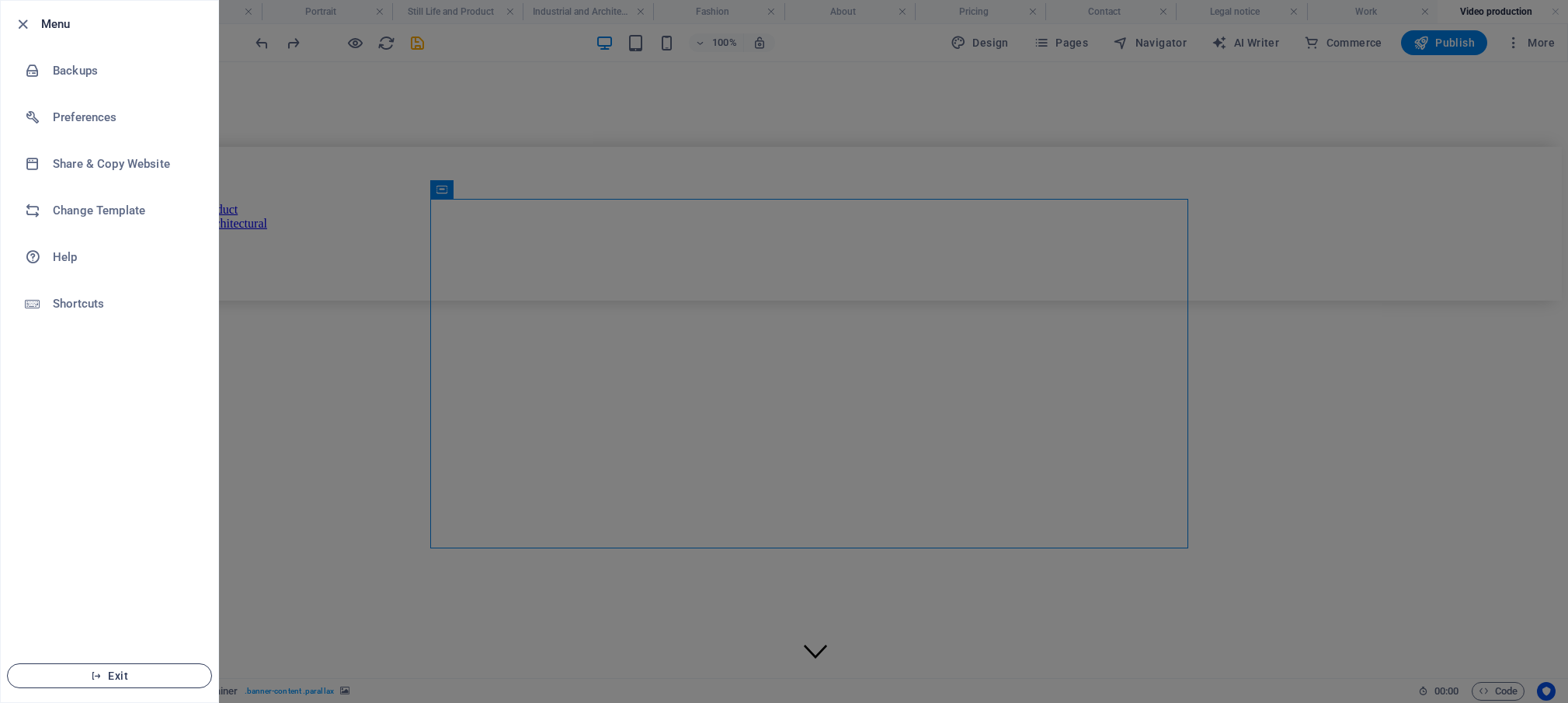
click at [145, 679] on span "Exit" at bounding box center [109, 676] width 179 height 13
